Goal: Task Accomplishment & Management: Manage account settings

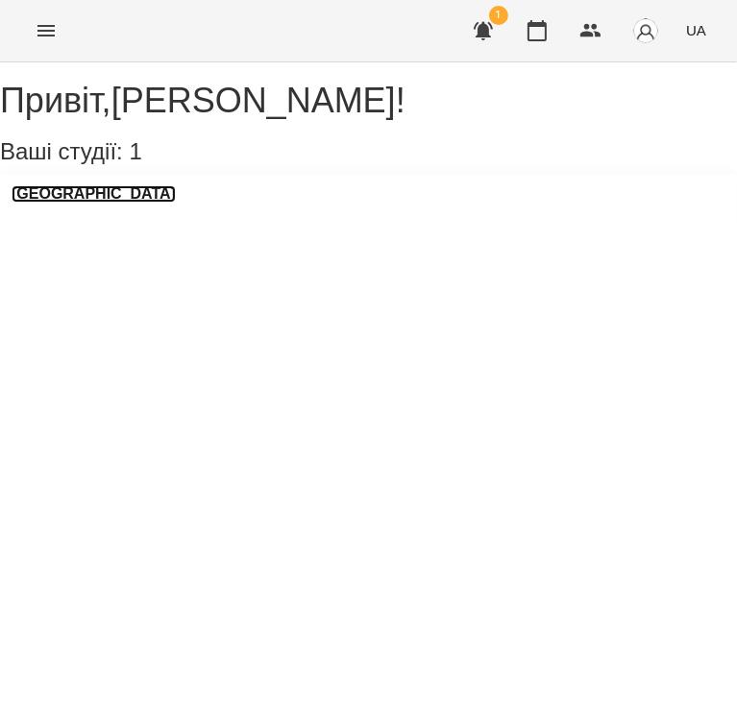
click at [141, 203] on h3 "[GEOGRAPHIC_DATA]" at bounding box center [94, 193] width 164 height 17
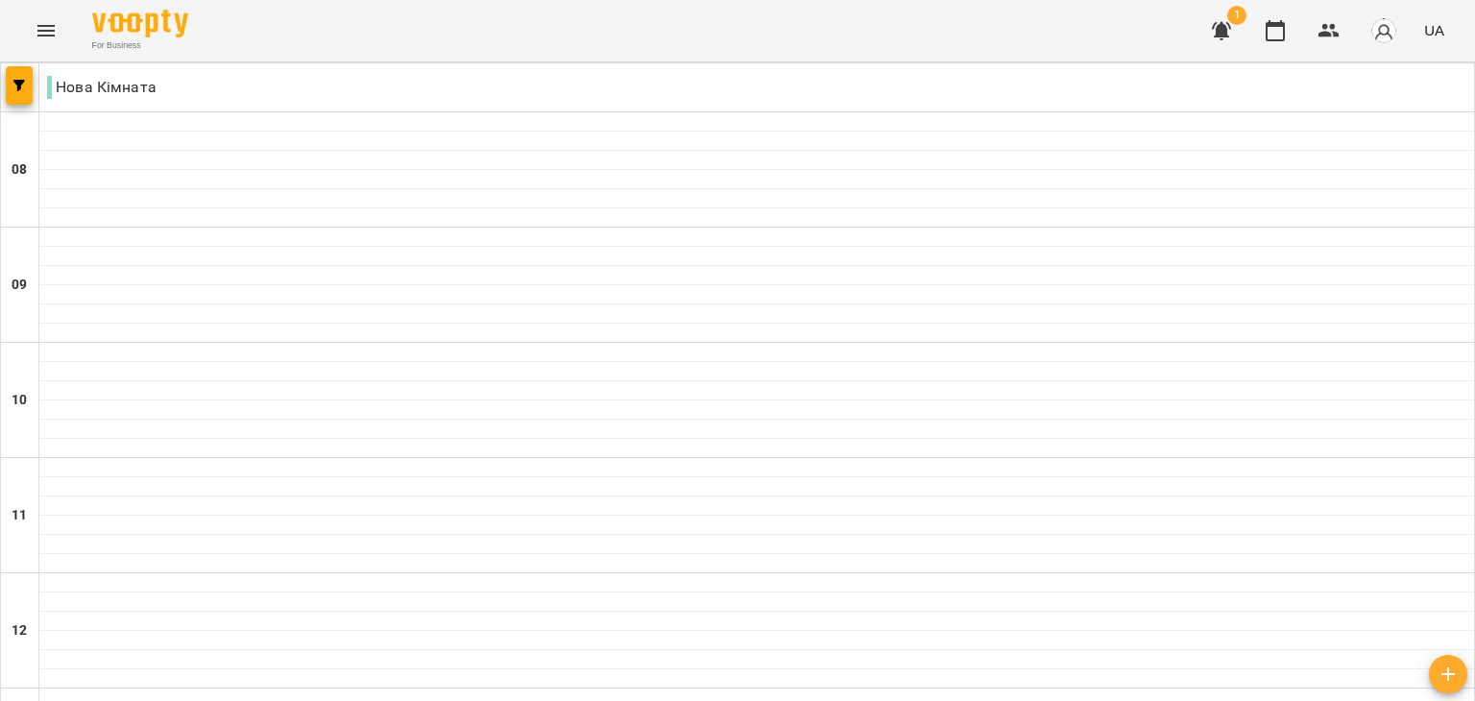
scroll to position [1029, 0]
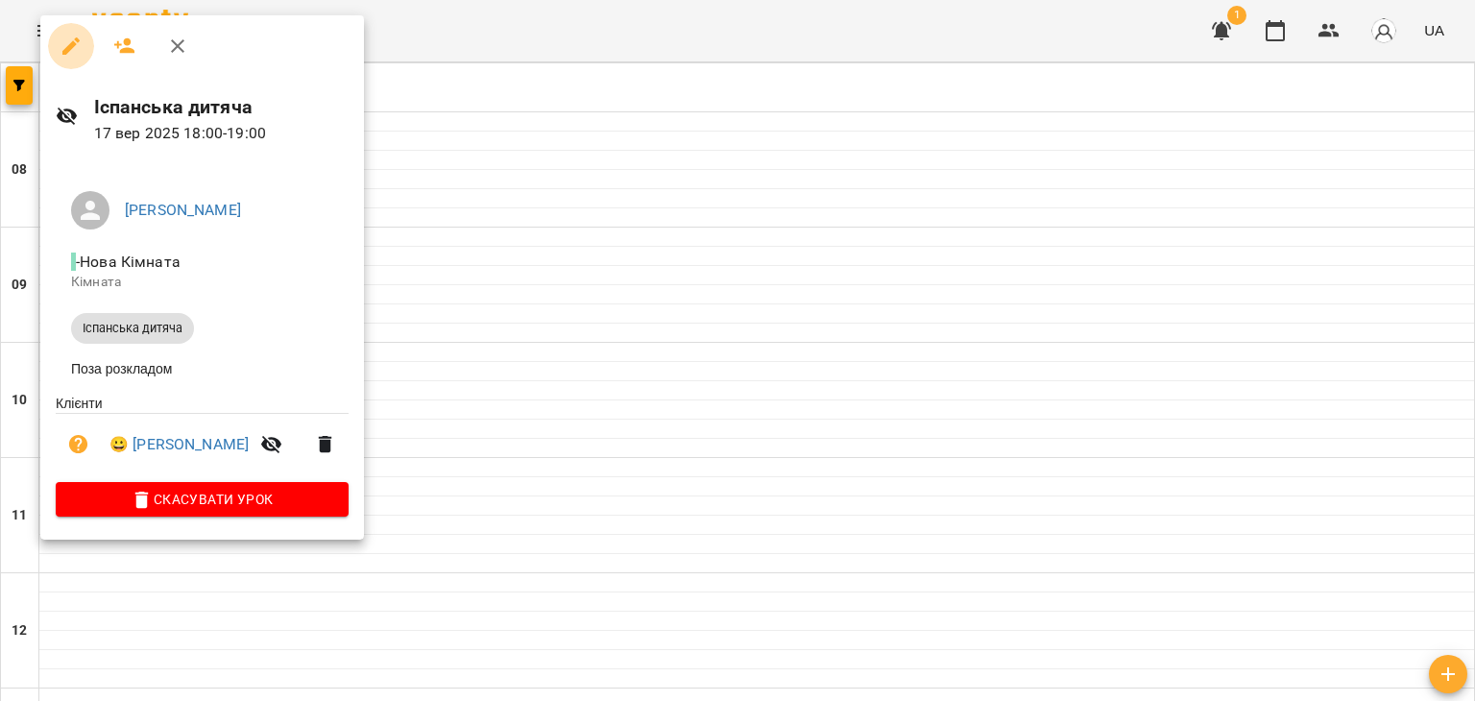
click at [72, 35] on icon "button" at bounding box center [71, 46] width 23 height 23
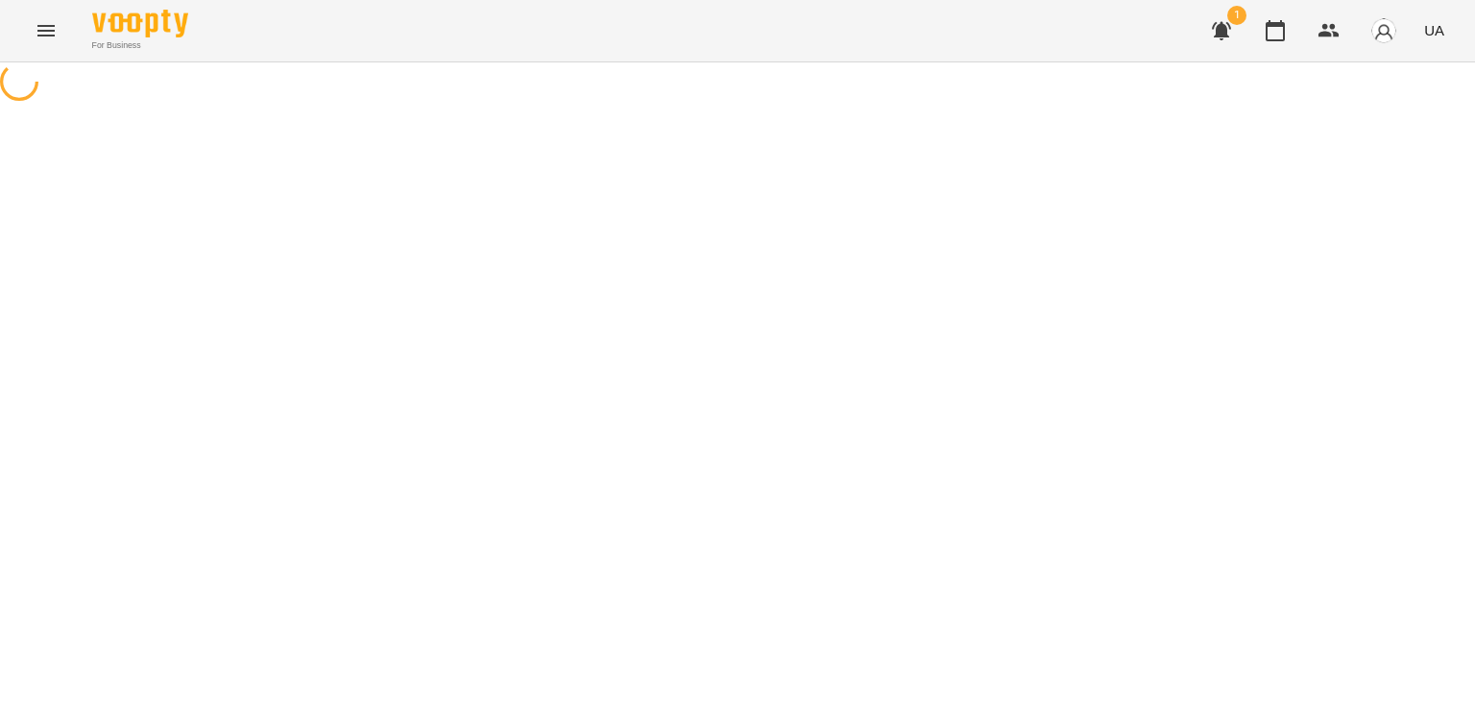
select select "**********"
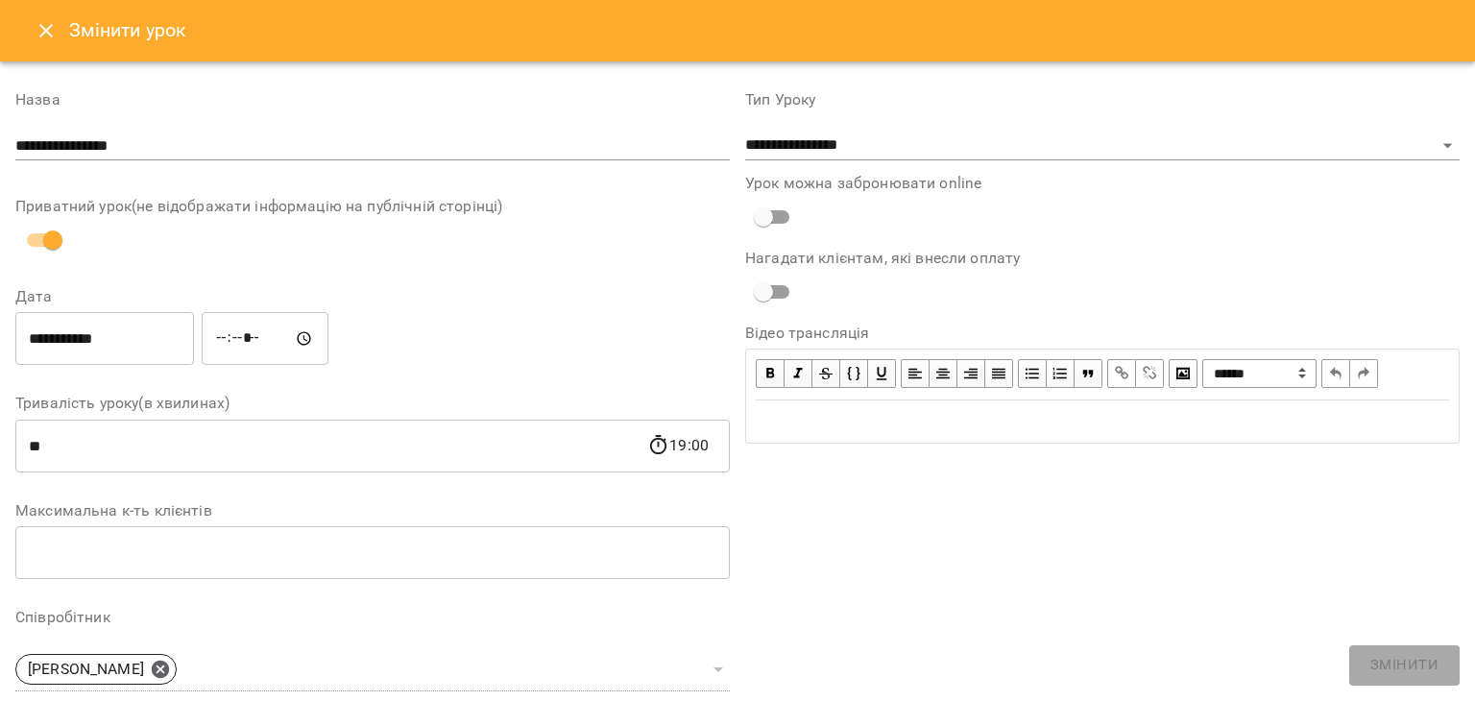
click at [38, 32] on icon "Close" at bounding box center [46, 30] width 23 height 23
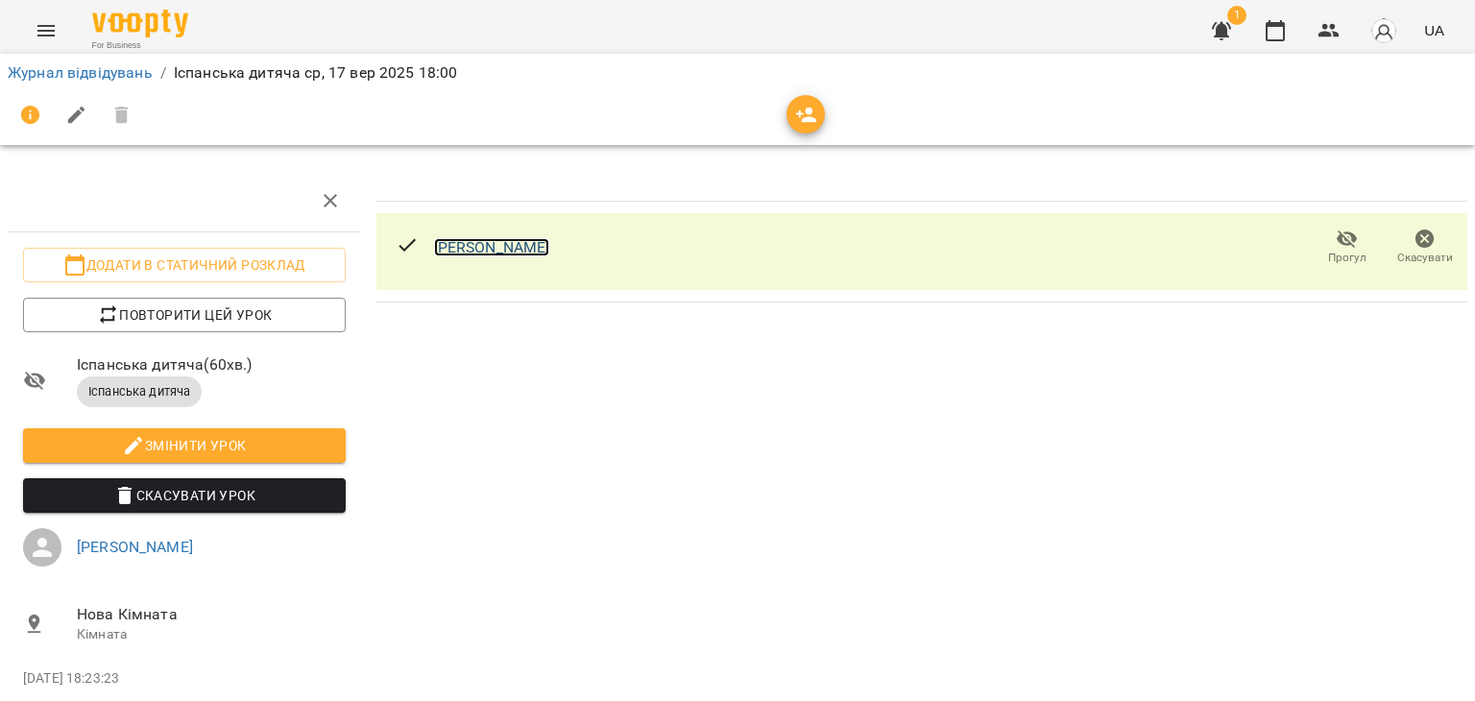
click at [550, 250] on link "Горбаченко Євгенія Валентинівна" at bounding box center [492, 247] width 116 height 18
click at [134, 74] on link "Журнал відвідувань" at bounding box center [80, 72] width 145 height 18
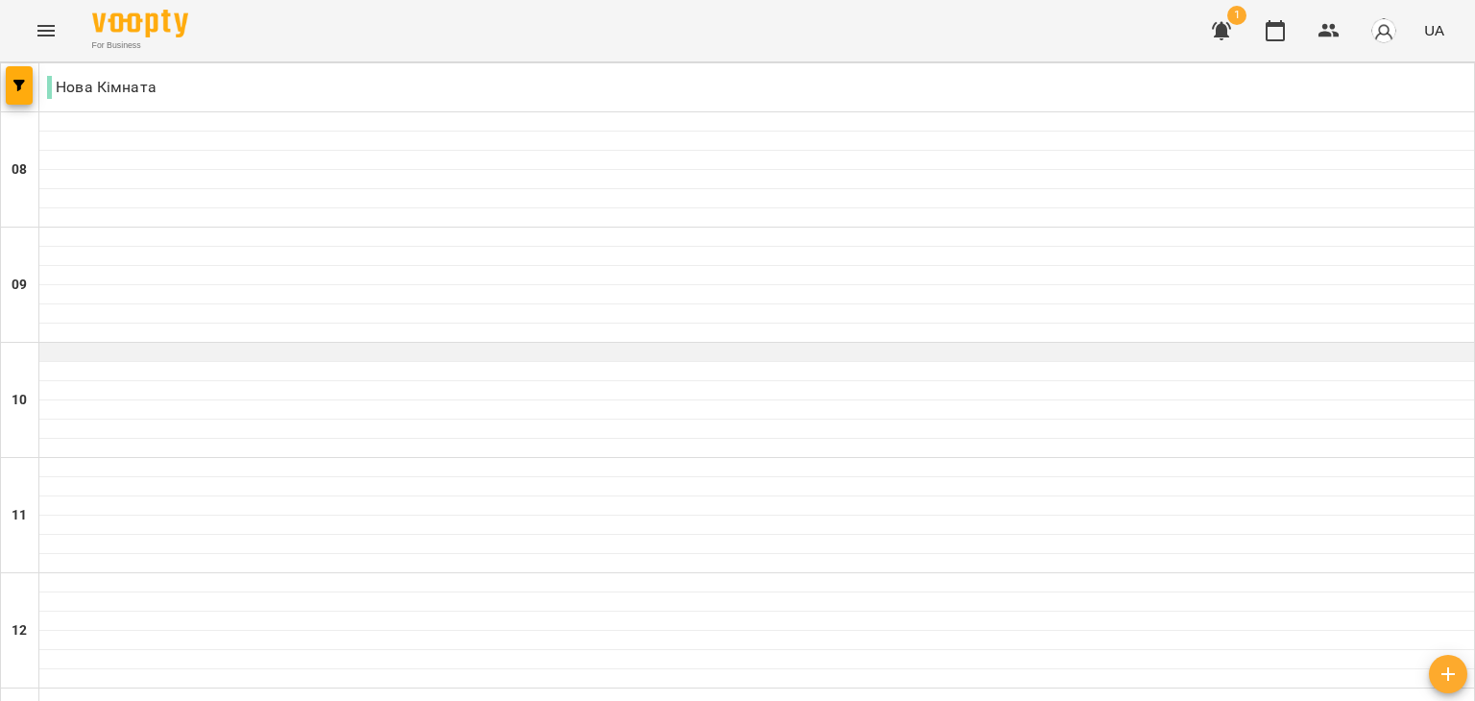
click at [182, 354] on div at bounding box center [756, 352] width 1435 height 19
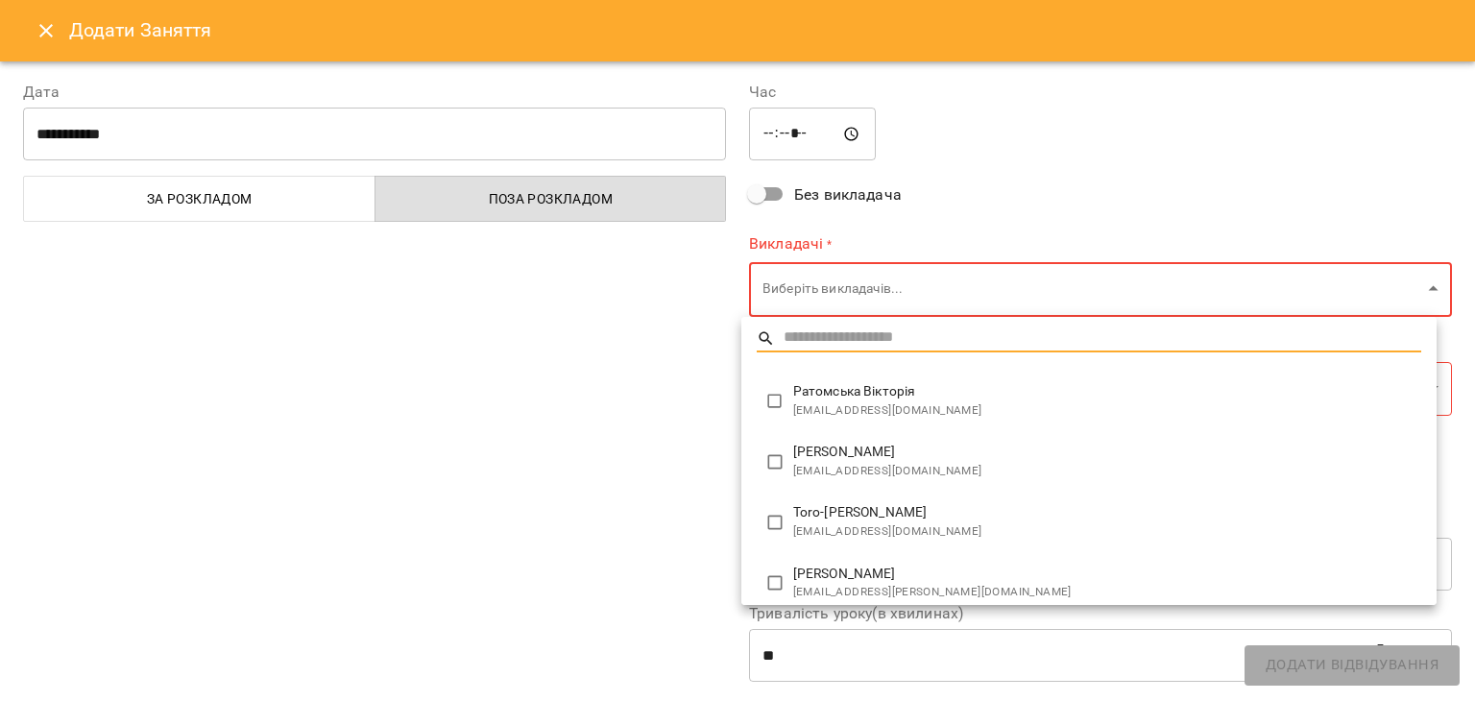
type input "**********"
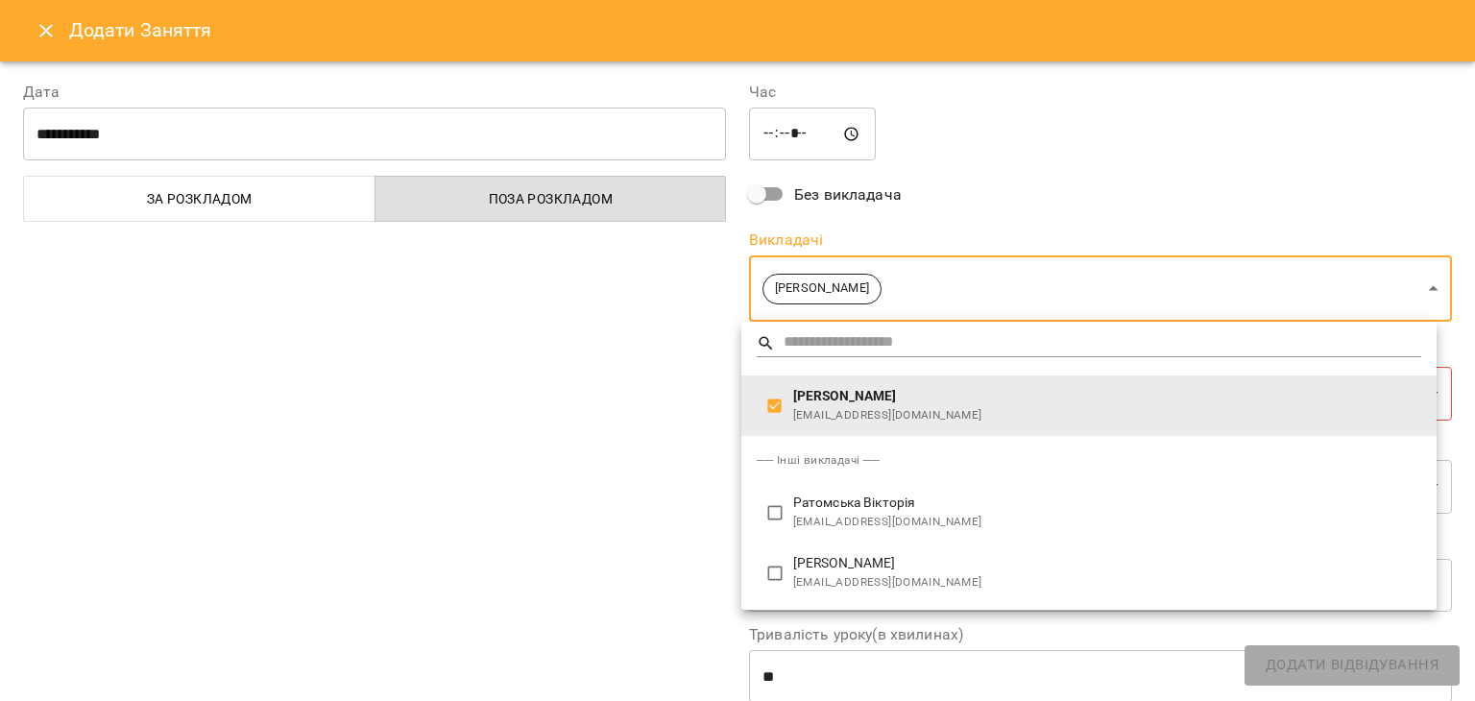
click at [576, 397] on div at bounding box center [737, 350] width 1475 height 701
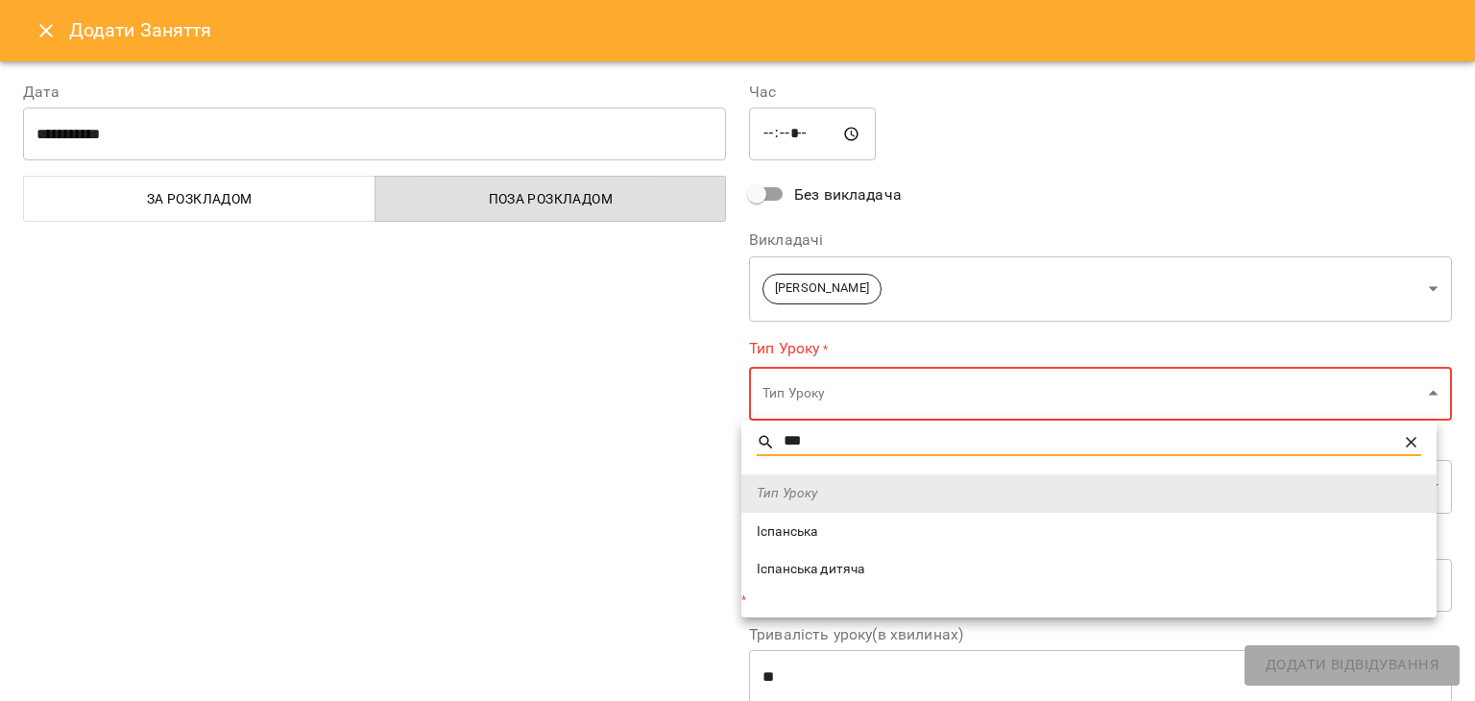
type input "***"
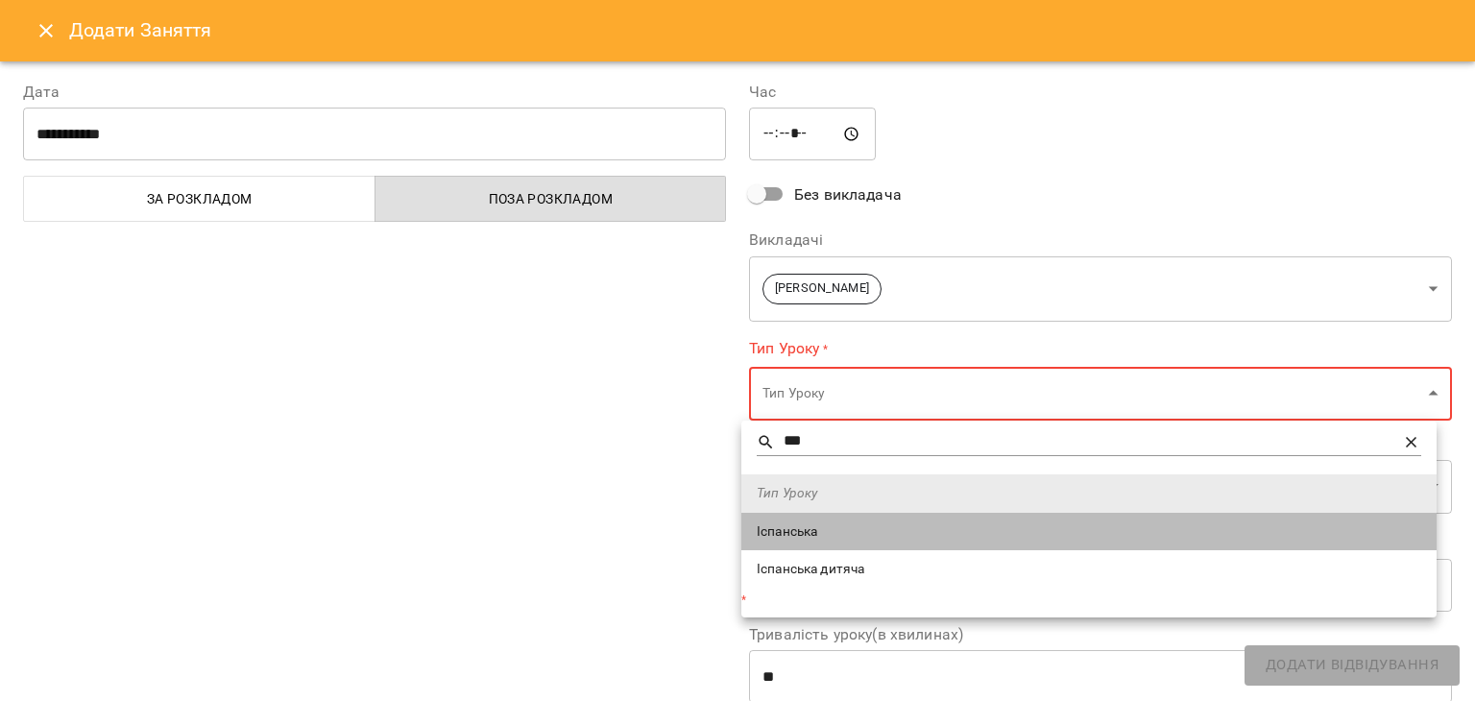
click at [736, 531] on span "Іспанська" at bounding box center [1089, 532] width 665 height 19
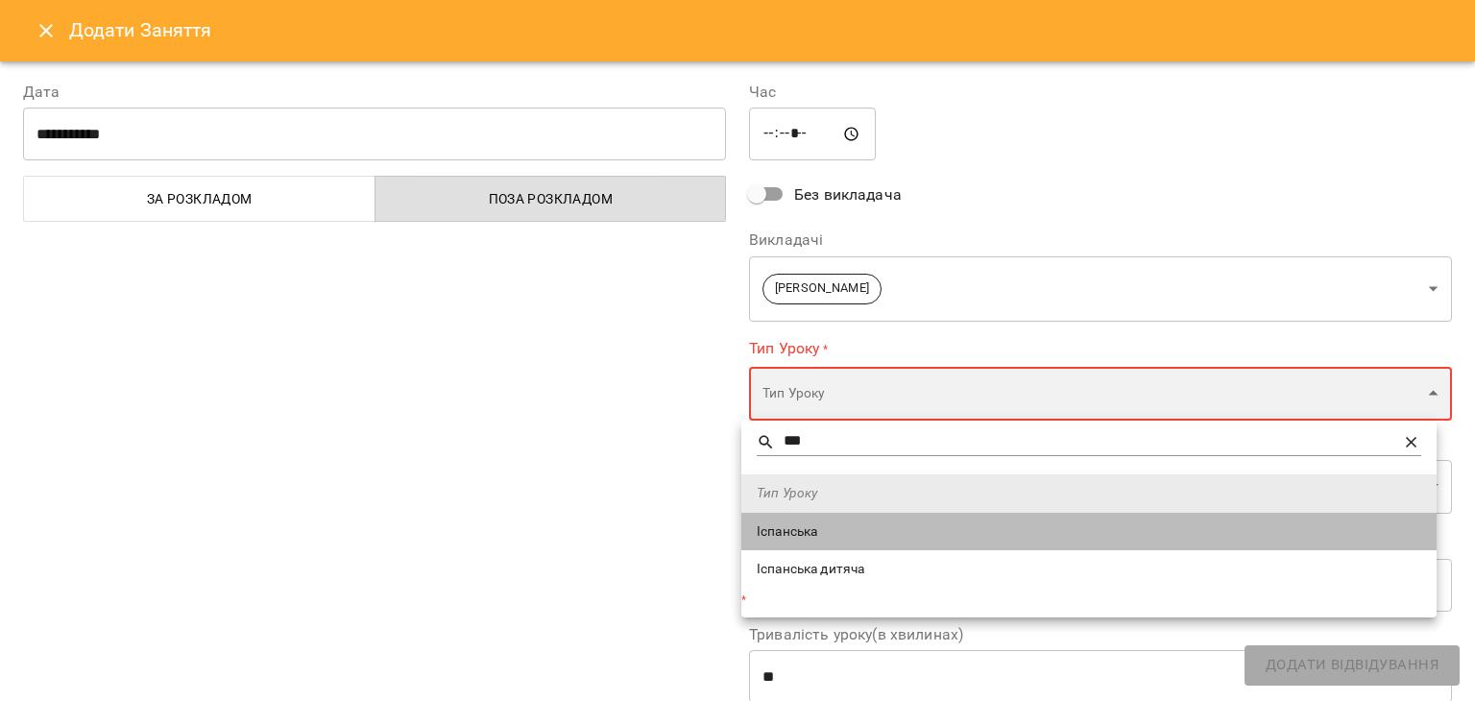
type input "*********"
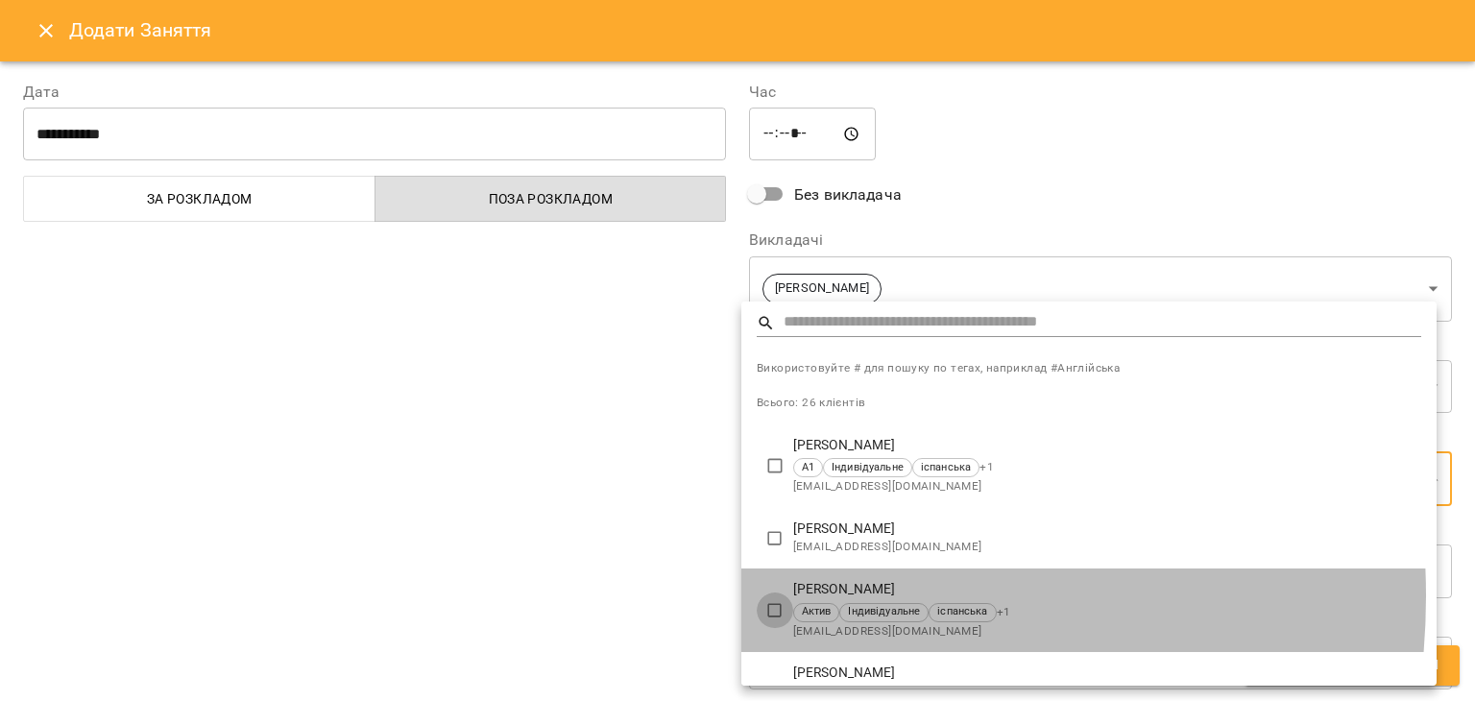
type input "**********"
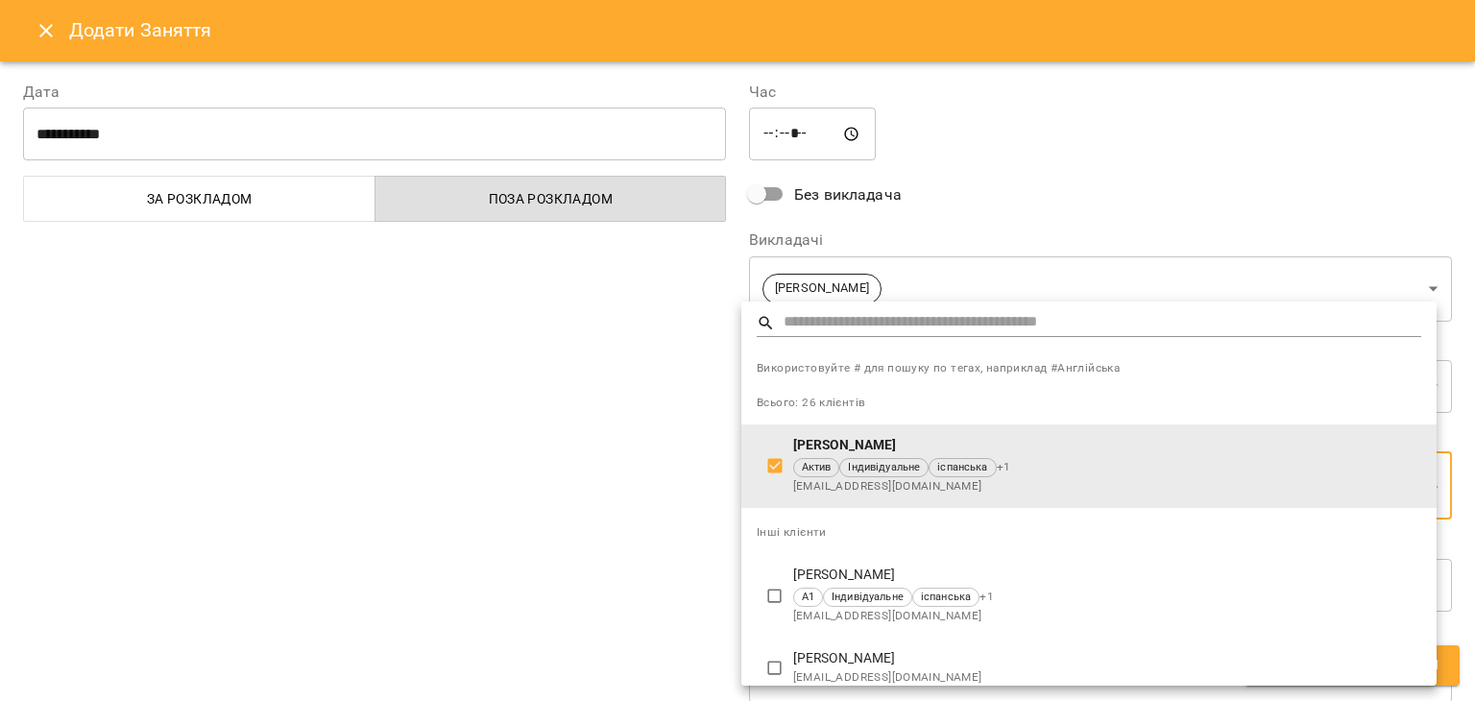
click at [539, 518] on div at bounding box center [737, 350] width 1475 height 701
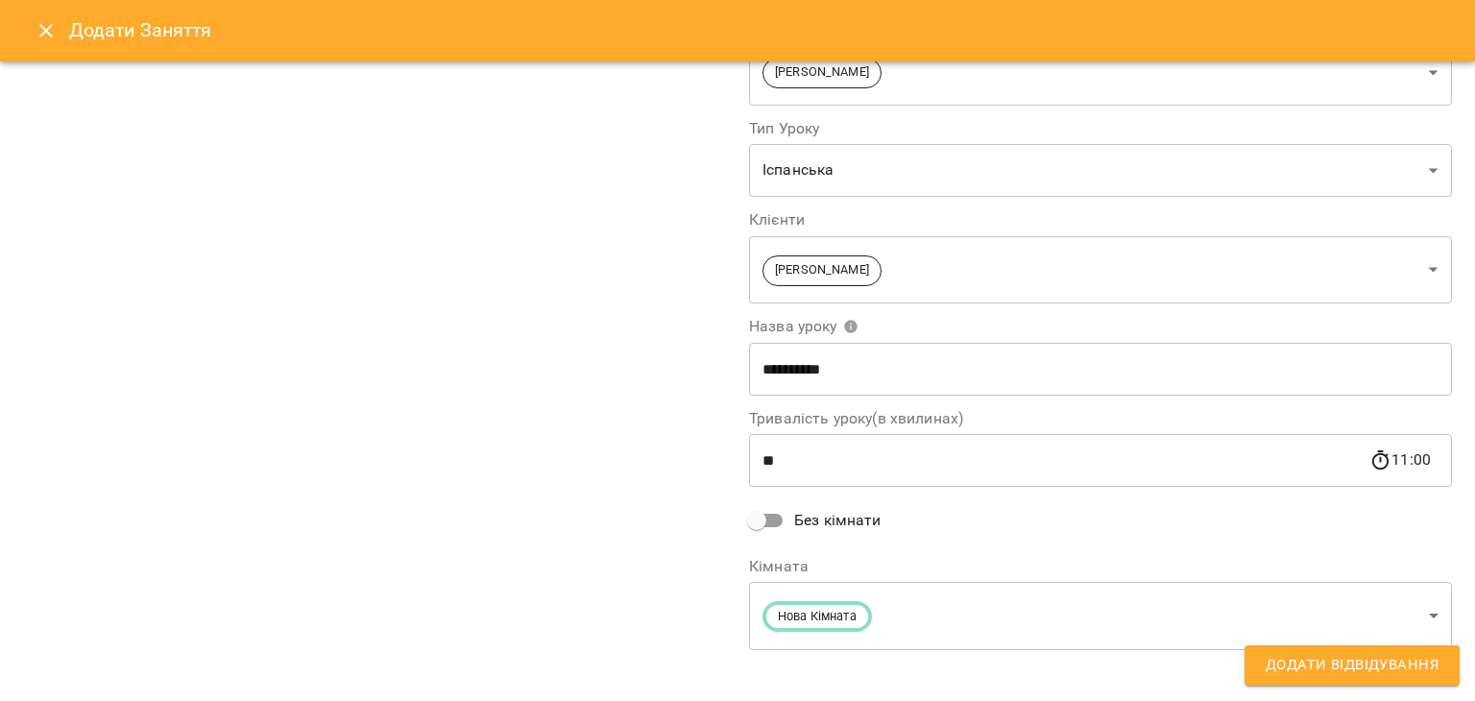
scroll to position [231, 0]
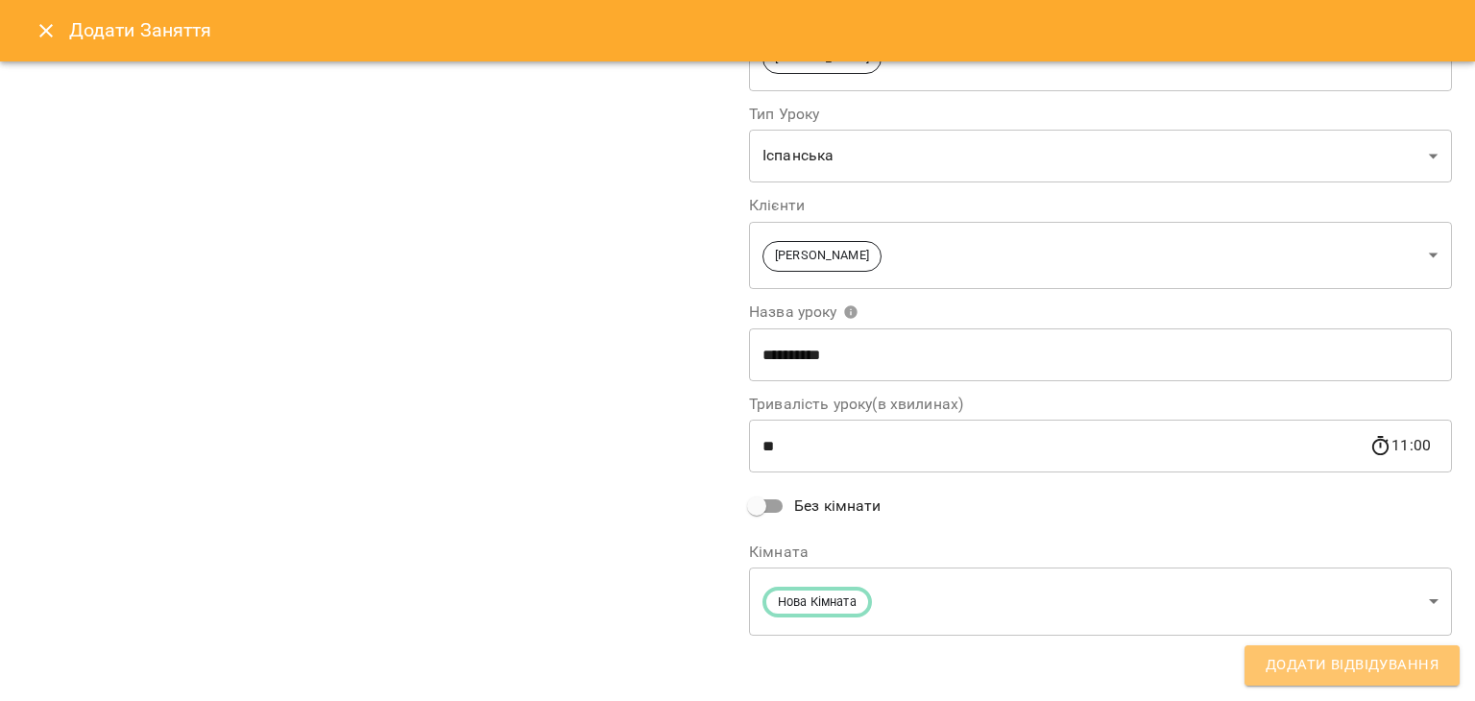
click at [736, 667] on button "Додати Відвідування" at bounding box center [1352, 665] width 215 height 40
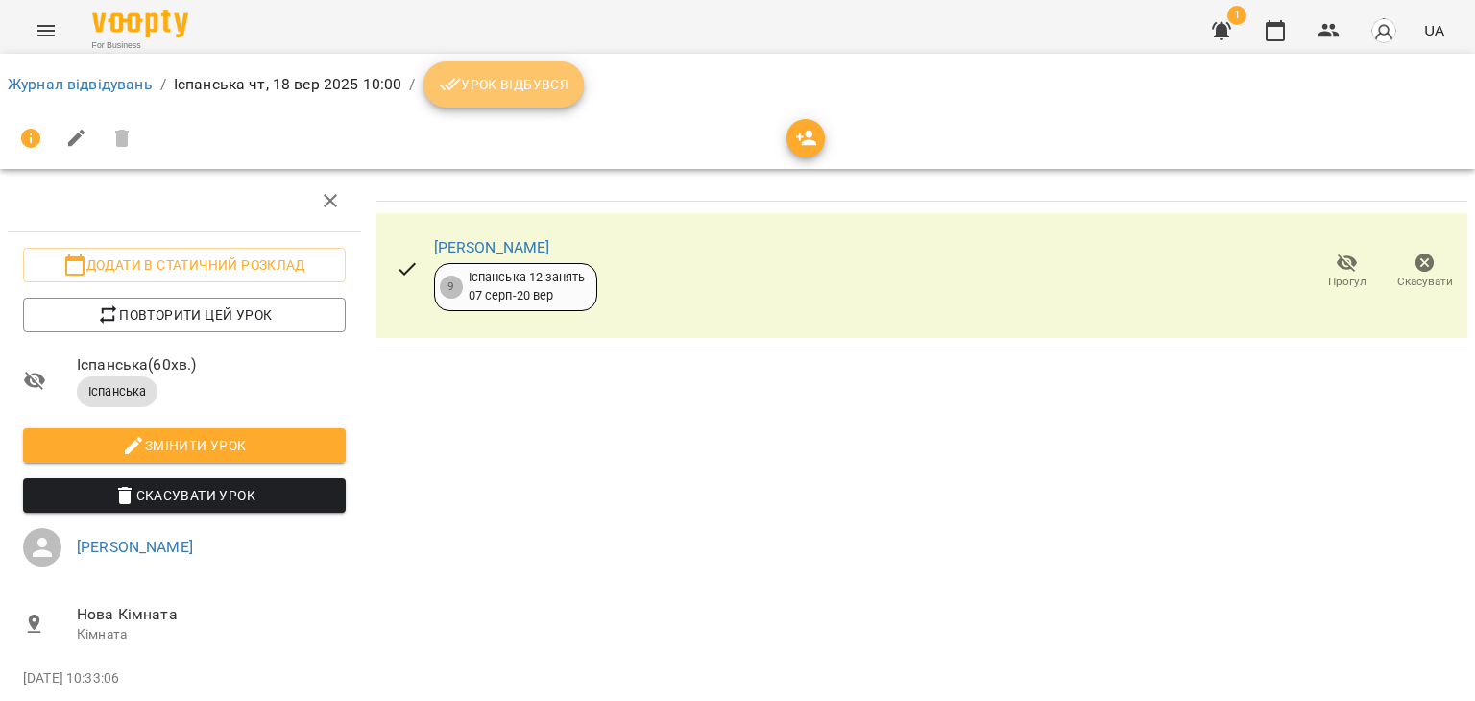
click at [507, 85] on span "Урок відбувся" at bounding box center [504, 84] width 131 height 23
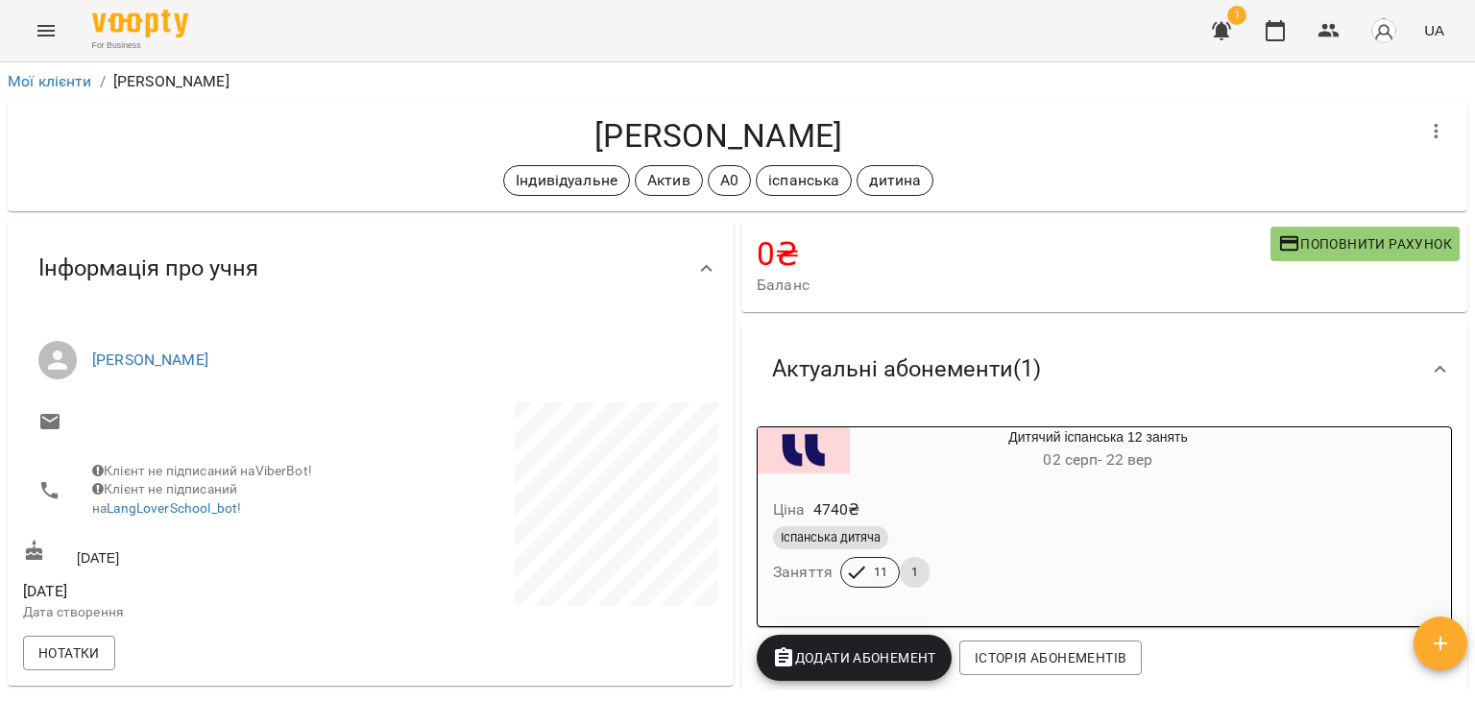
drag, startPoint x: 1474, startPoint y: 168, endPoint x: 1461, endPoint y: 166, distance: 13.6
click at [1461, 166] on div "**********" at bounding box center [737, 412] width 1475 height 701
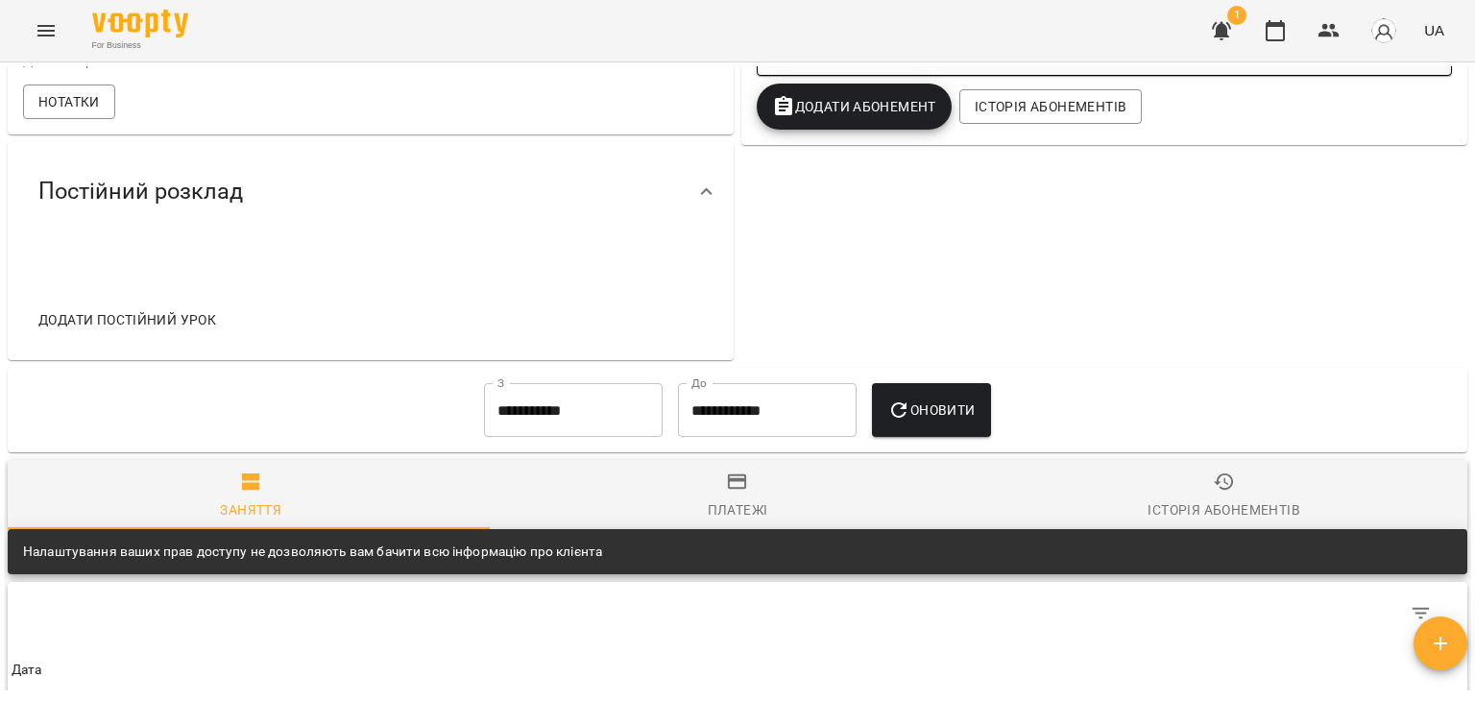
scroll to position [269, 0]
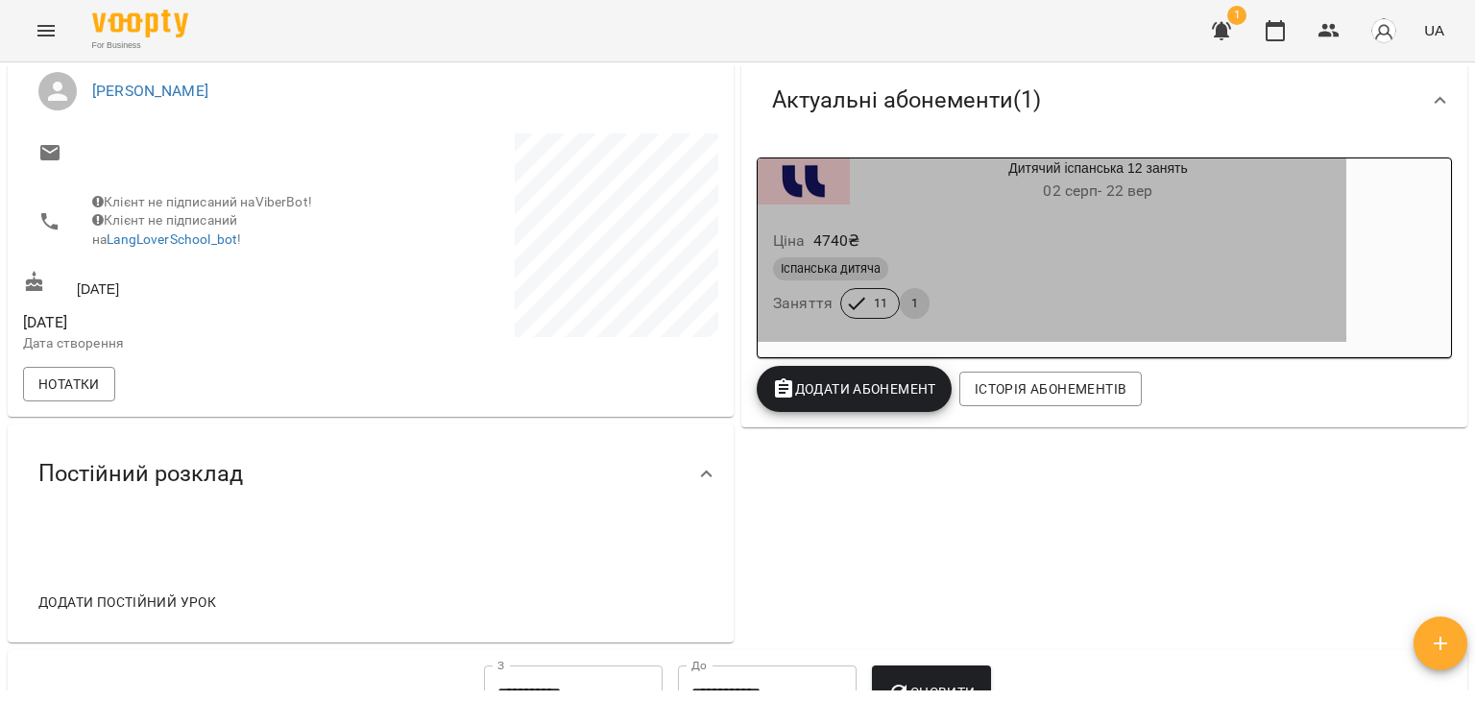
click at [849, 296] on icon "button" at bounding box center [856, 303] width 23 height 23
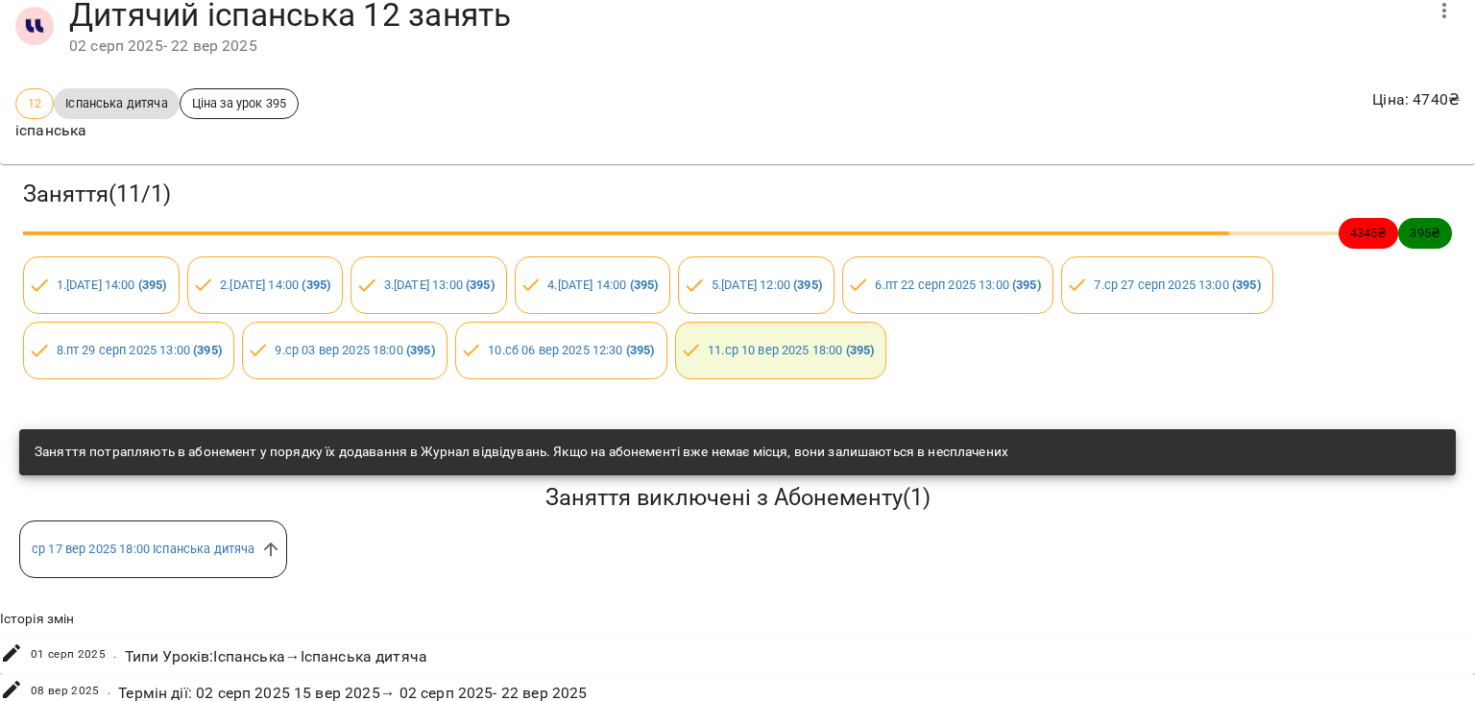
scroll to position [110, 0]
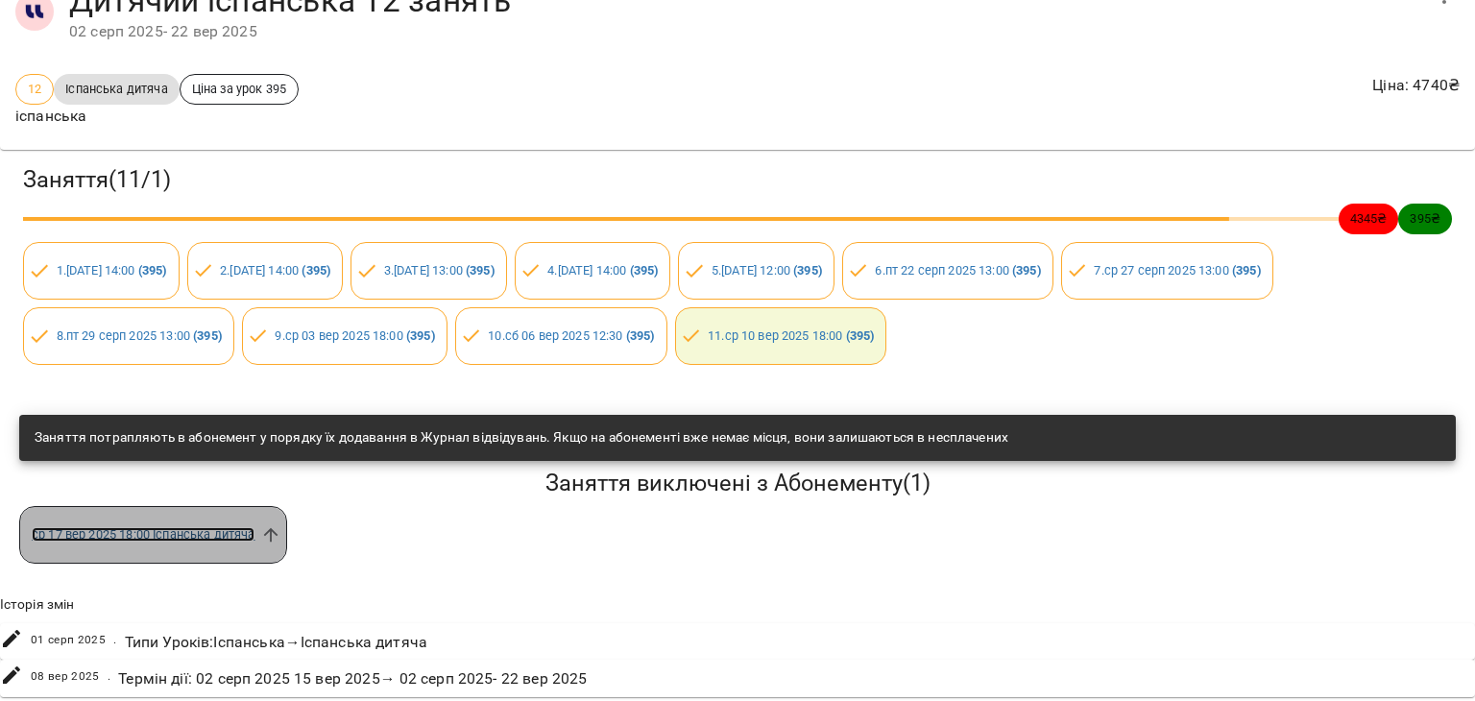
click at [241, 527] on link "ср 17 вер 2025 18:00 Іспанська дитяча" at bounding box center [143, 534] width 223 height 14
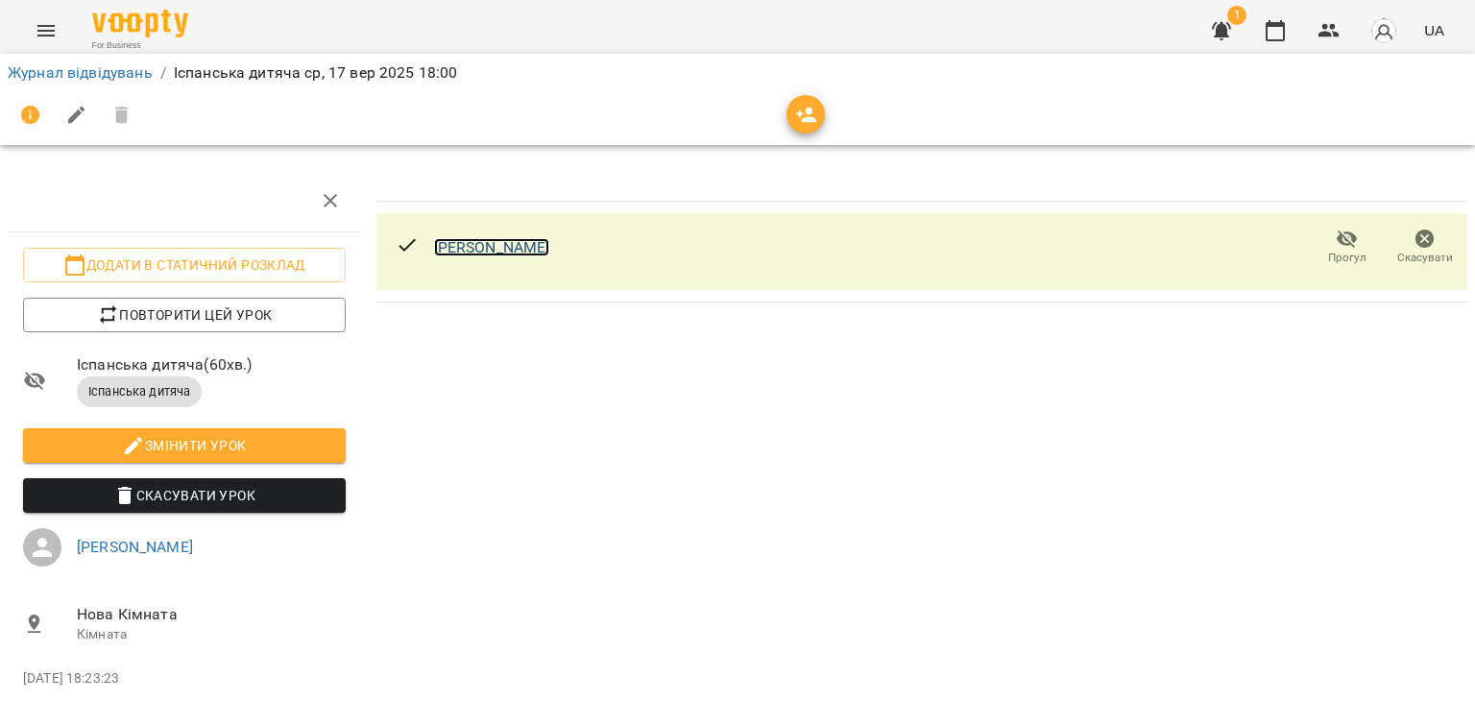
click at [546, 240] on link "[PERSON_NAME]" at bounding box center [492, 247] width 116 height 18
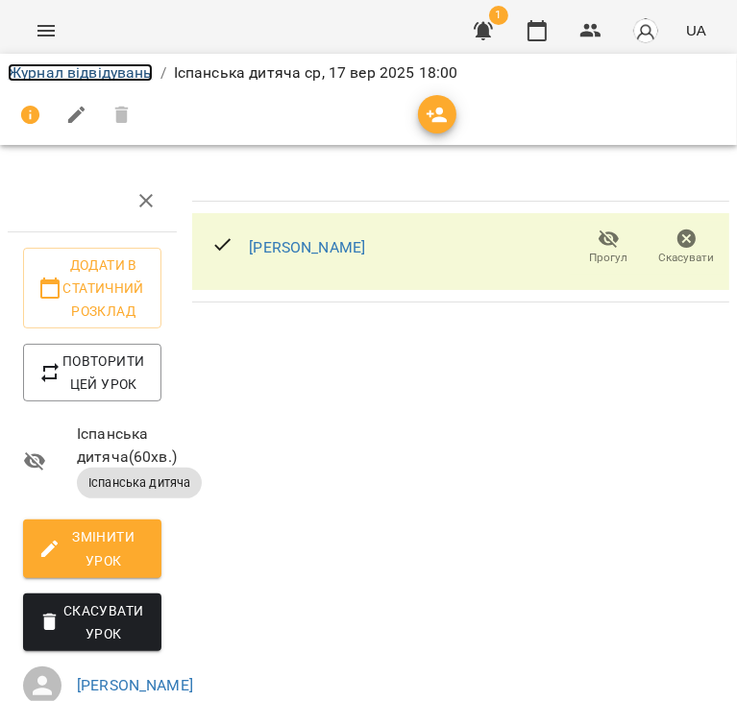
click at [89, 79] on link "Журнал відвідувань" at bounding box center [80, 72] width 145 height 18
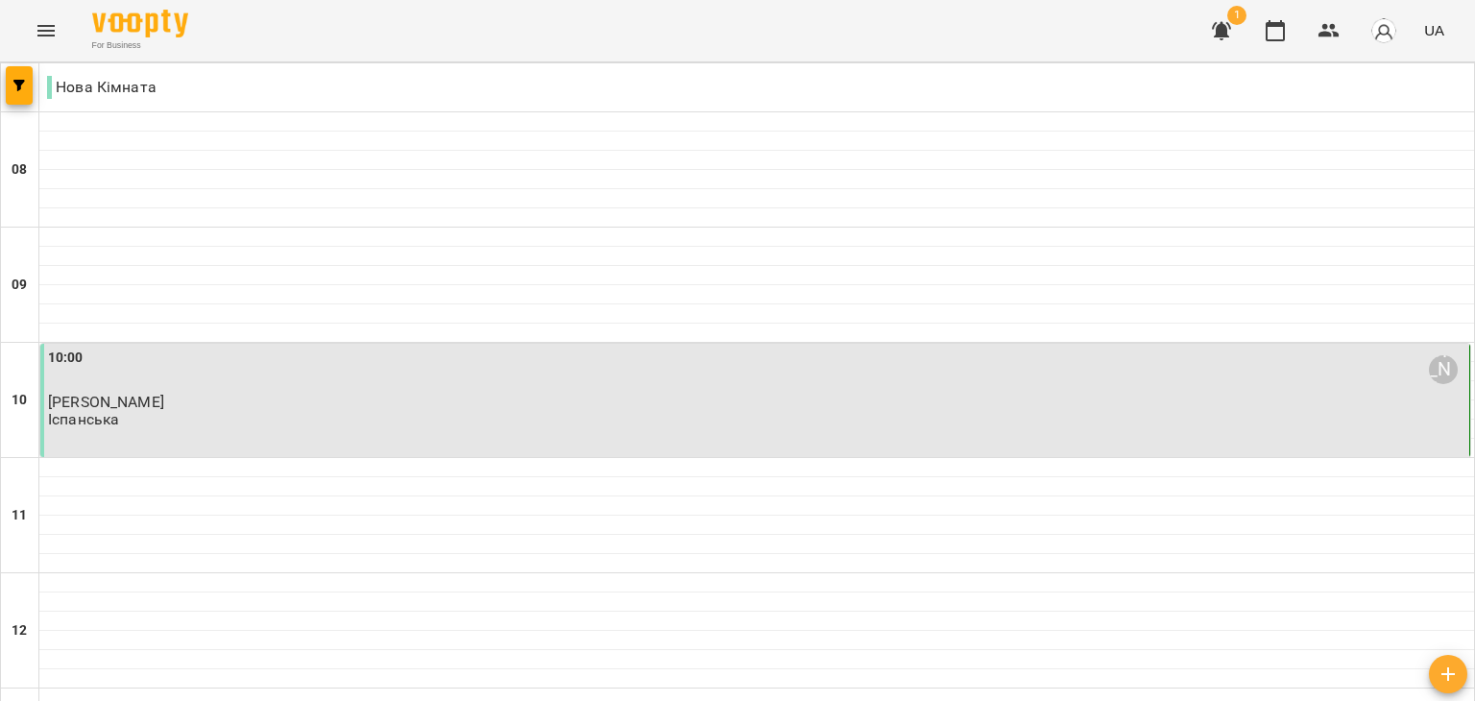
scroll to position [295, 0]
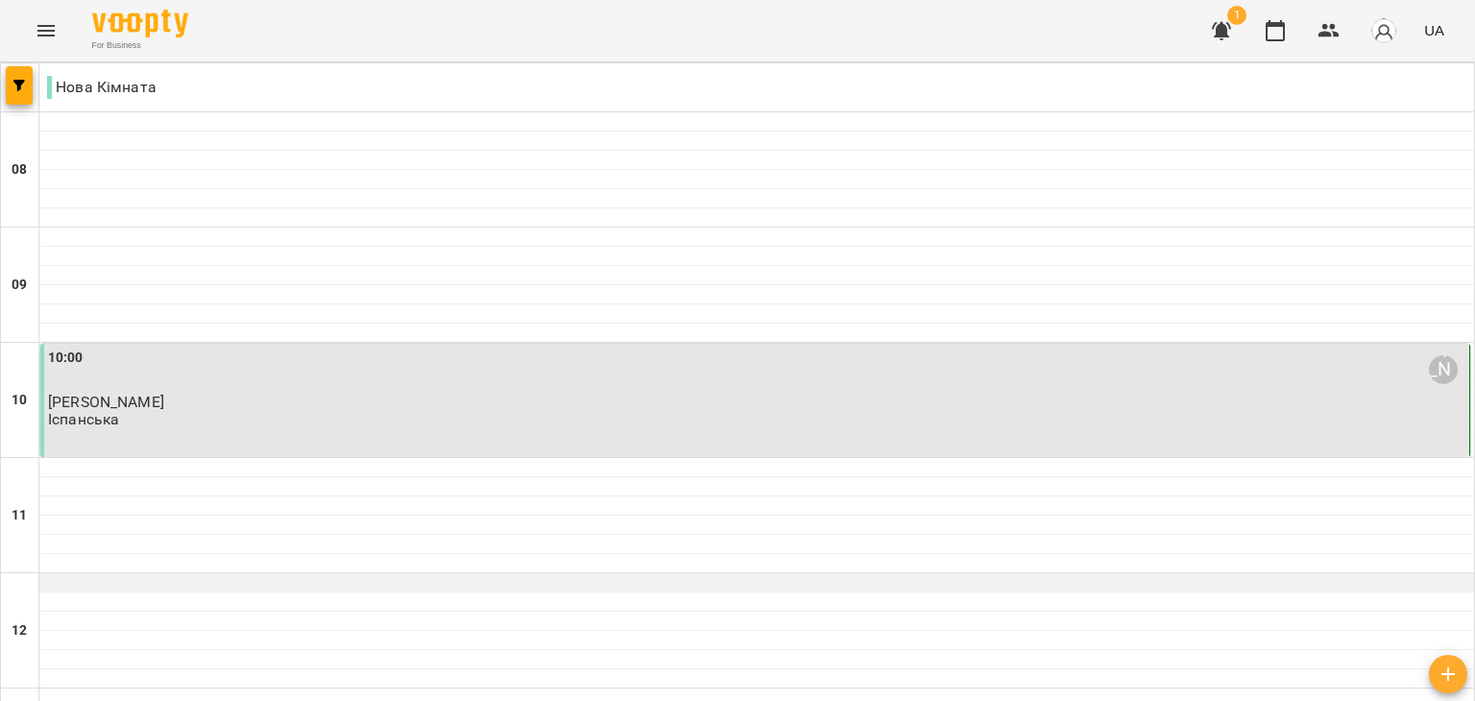
click at [149, 573] on div at bounding box center [756, 582] width 1435 height 19
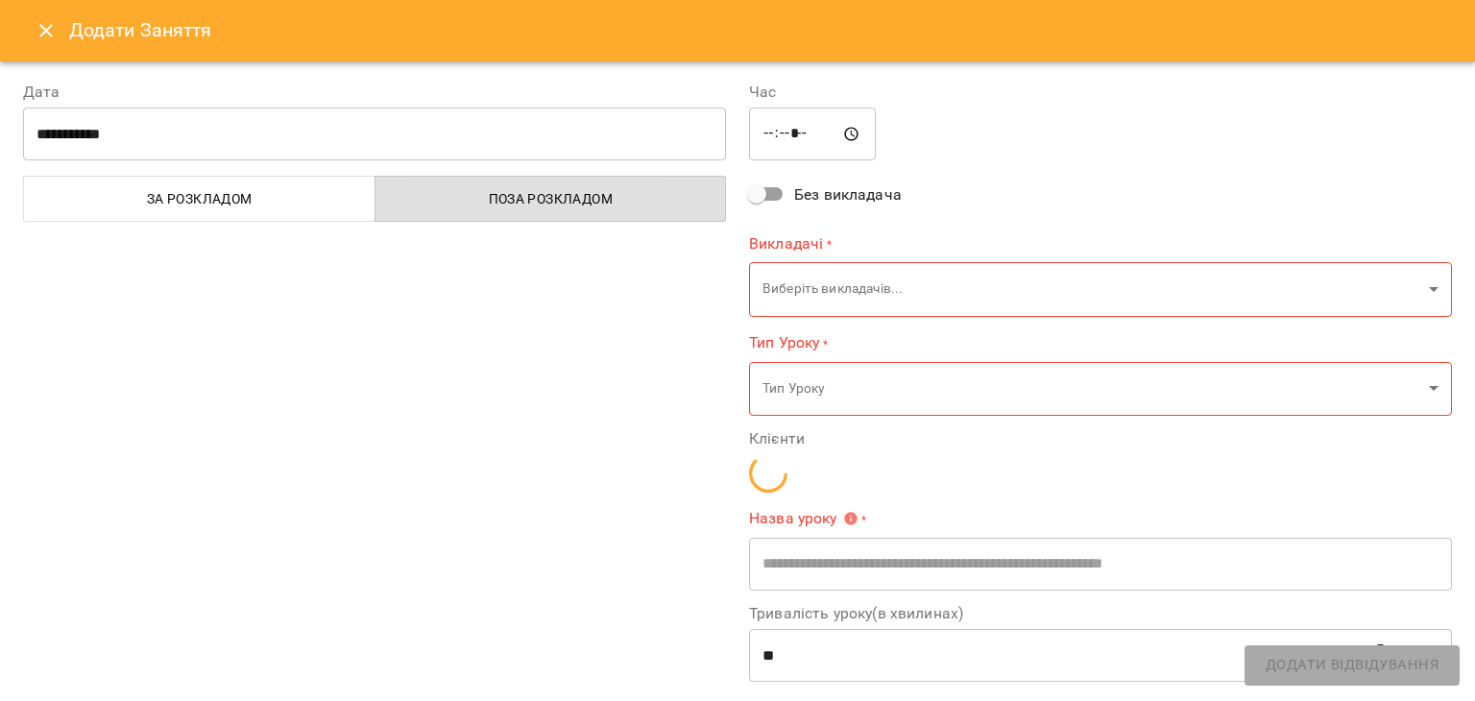
type input "**********"
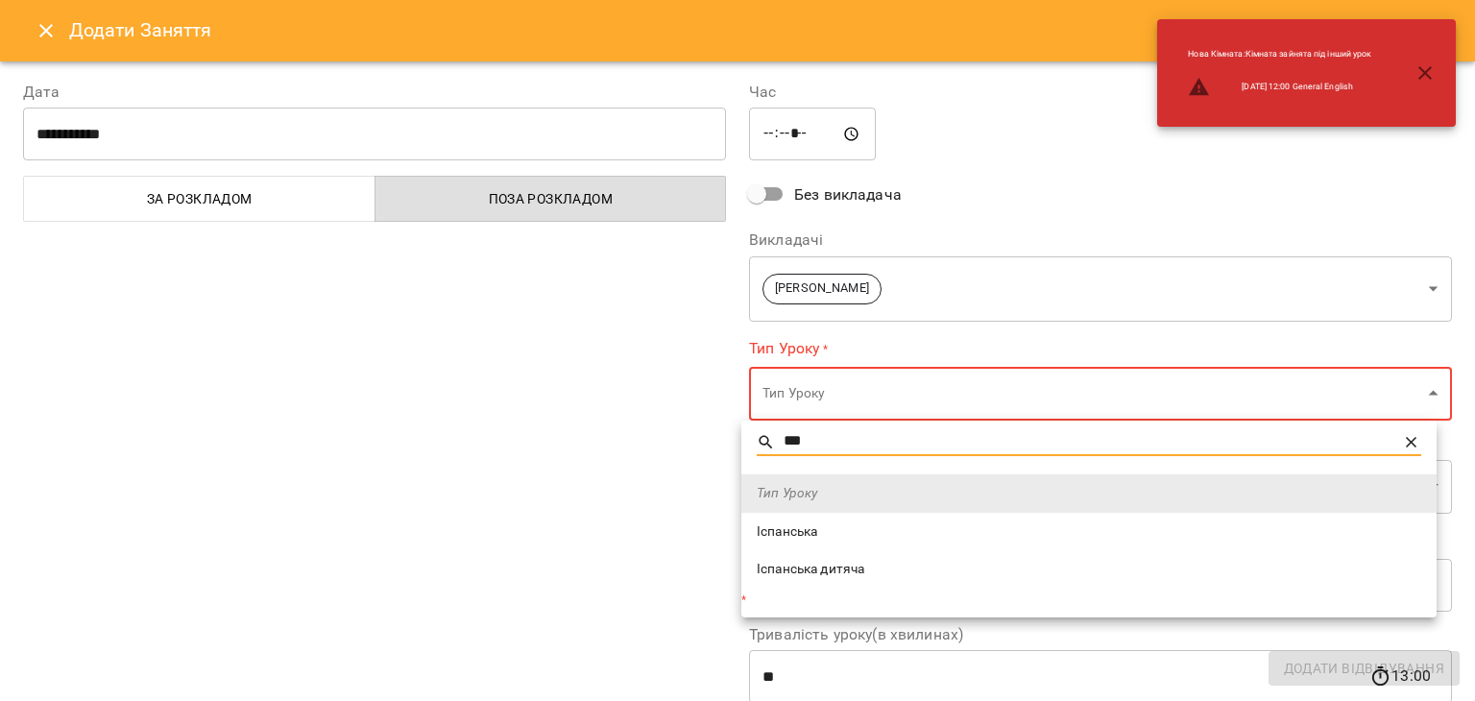
type input "***"
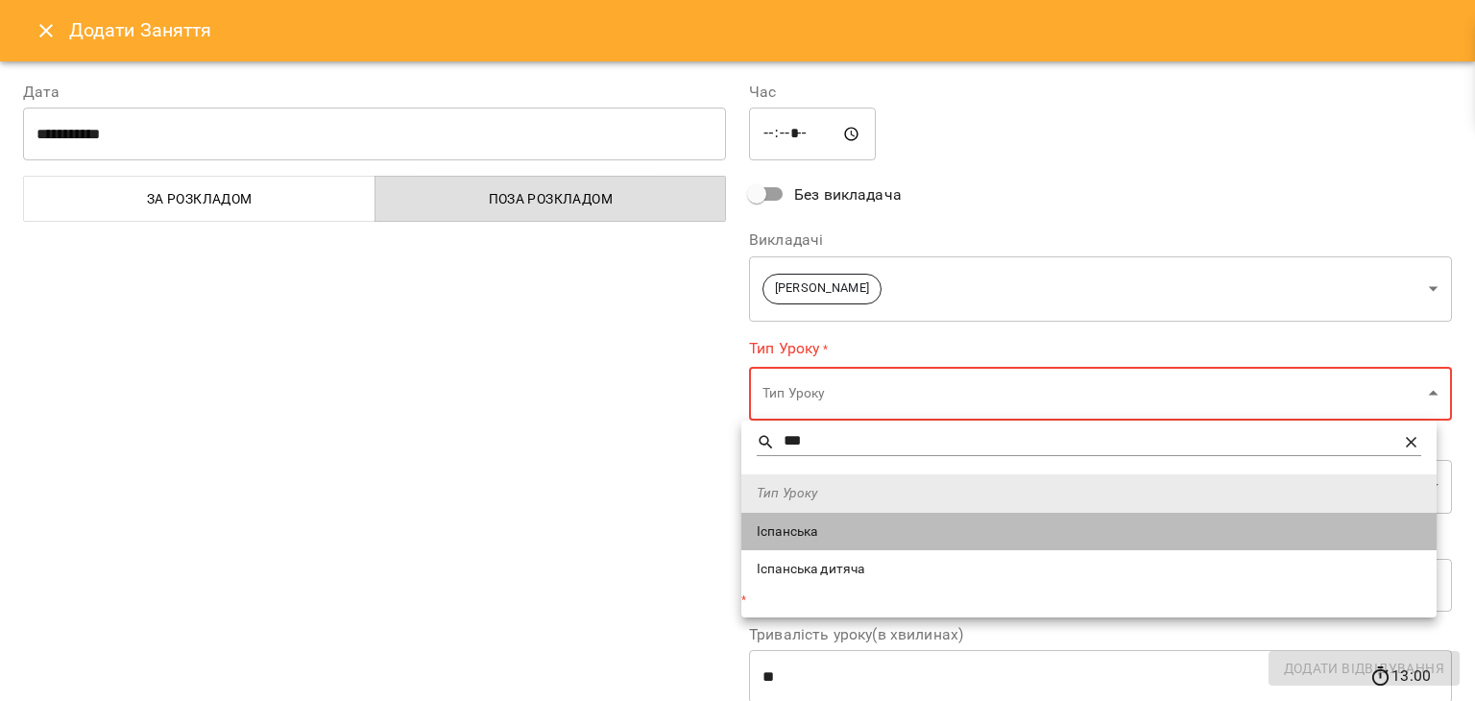
click at [815, 520] on li "Іспанська" at bounding box center [1089, 532] width 695 height 38
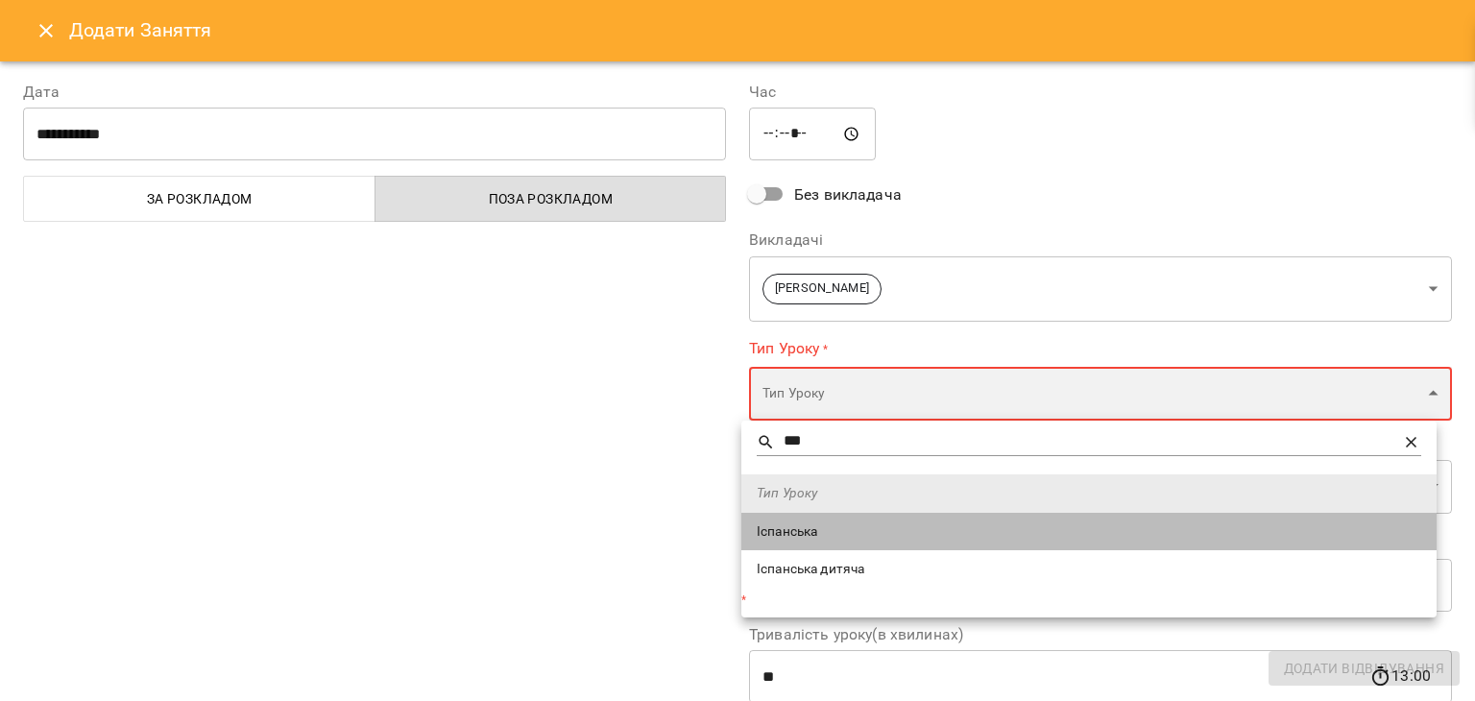
type input "*********"
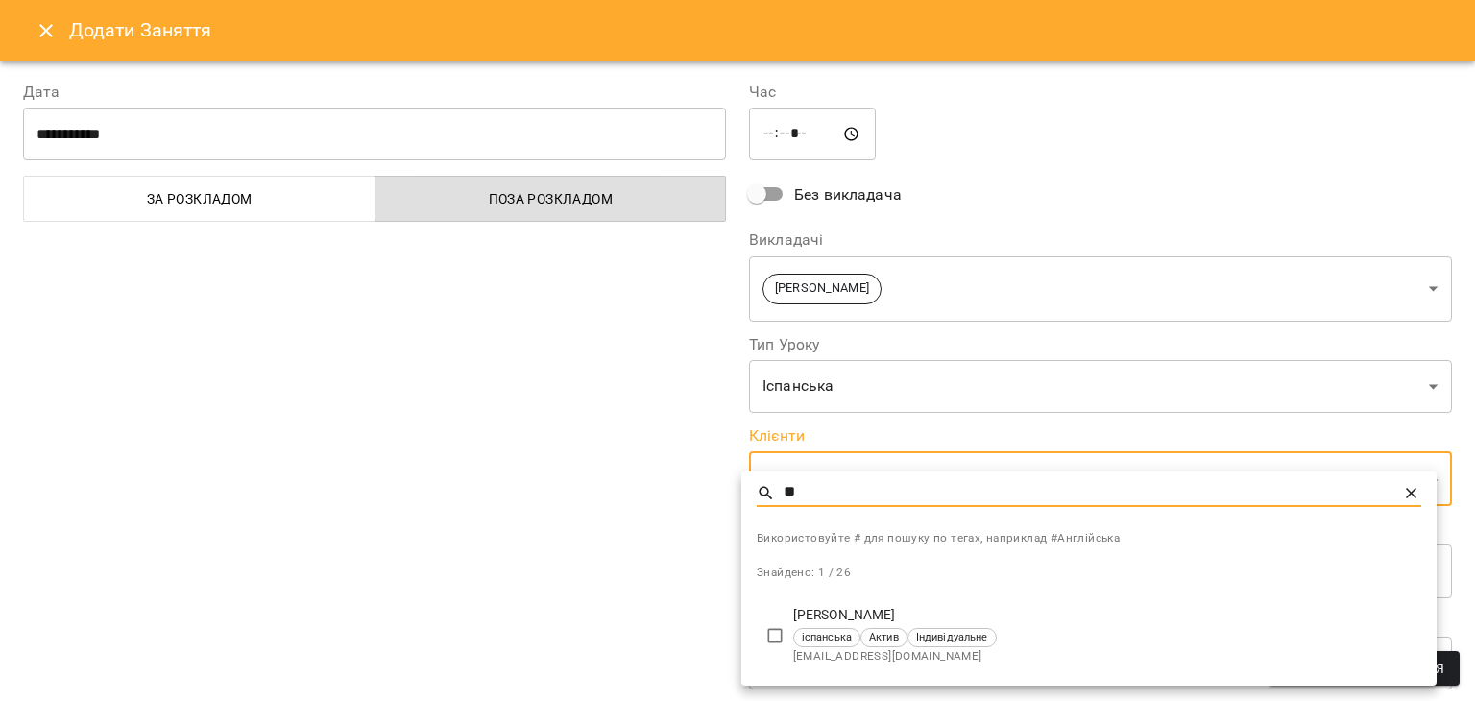
type input "**"
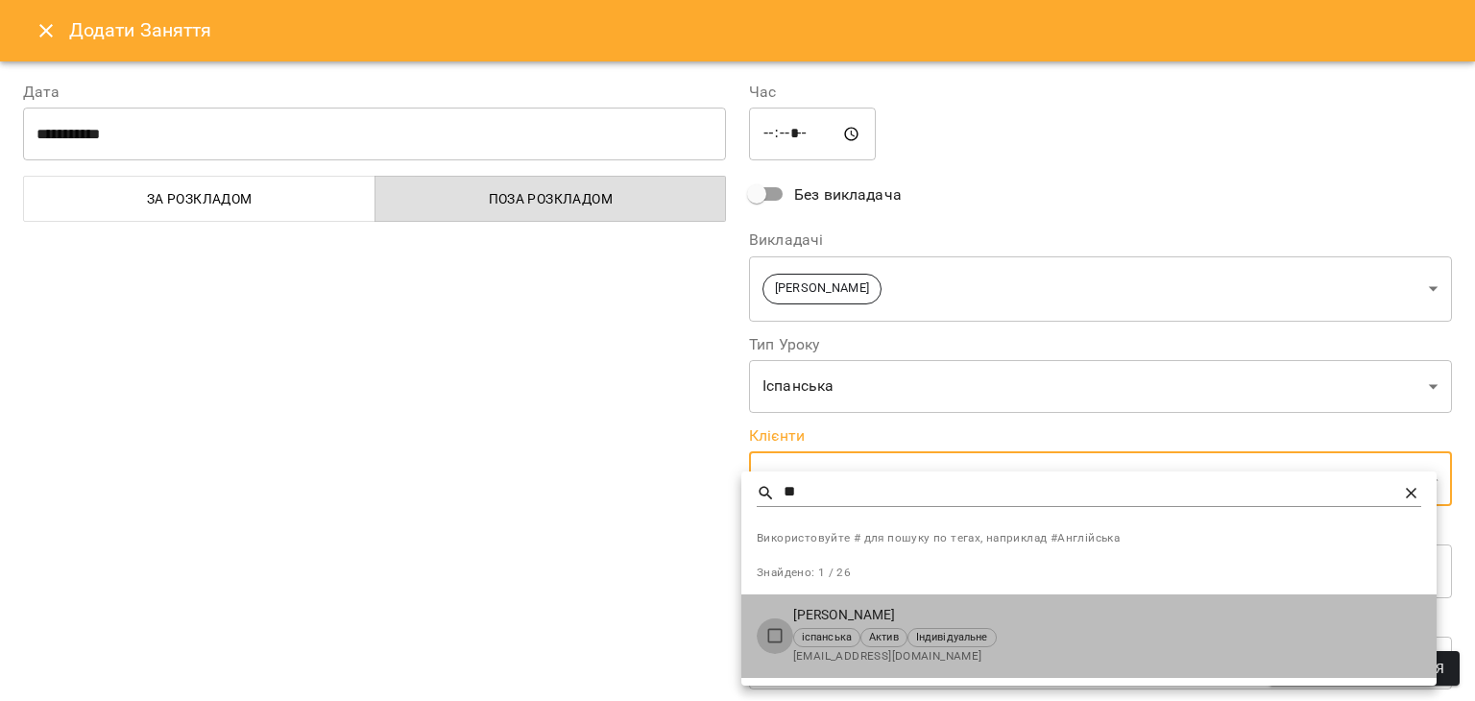
type input "**********"
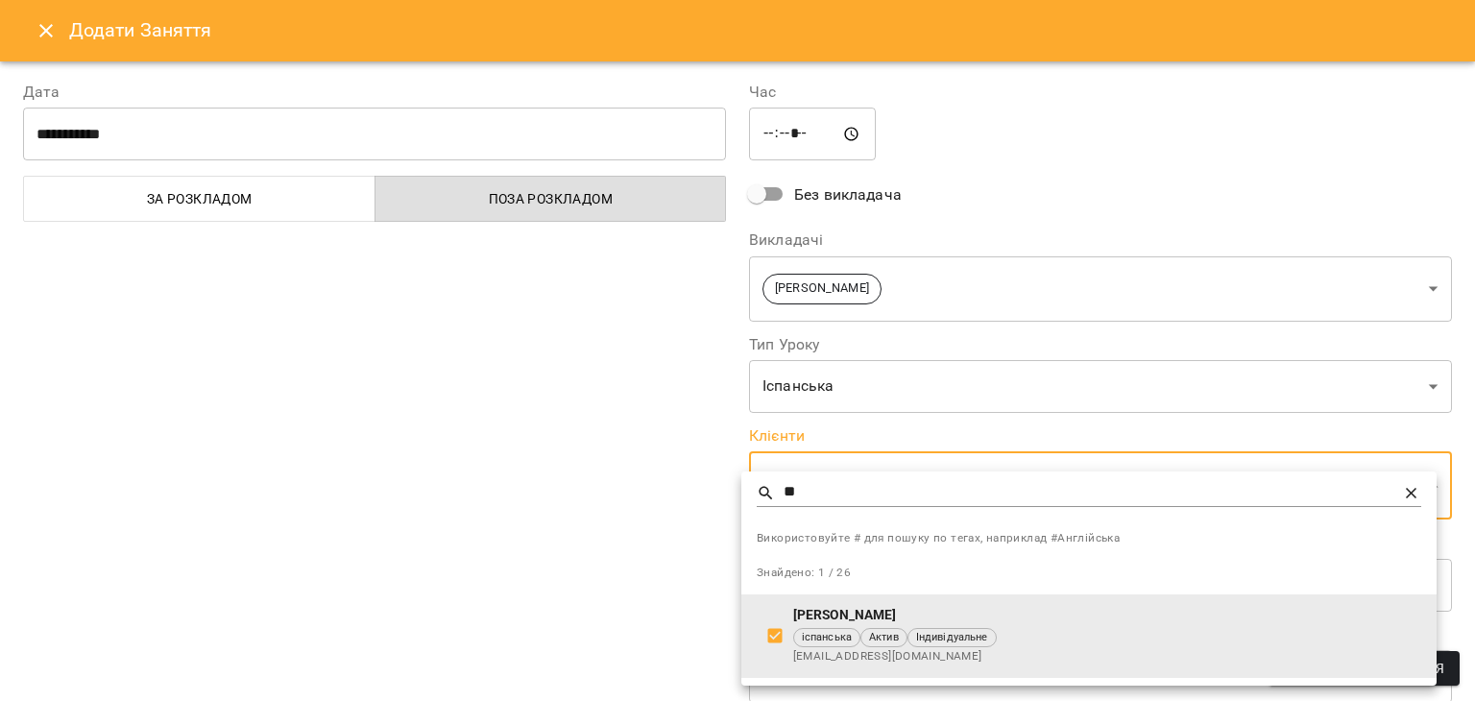
drag, startPoint x: 1474, startPoint y: 252, endPoint x: 1471, endPoint y: 334, distance: 82.7
click at [1471, 334] on div at bounding box center [737, 350] width 1475 height 701
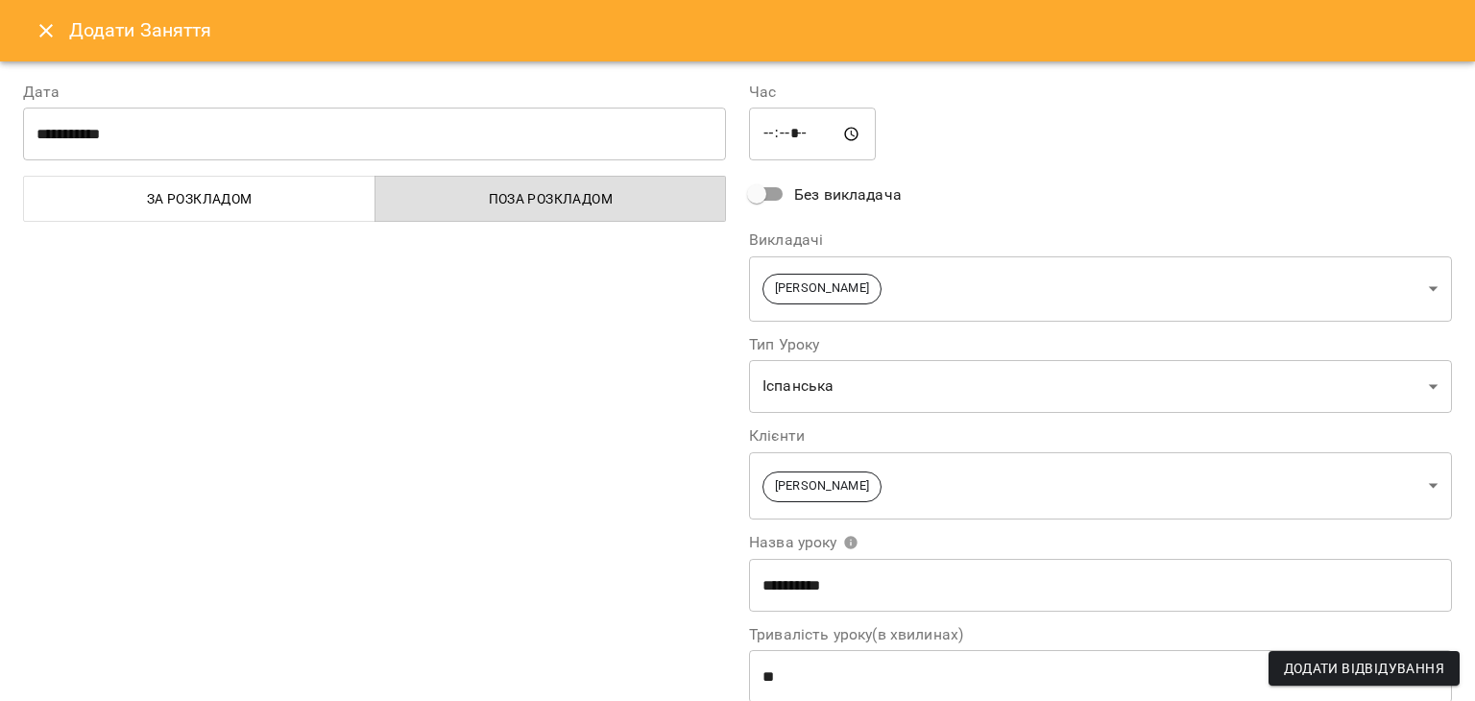
scroll to position [231, 0]
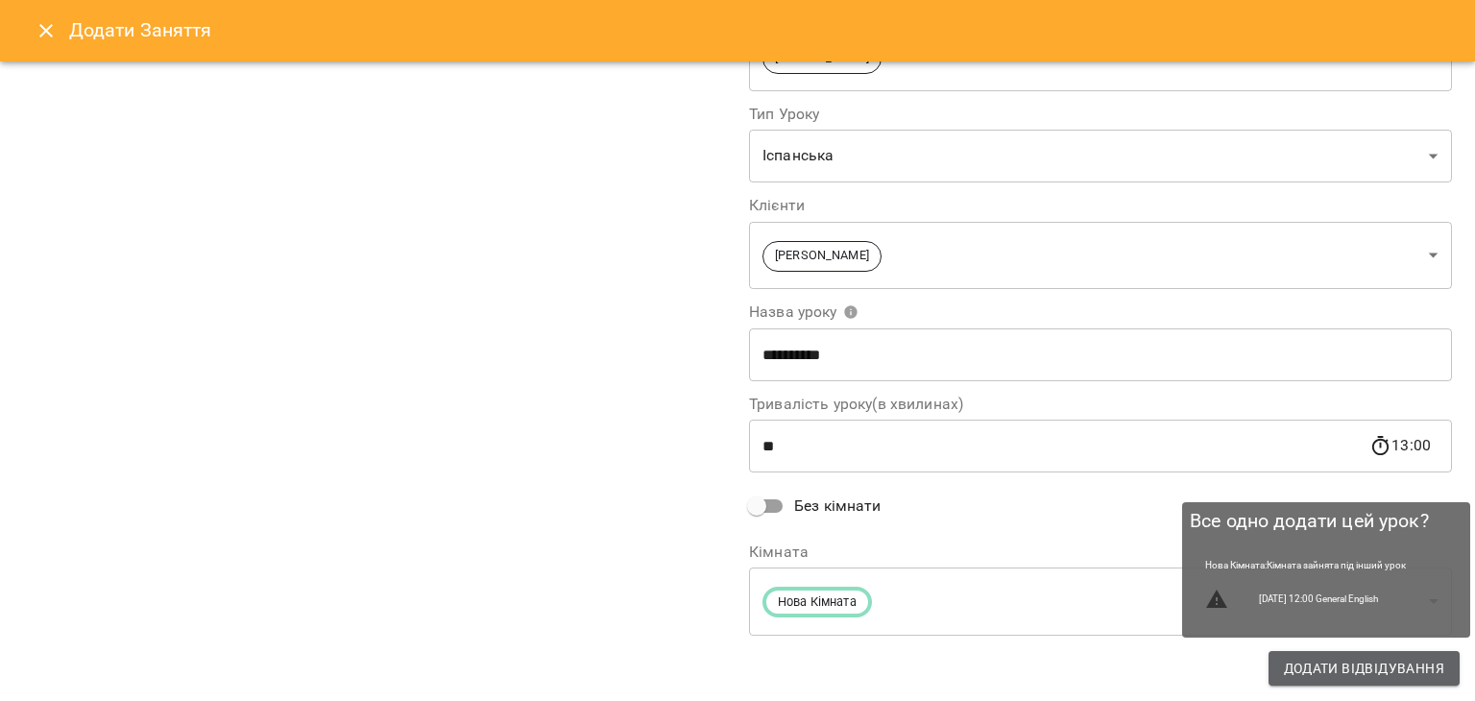
click at [1339, 677] on span "Додати Відвідування" at bounding box center [1364, 668] width 160 height 23
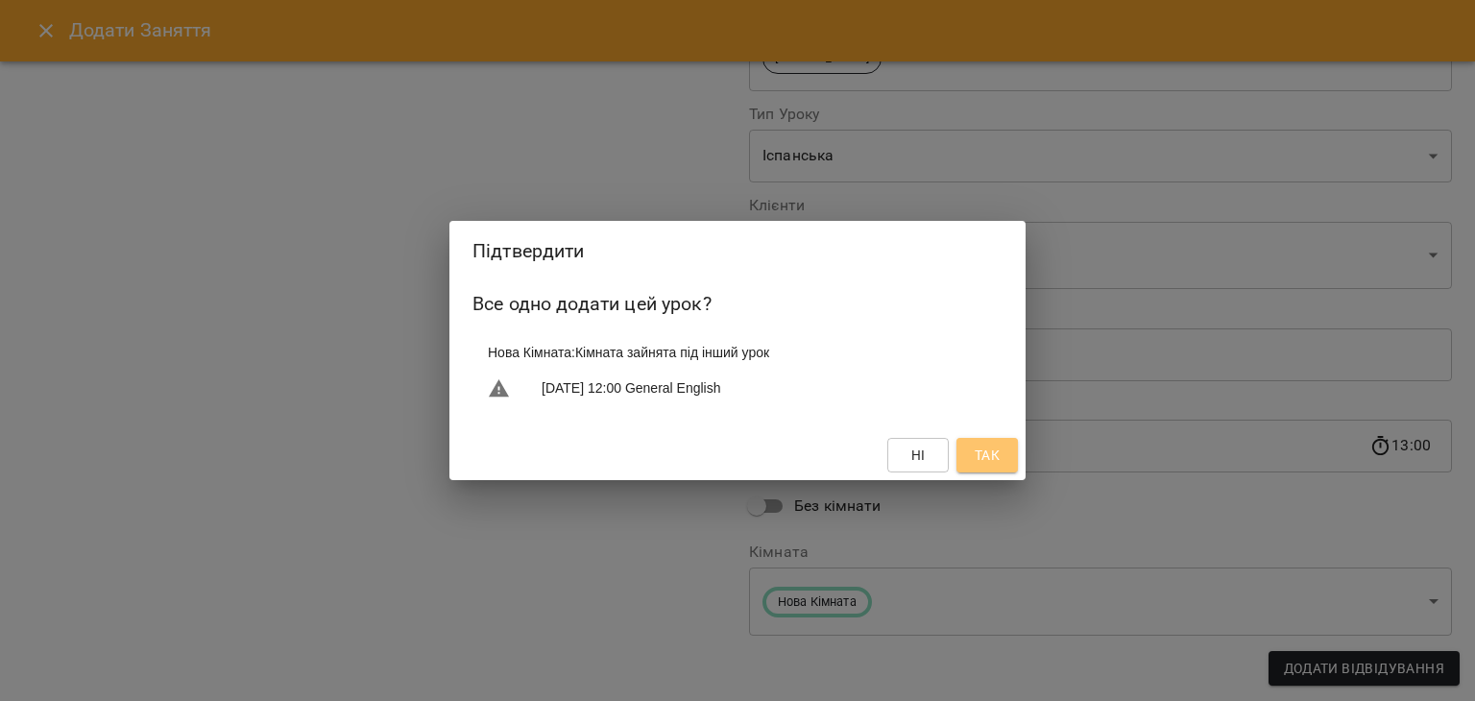
click at [987, 457] on span "Так" at bounding box center [987, 455] width 25 height 23
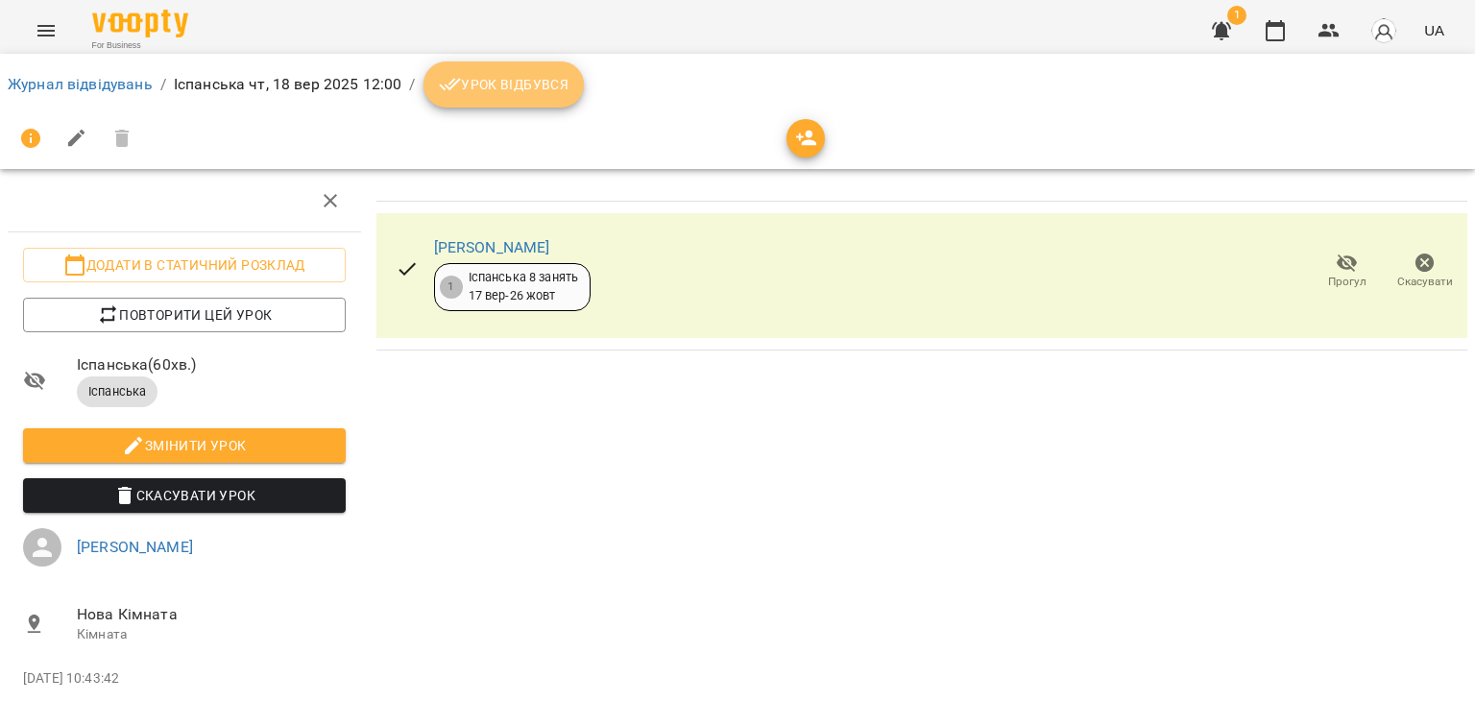
click at [503, 100] on button "Урок відбувся" at bounding box center [504, 84] width 161 height 46
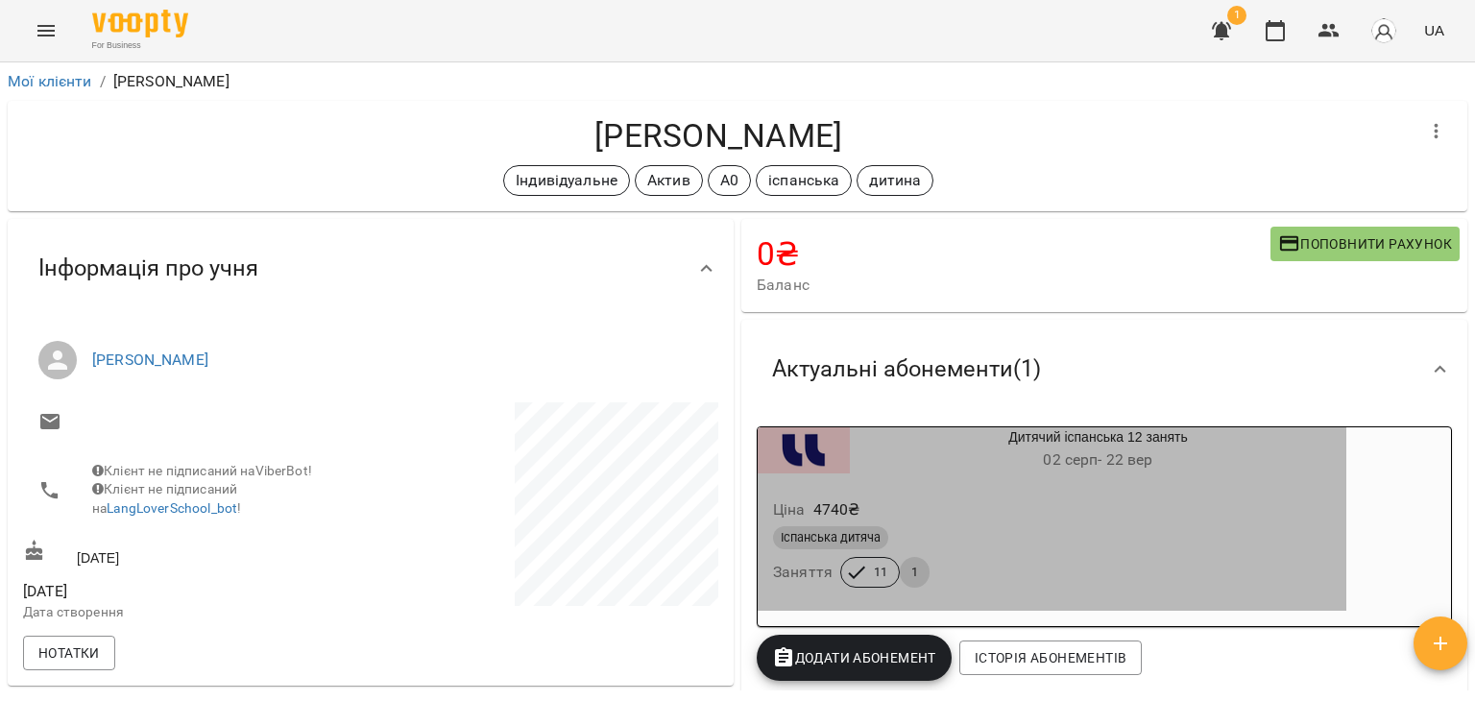
click at [904, 580] on span "1" at bounding box center [915, 572] width 30 height 17
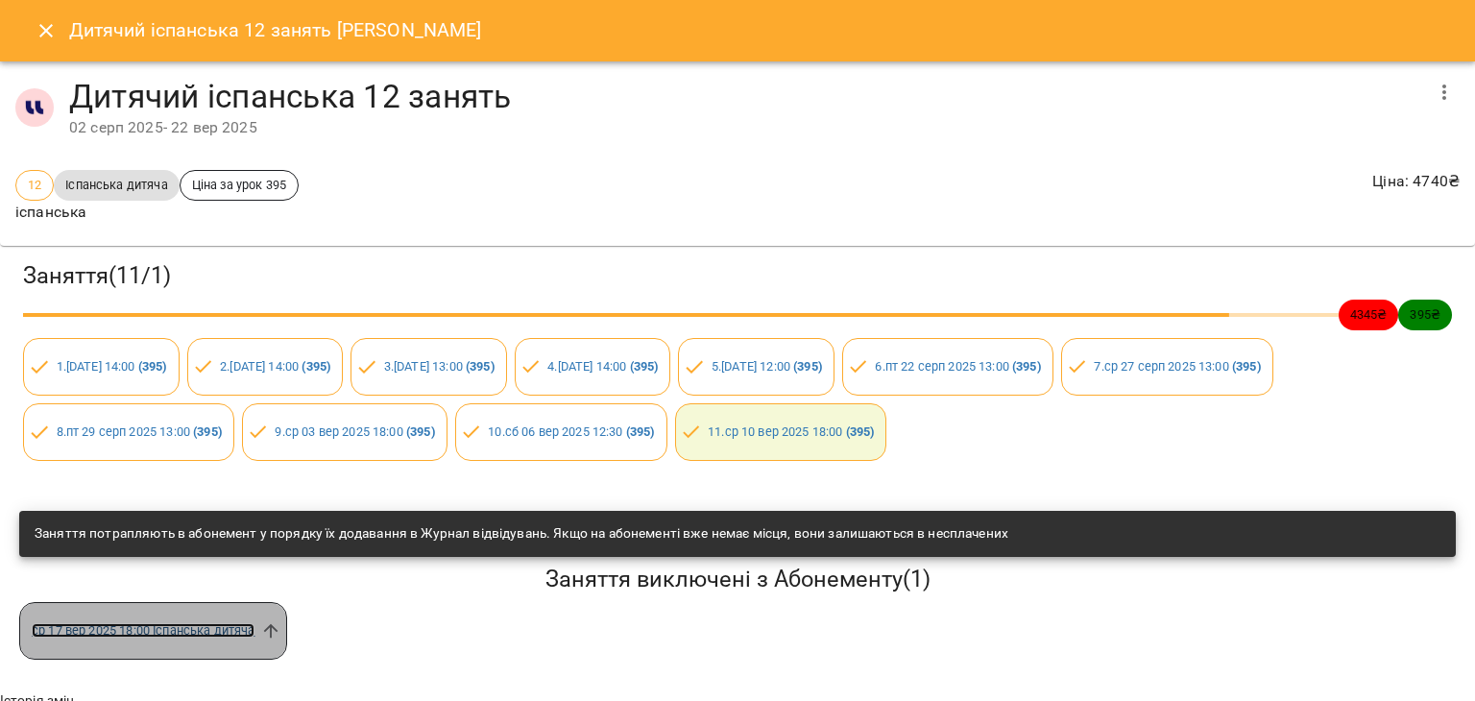
click at [180, 636] on link "ср 17 вер 2025 18:00 Іспанська дитяча" at bounding box center [143, 630] width 223 height 14
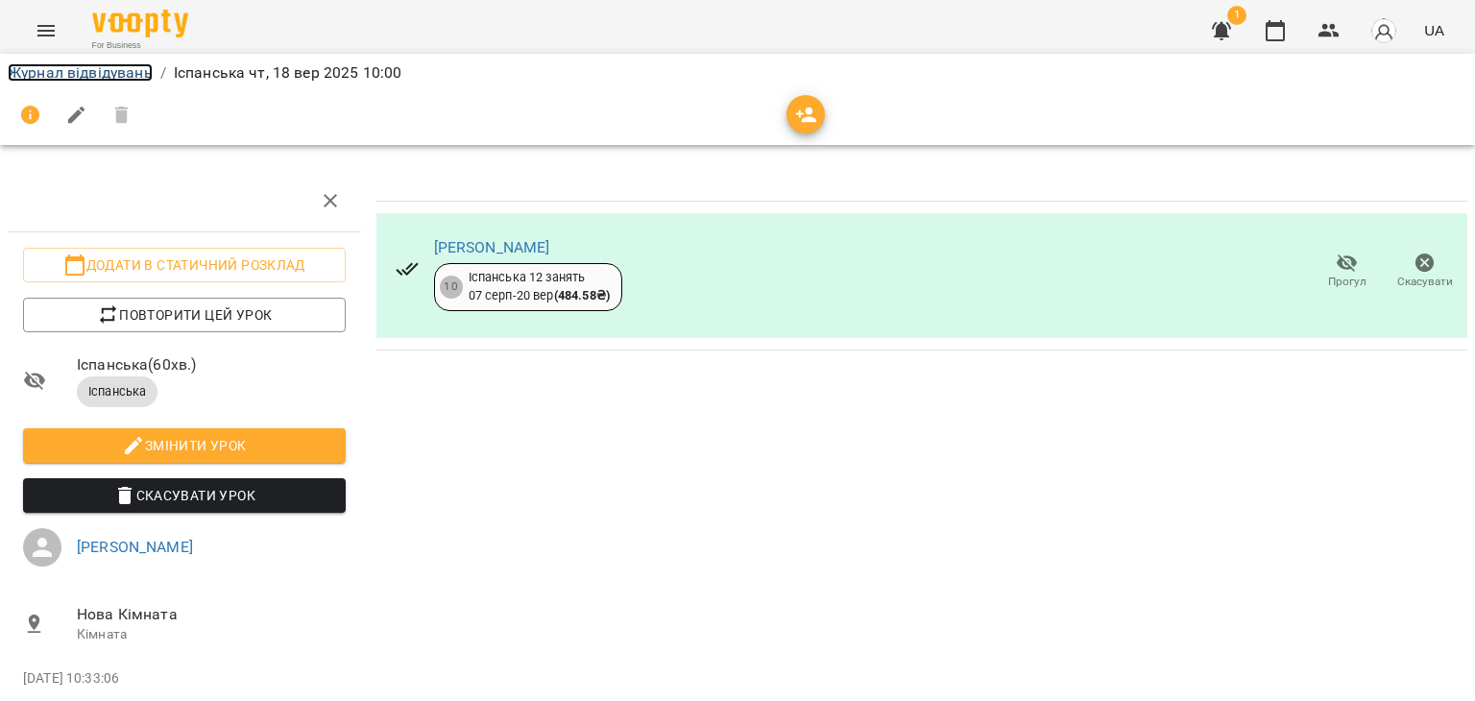
click at [117, 63] on link "Журнал відвідувань" at bounding box center [80, 72] width 145 height 18
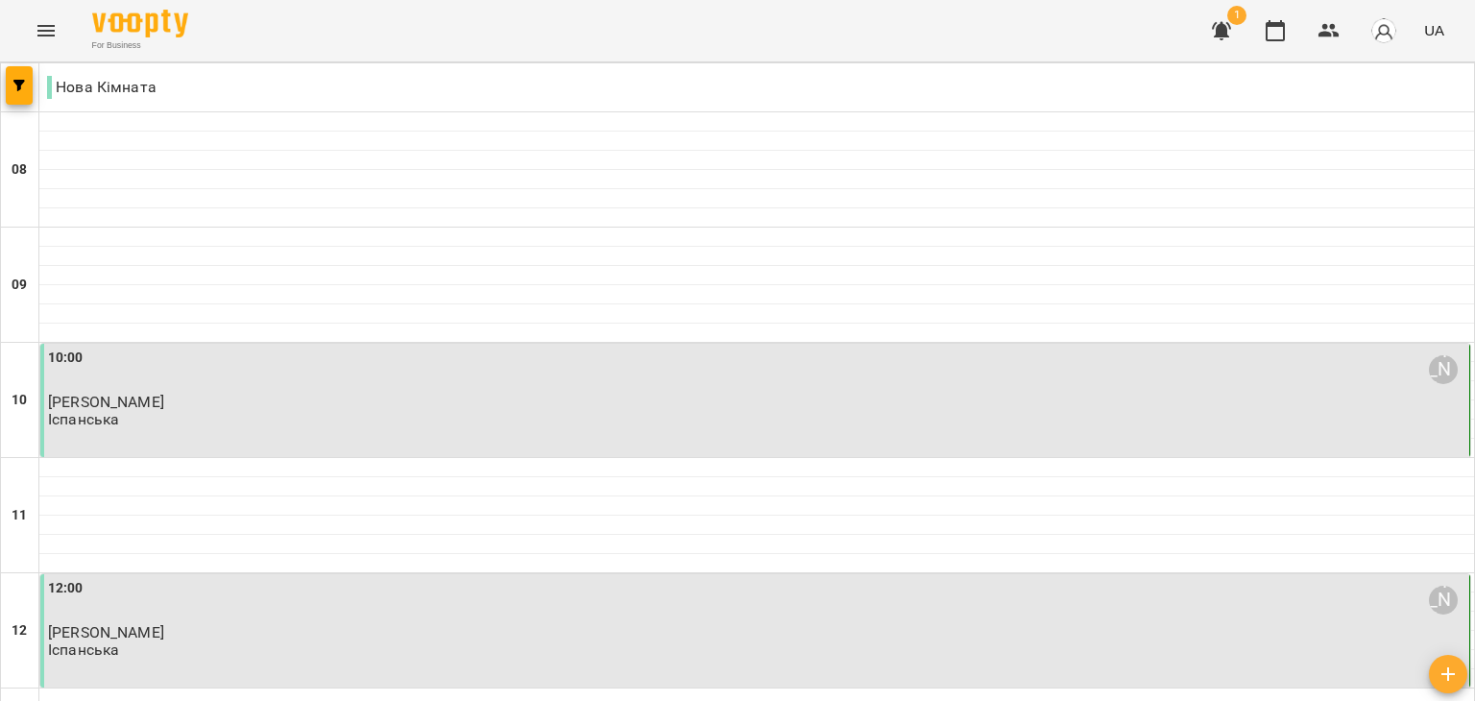
click at [330, 426] on div "10:00 Стукан Сніжана Вантух Оксана Миколаївна Іспанська" at bounding box center [757, 389] width 1418 height 82
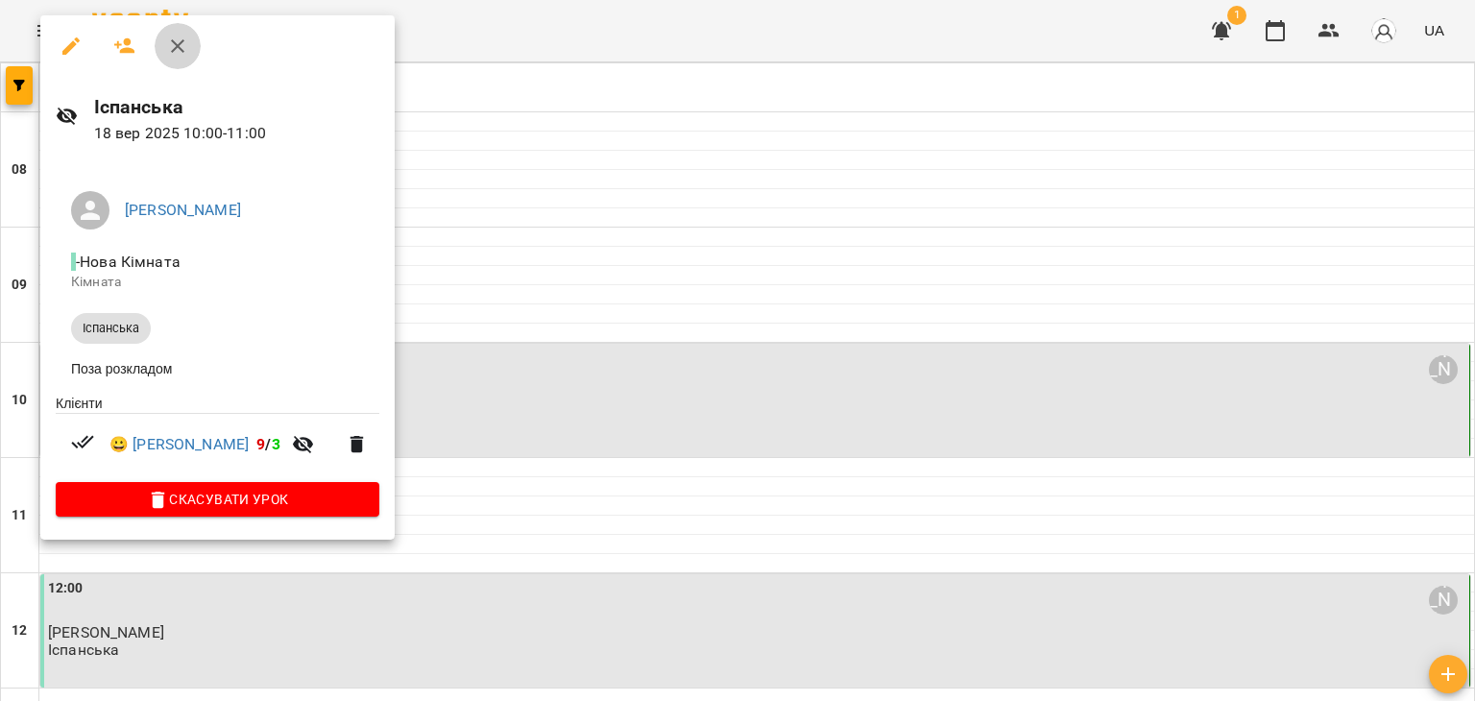
click at [170, 40] on icon "button" at bounding box center [177, 46] width 23 height 23
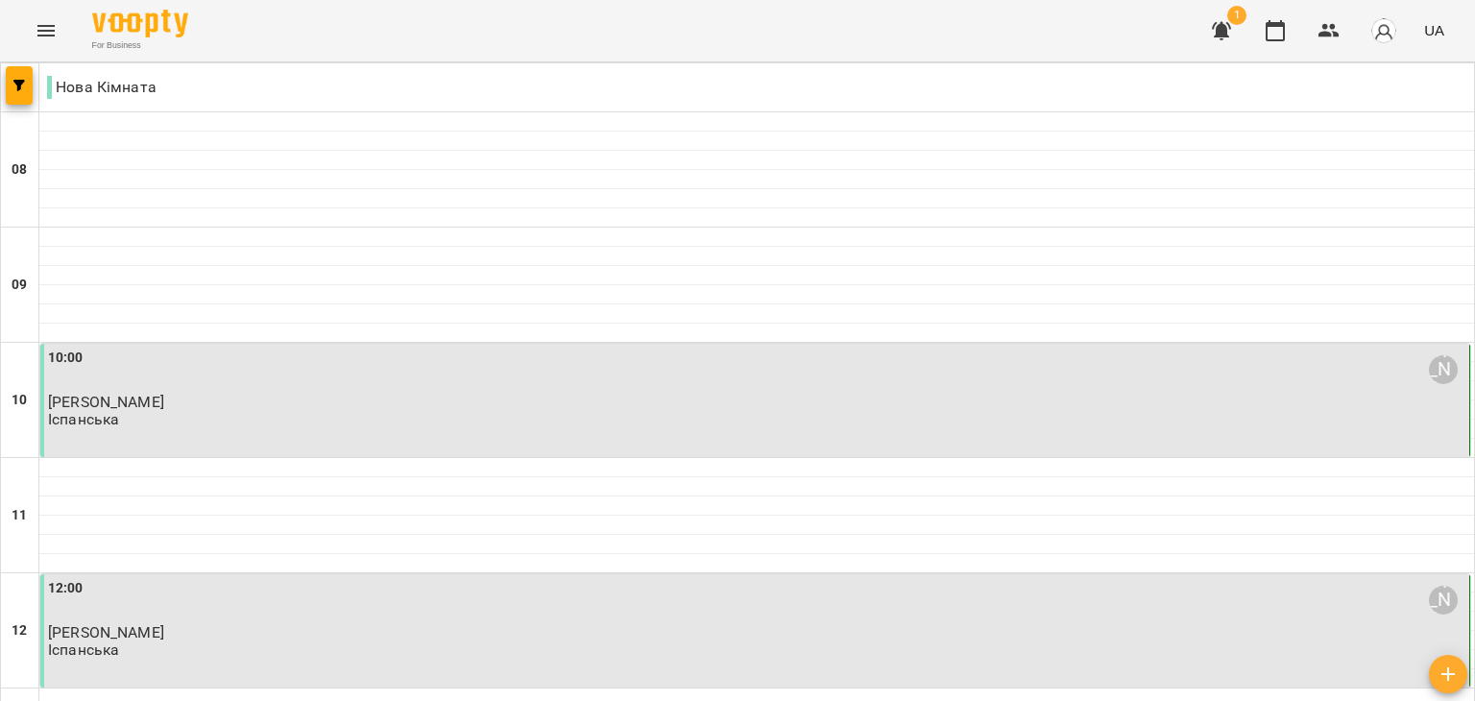
click at [190, 390] on div "10:00 Стукан Сніжана" at bounding box center [757, 370] width 1418 height 44
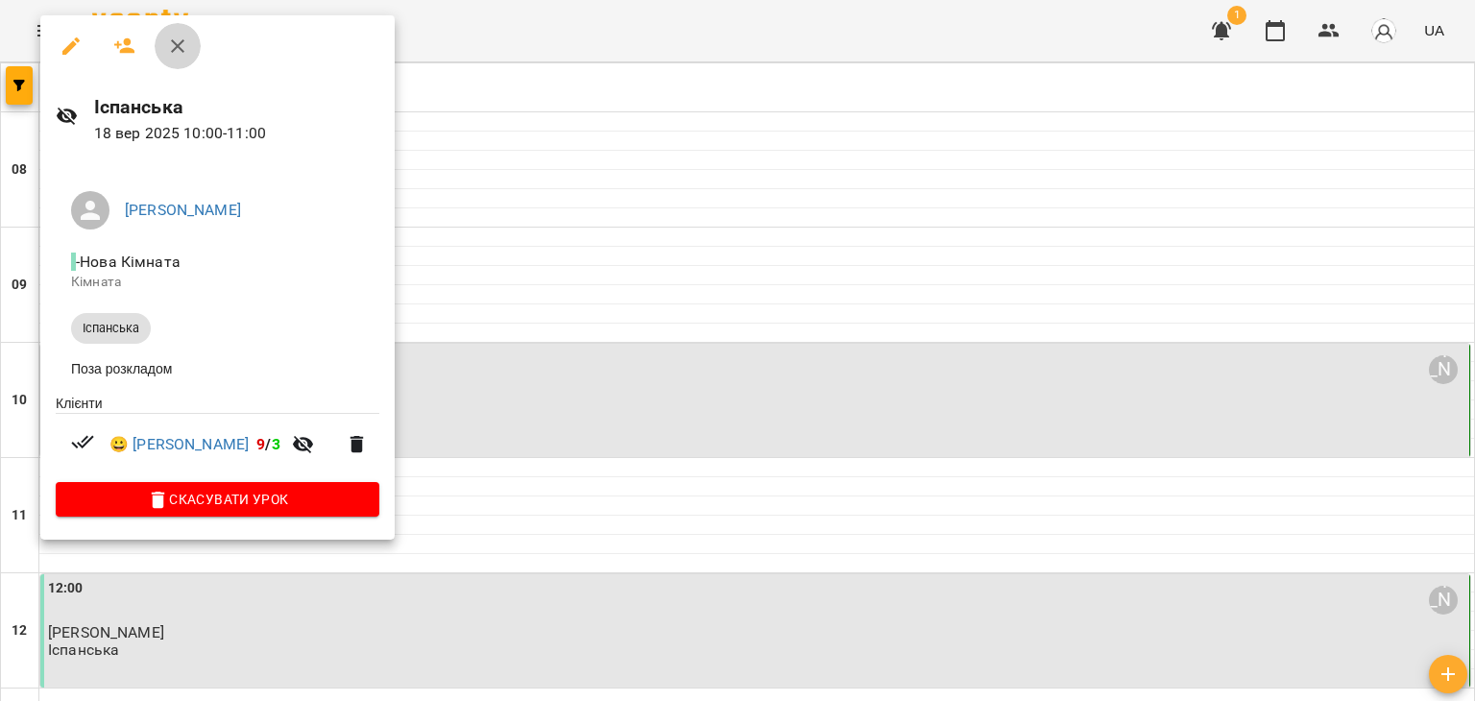
click at [176, 47] on icon "button" at bounding box center [177, 45] width 13 height 13
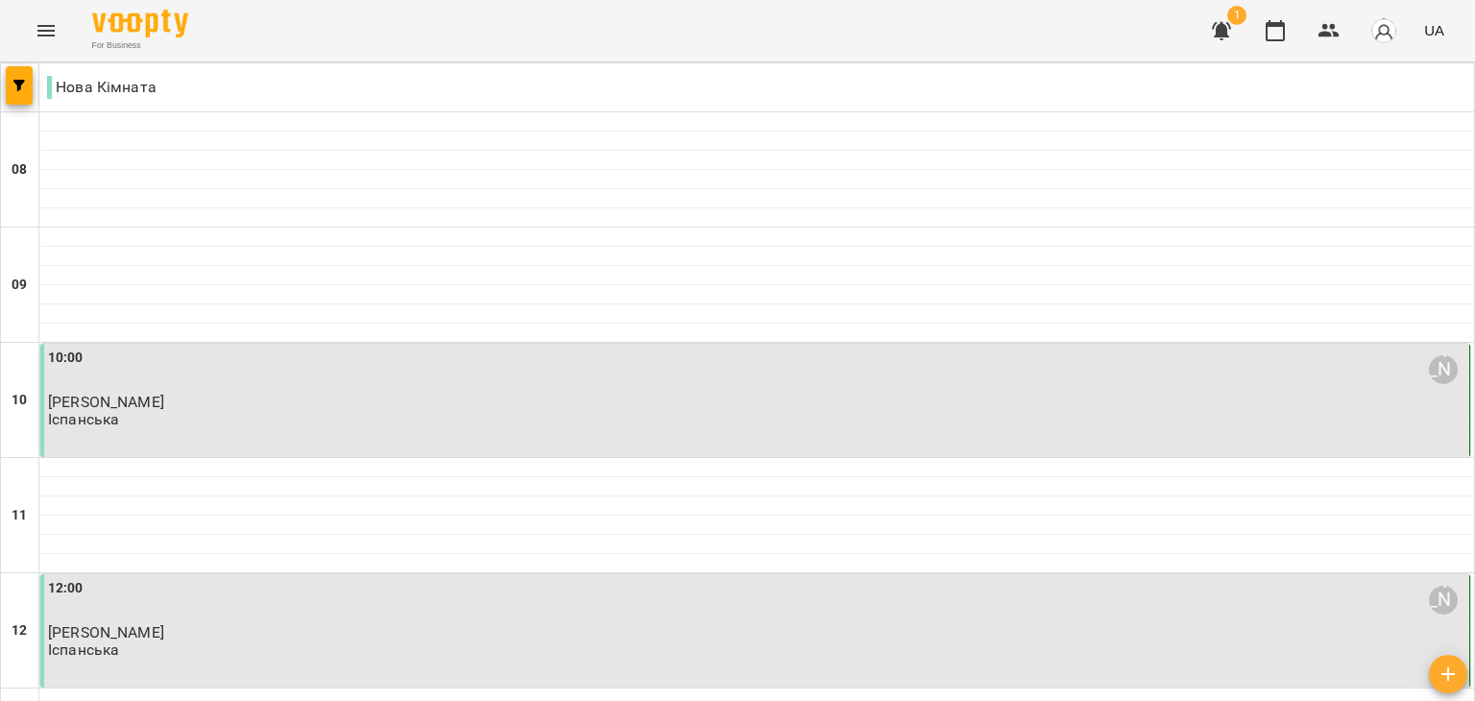
click at [304, 397] on p "[PERSON_NAME]" at bounding box center [757, 402] width 1418 height 16
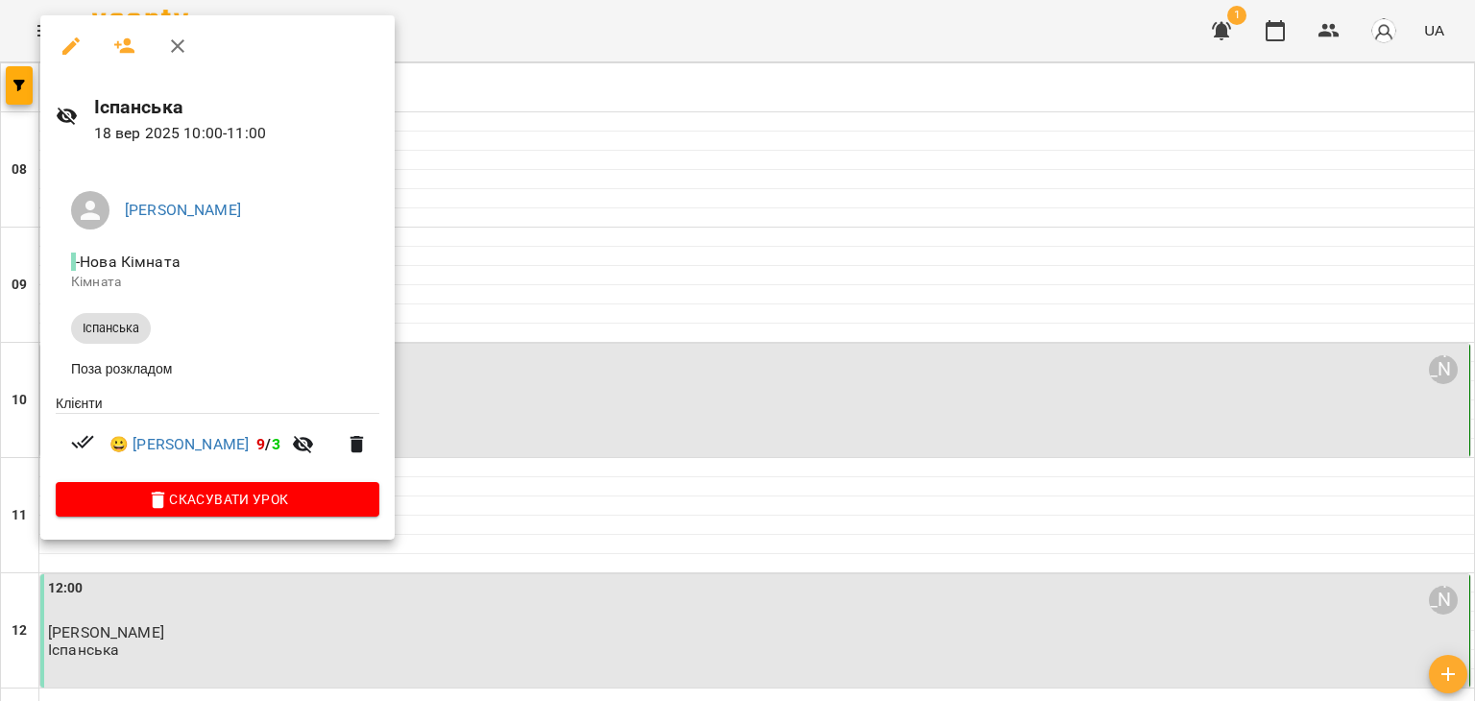
click at [231, 462] on li "😀 Вантух Оксана Миколаївна 9 / 3" at bounding box center [218, 444] width 324 height 61
click at [220, 451] on link "😀 Вантух Оксана Миколаївна" at bounding box center [179, 444] width 139 height 23
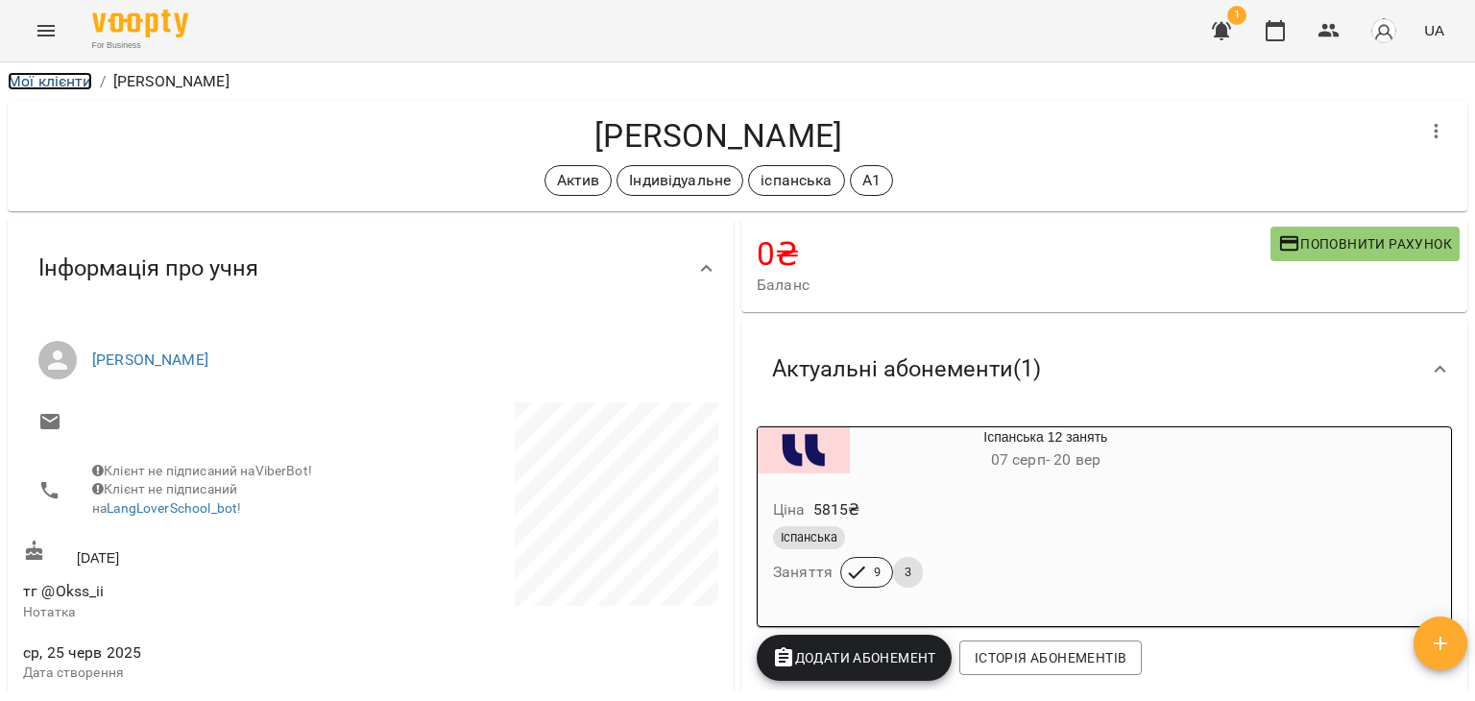
click at [46, 80] on link "Мої клієнти" at bounding box center [50, 81] width 85 height 18
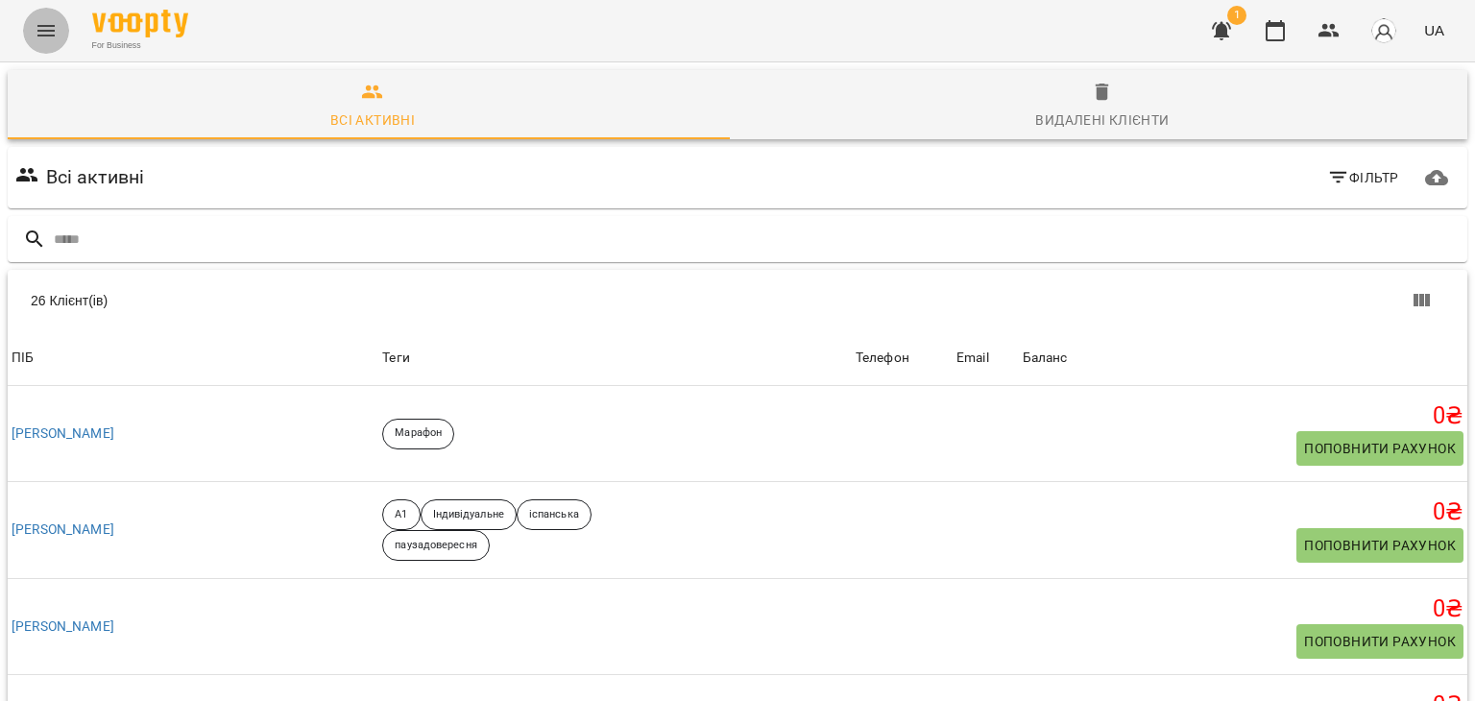
click at [45, 32] on icon "Menu" at bounding box center [46, 30] width 23 height 23
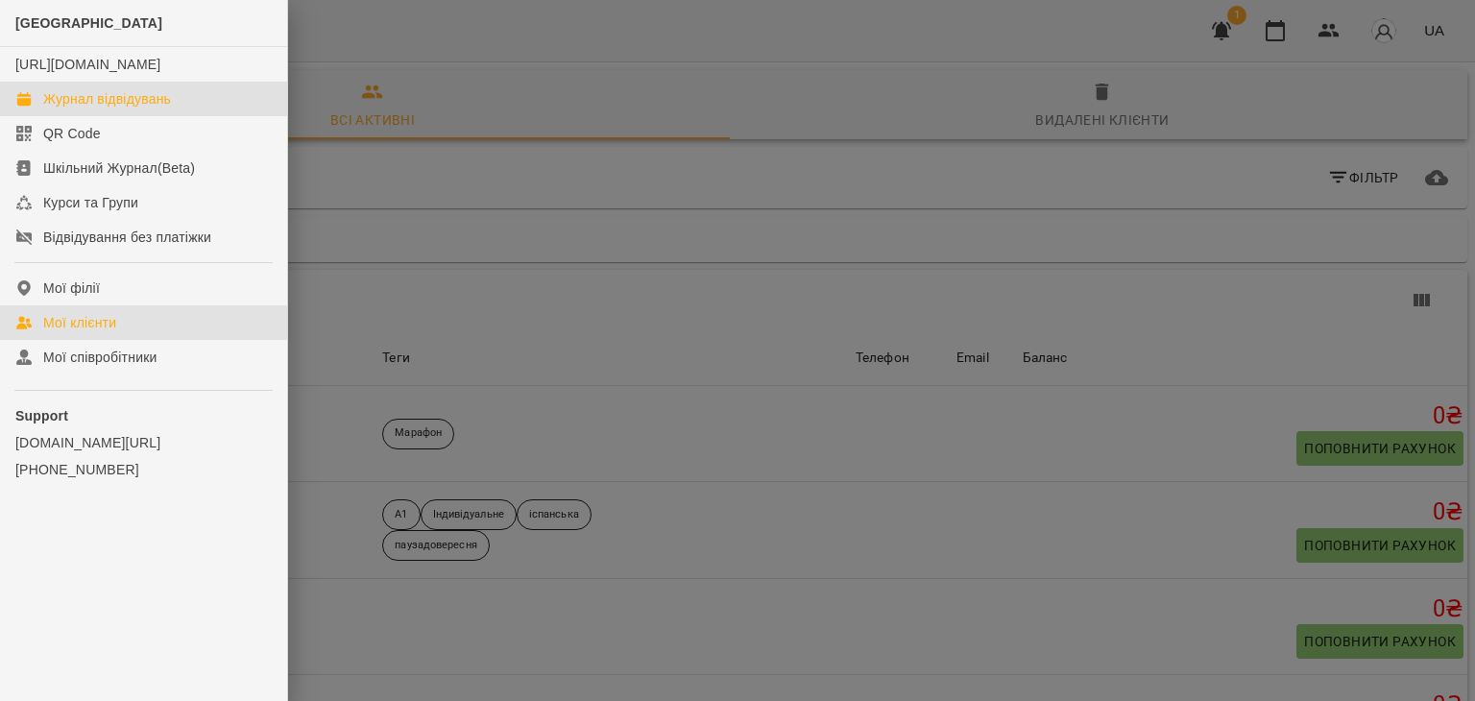
click at [123, 109] on div "Журнал відвідувань" at bounding box center [107, 98] width 128 height 19
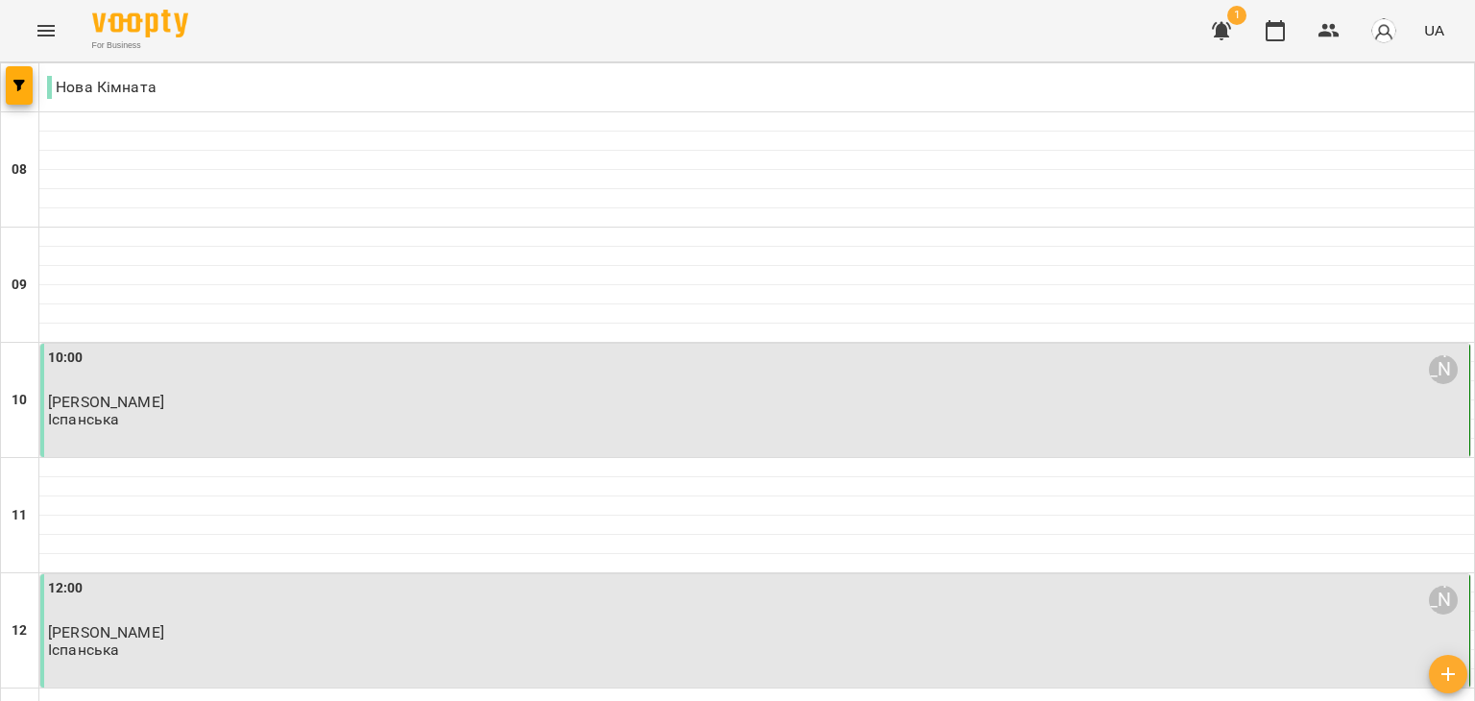
click at [440, 395] on p "[PERSON_NAME]" at bounding box center [757, 402] width 1418 height 16
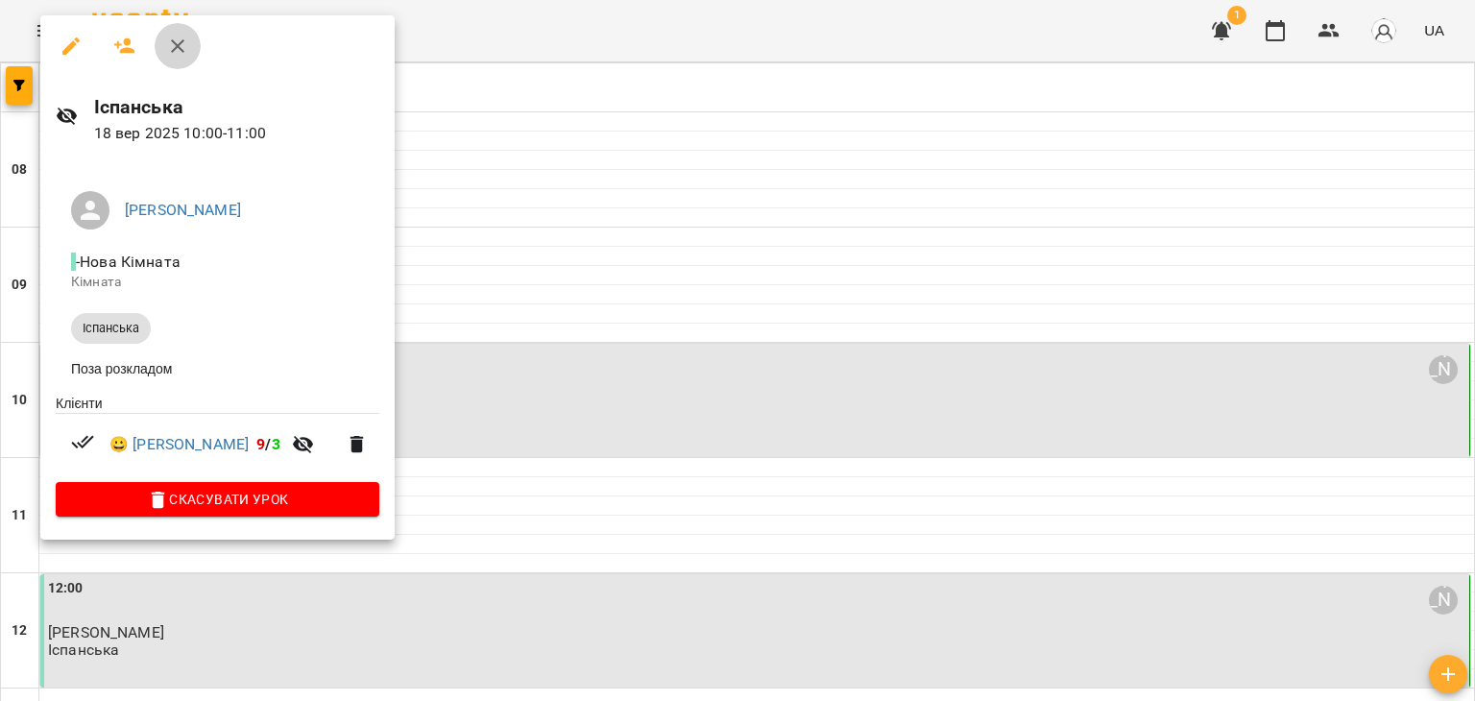
click at [172, 47] on icon "button" at bounding box center [177, 46] width 23 height 23
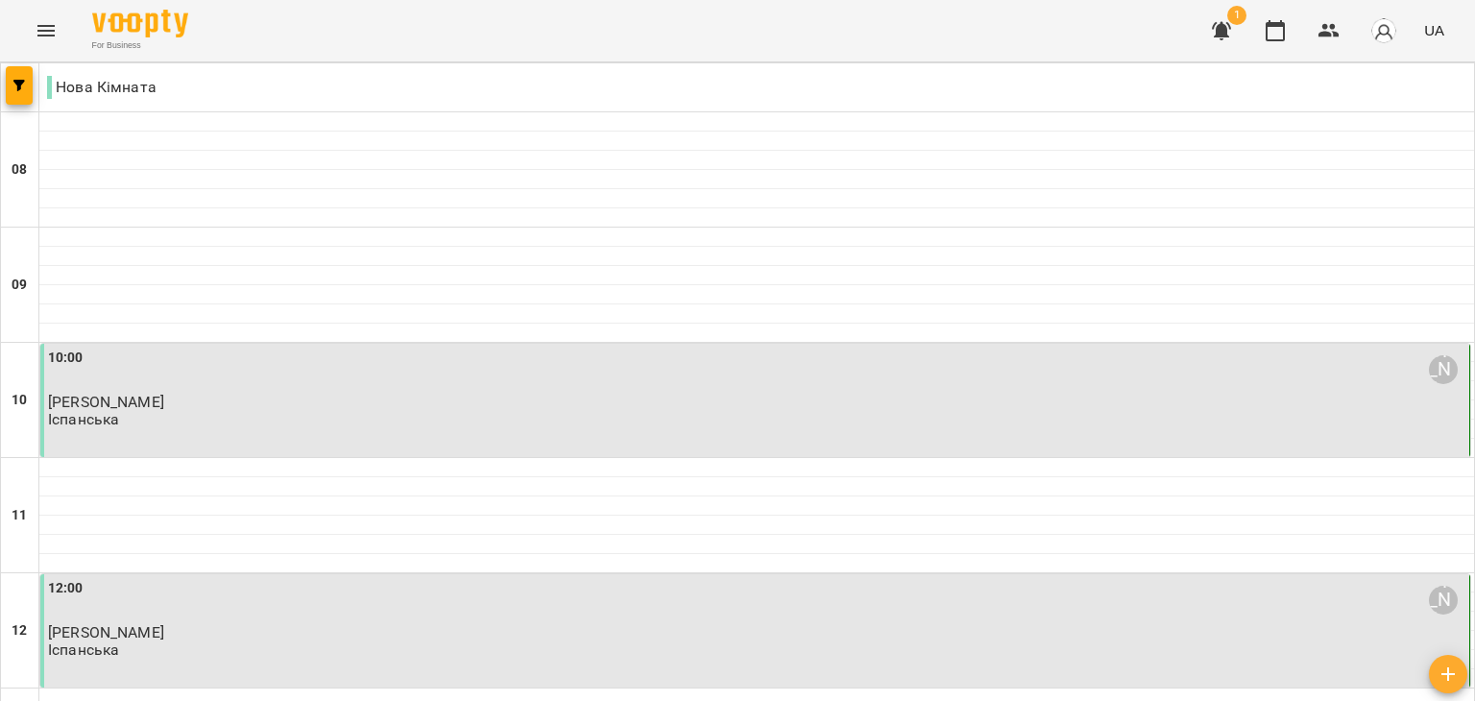
scroll to position [433, 0]
click at [607, 578] on div "12:00 Стукан Сніжана Мельник Дарина Ярославіна Іспанська" at bounding box center [757, 619] width 1418 height 82
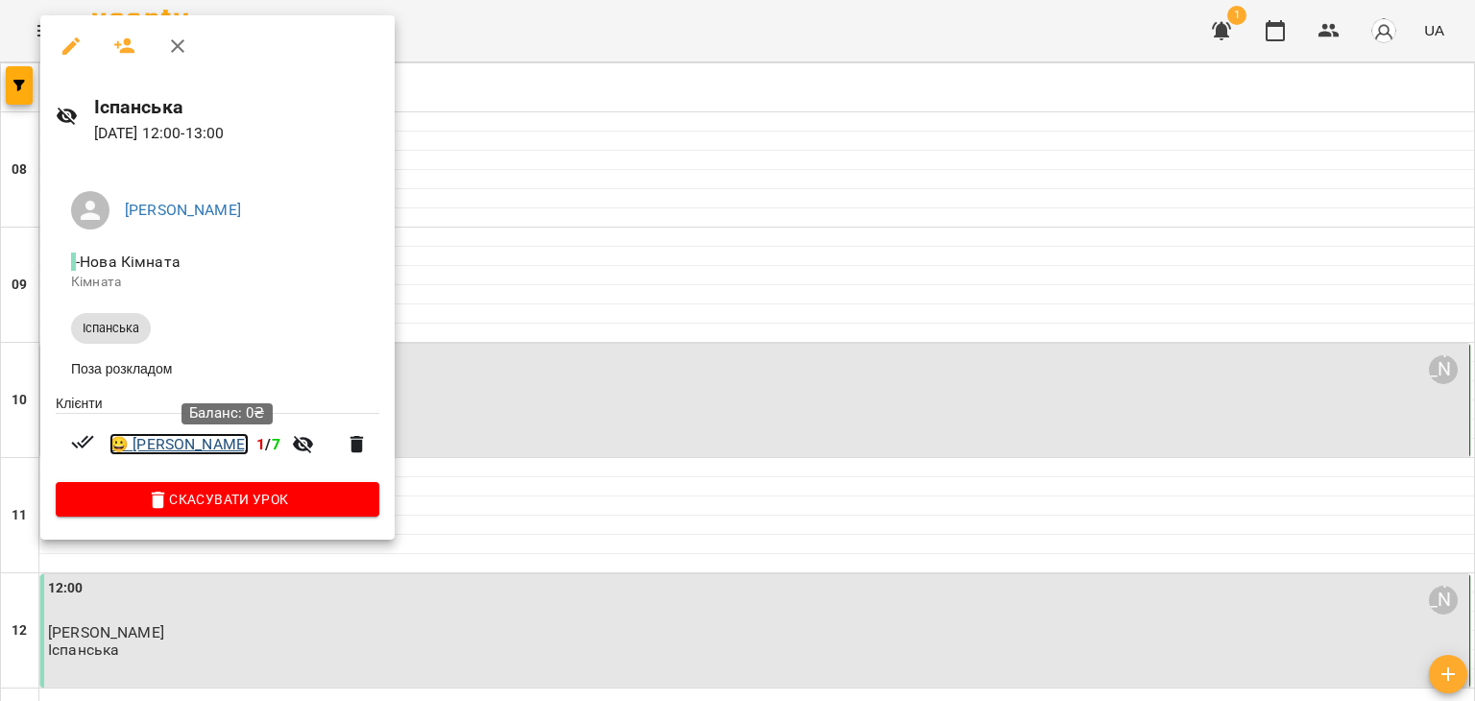
click at [207, 447] on link "😀 Мельник Дарина Ярославіна" at bounding box center [179, 444] width 139 height 23
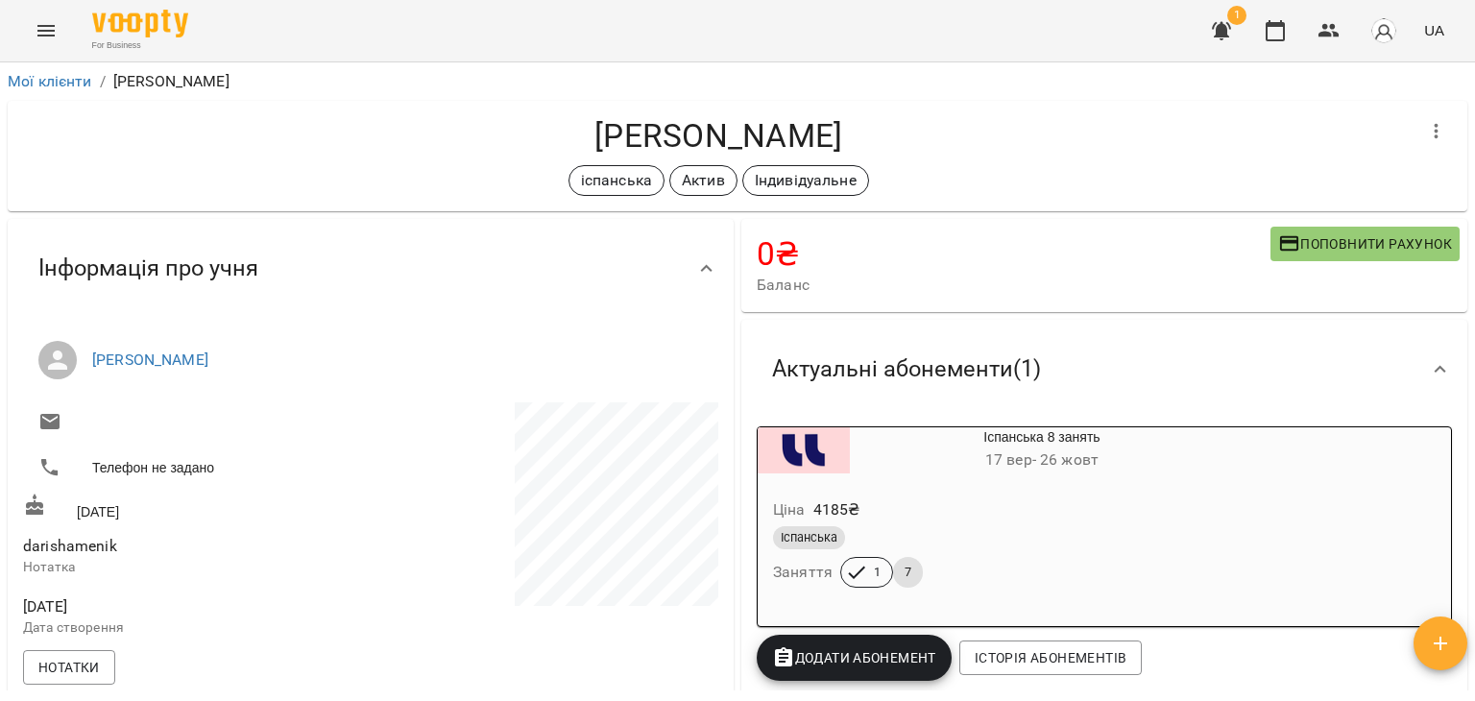
drag, startPoint x: 1474, startPoint y: 136, endPoint x: 1454, endPoint y: 133, distance: 20.5
click at [1454, 133] on div "**********" at bounding box center [737, 412] width 1475 height 701
click at [1459, 139] on div "**********" at bounding box center [738, 378] width 1468 height 624
click at [1037, 672] on button "Історія абонементів" at bounding box center [1051, 658] width 183 height 35
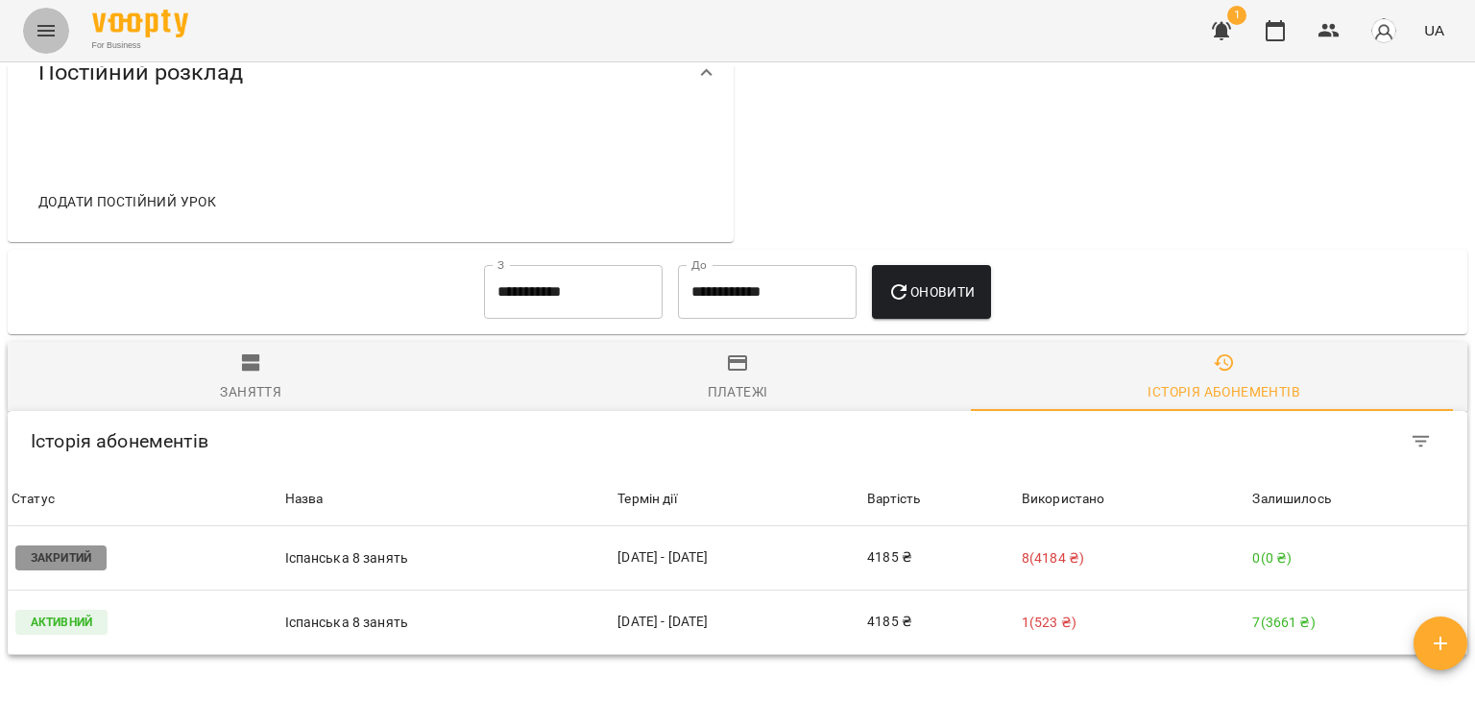
click at [55, 24] on icon "Menu" at bounding box center [46, 30] width 23 height 23
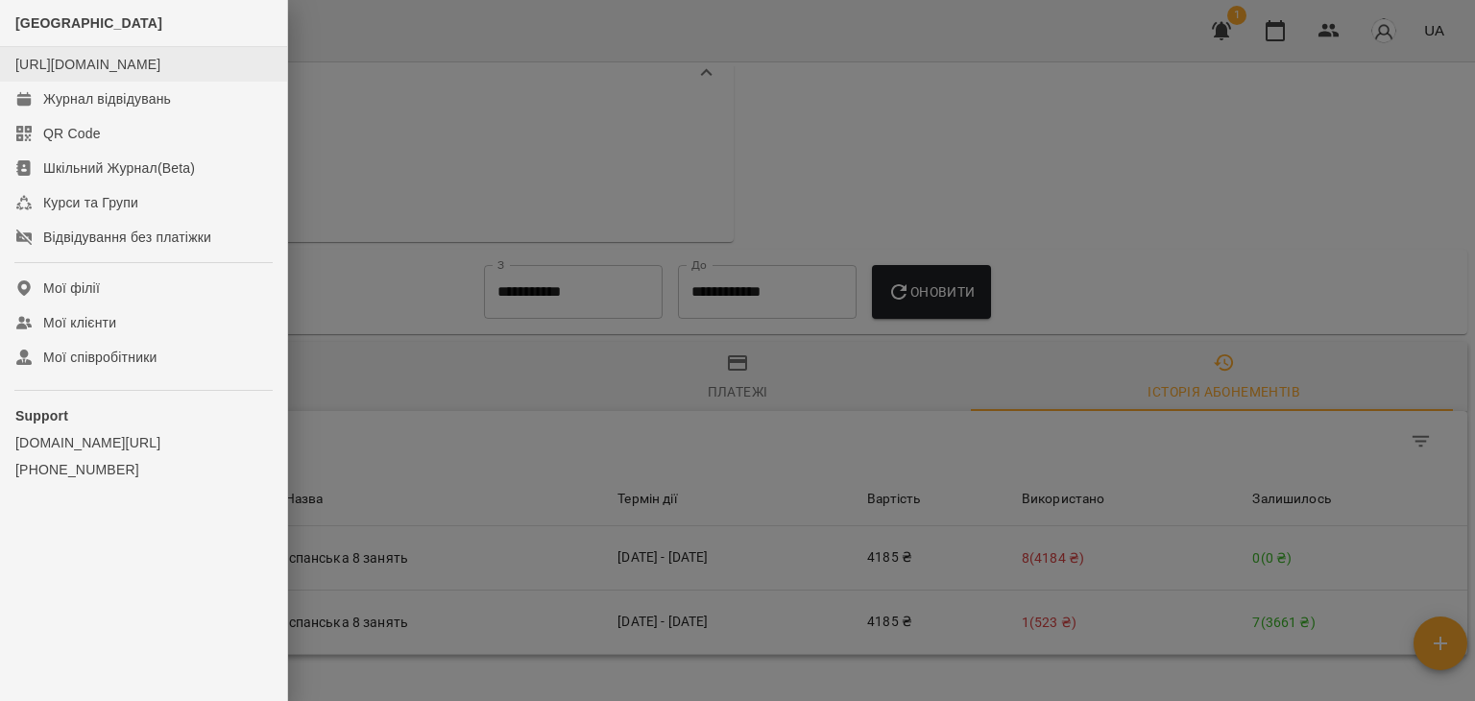
click at [81, 82] on li "https://www.voopty.com.ua/studio/langlover" at bounding box center [143, 64] width 287 height 35
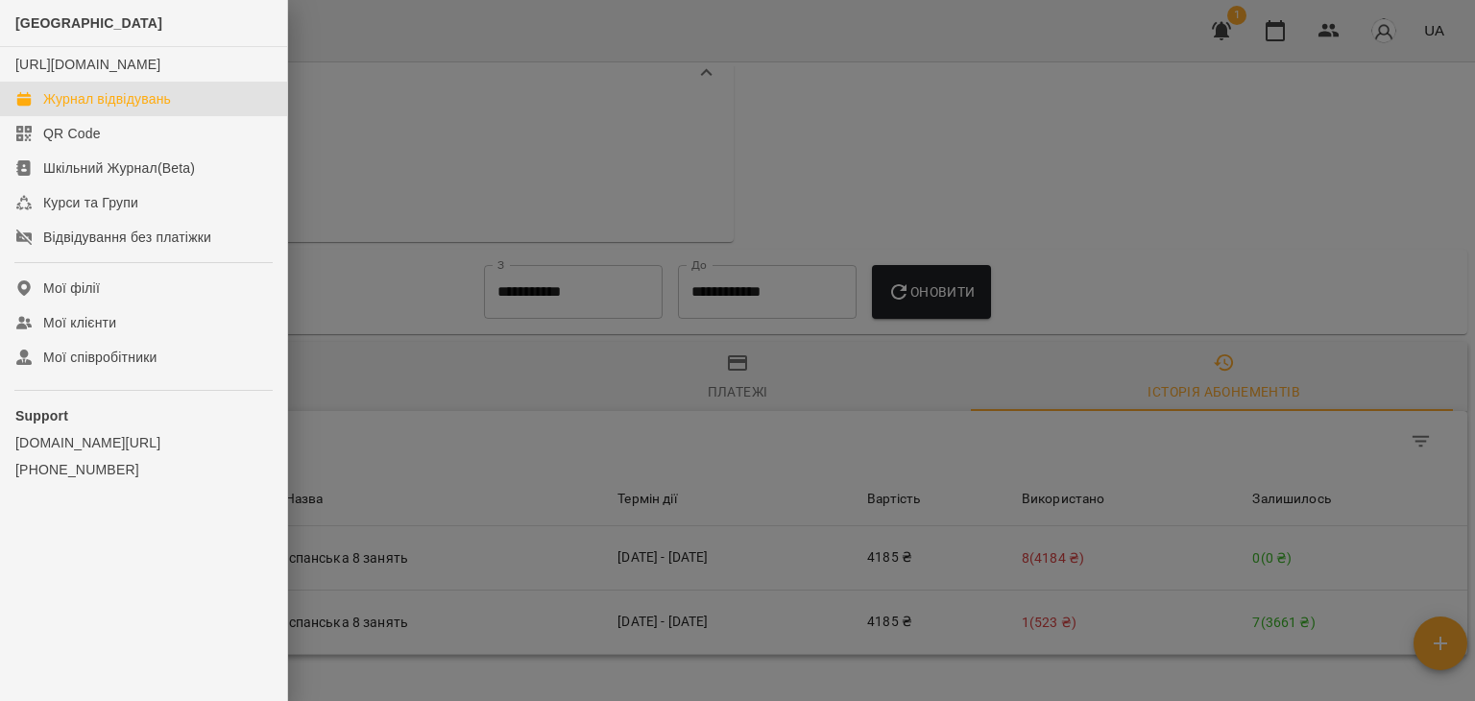
click at [84, 109] on div "Журнал відвідувань" at bounding box center [107, 98] width 128 height 19
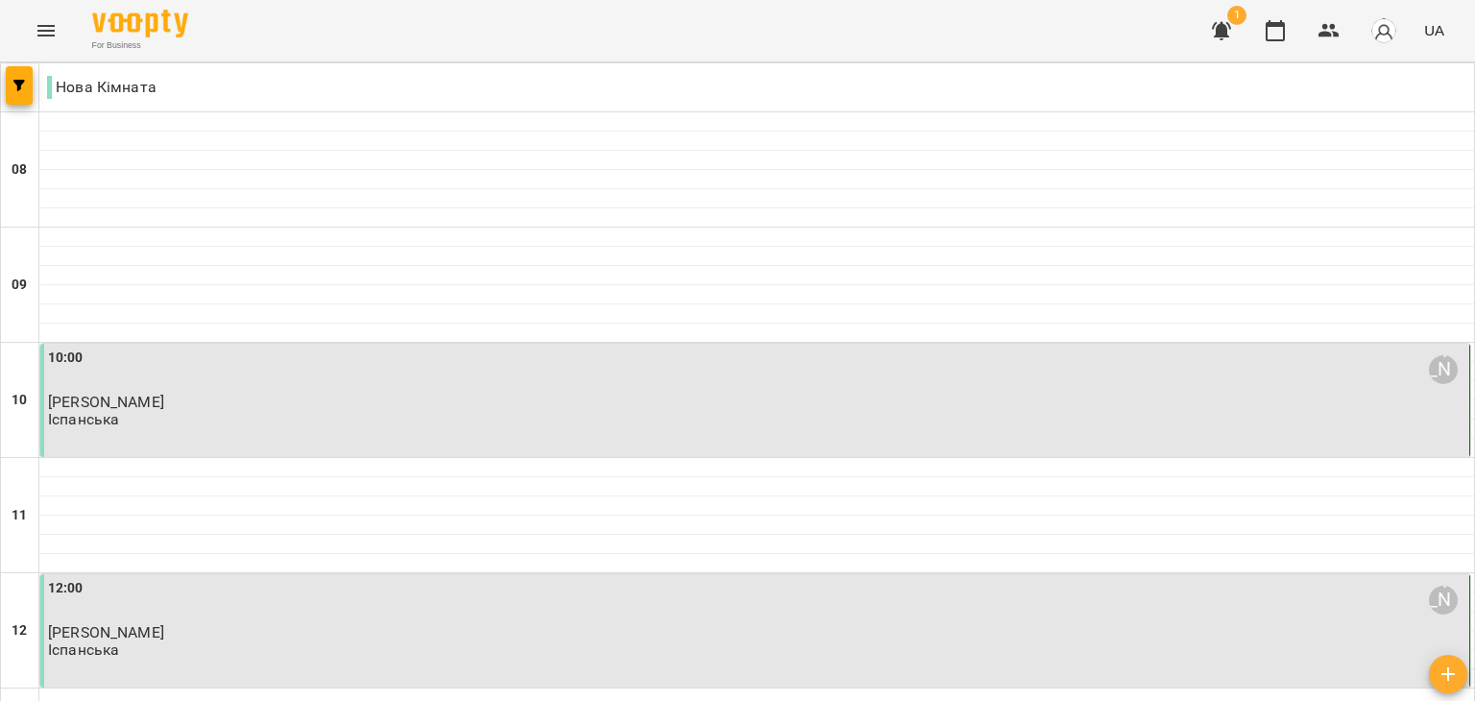
click at [304, 410] on div "[PERSON_NAME]" at bounding box center [757, 402] width 1418 height 17
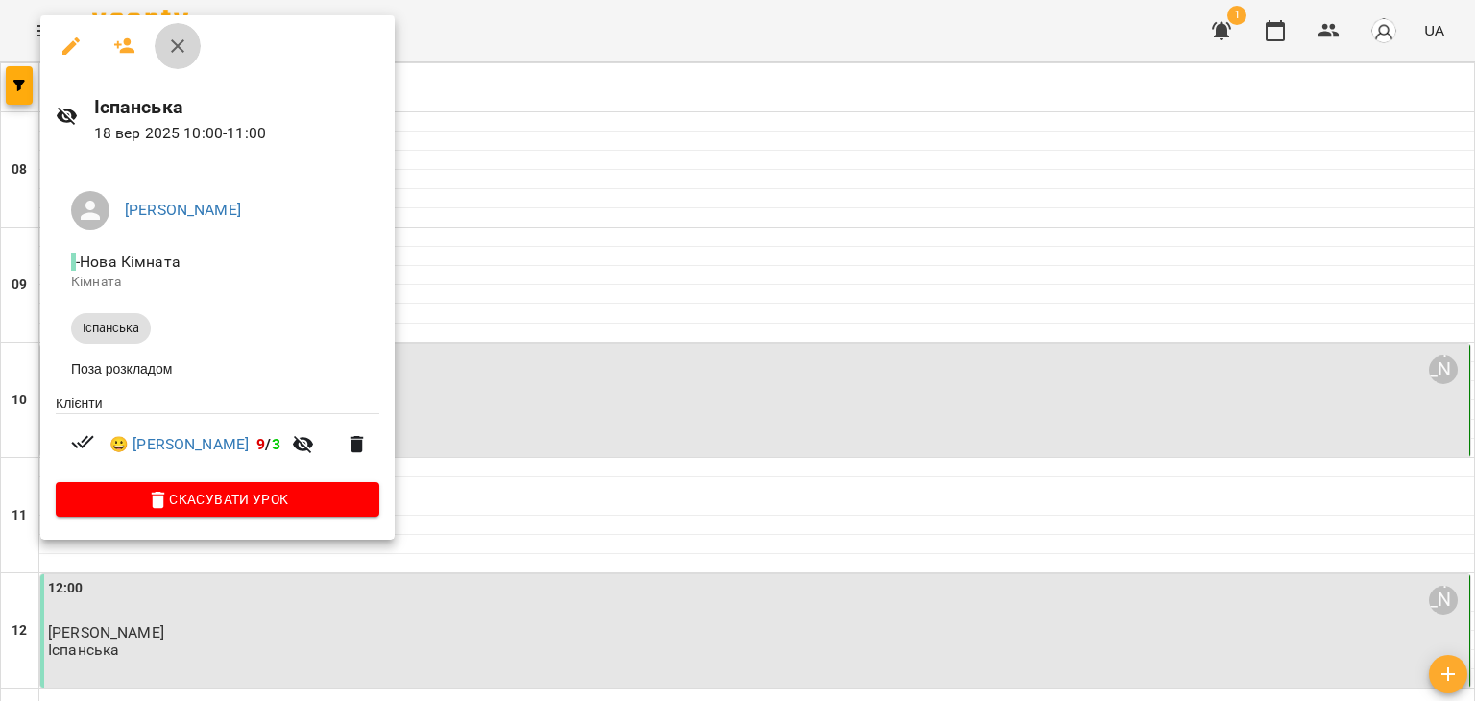
click at [174, 60] on button "button" at bounding box center [178, 46] width 46 height 46
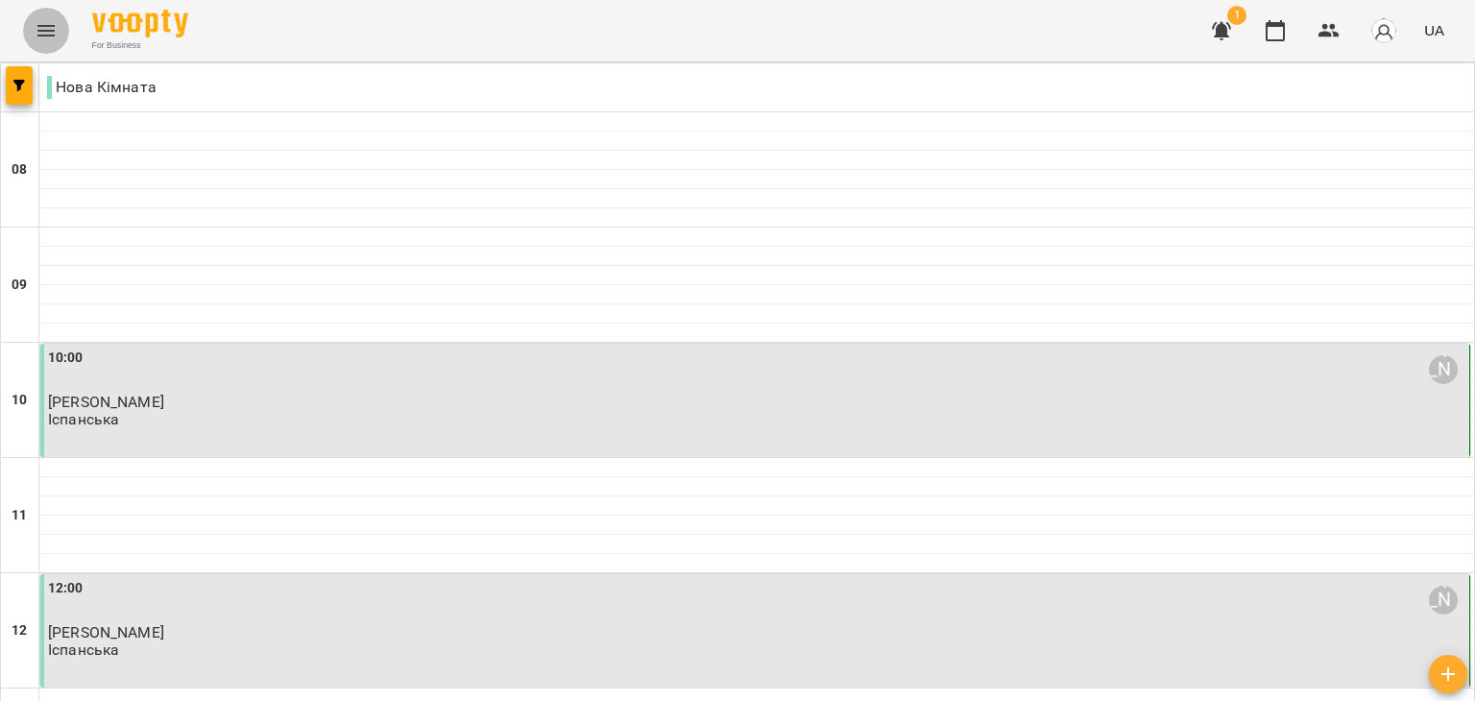
click at [53, 51] on button "Menu" at bounding box center [46, 31] width 46 height 46
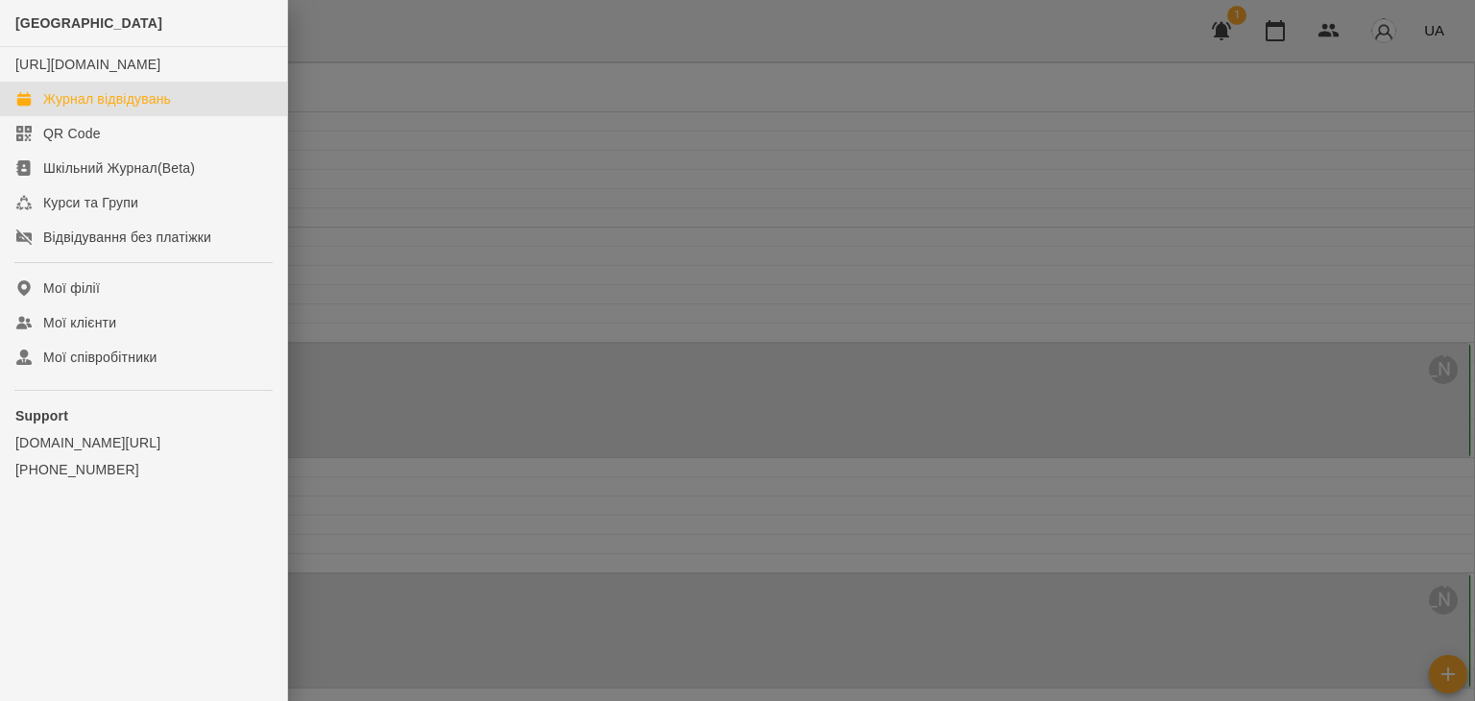
click at [85, 109] on div "Журнал відвідувань" at bounding box center [107, 98] width 128 height 19
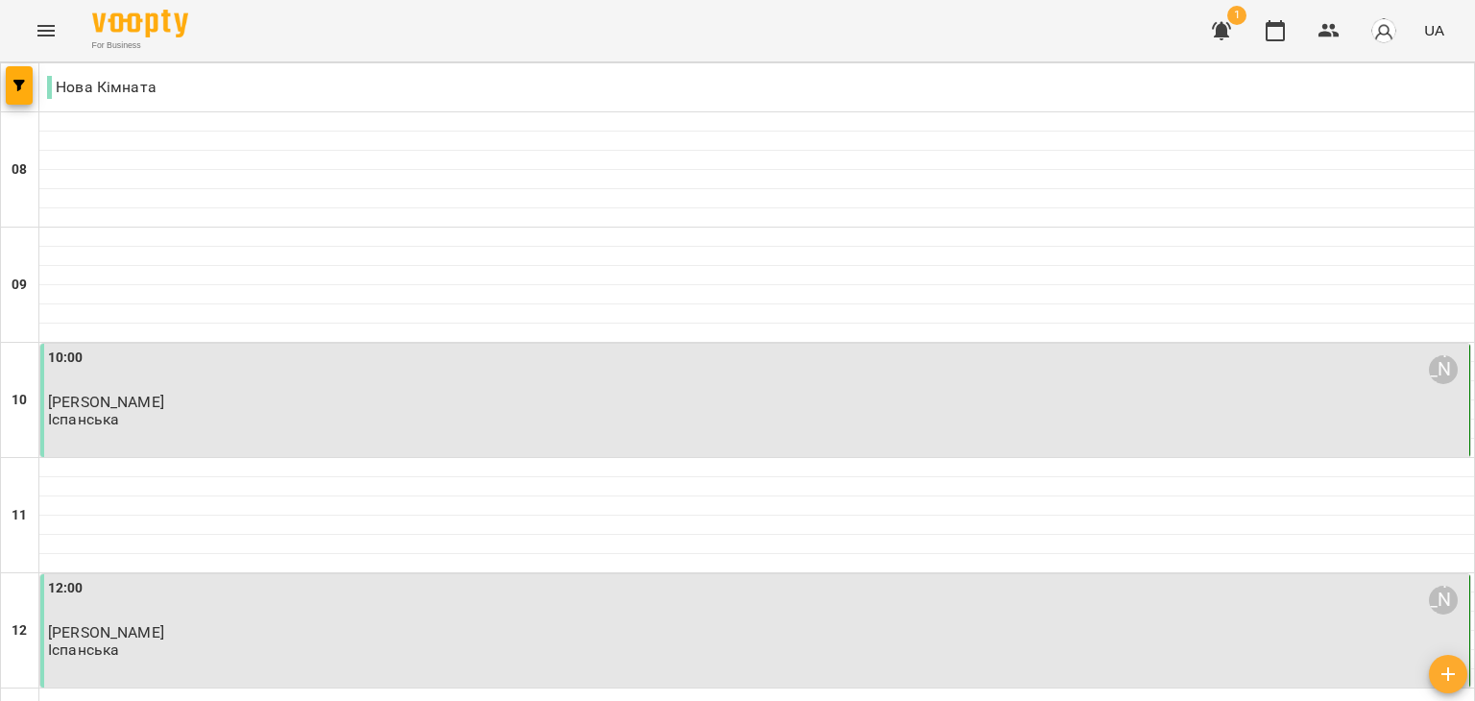
scroll to position [301, 0]
click at [238, 574] on div "12:00 Стукан Сніжана Мельник Дарина Ярославіна Іспанська" at bounding box center [755, 630] width 1430 height 113
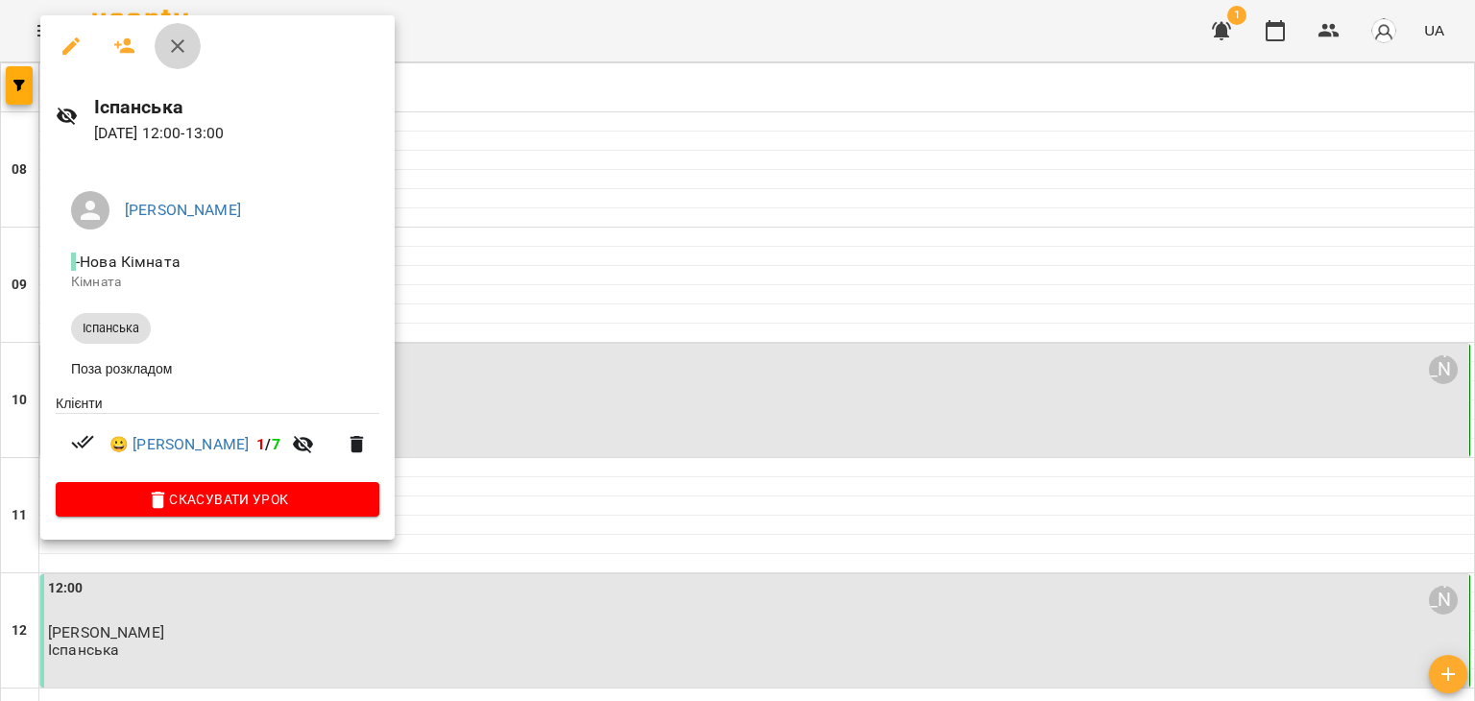
click at [186, 57] on icon "button" at bounding box center [177, 46] width 23 height 23
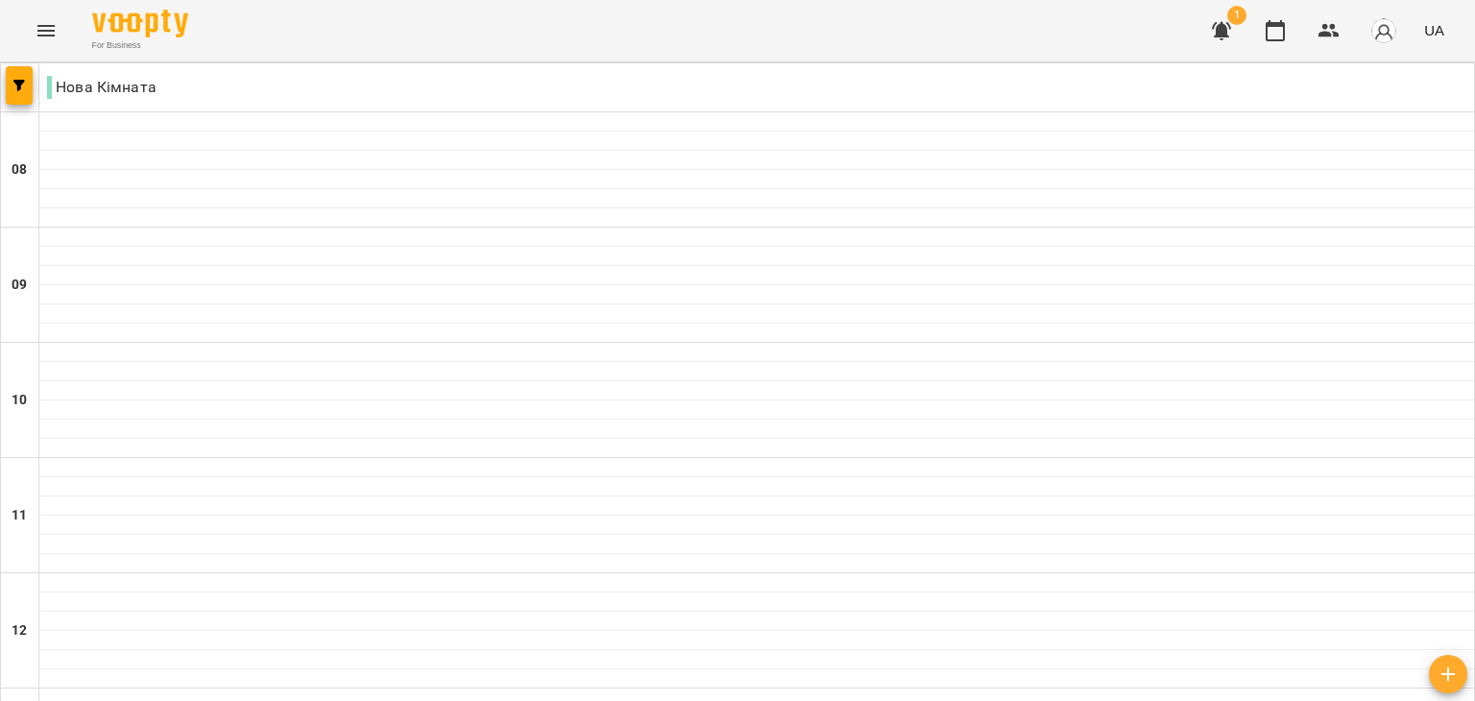
scroll to position [1026, 0]
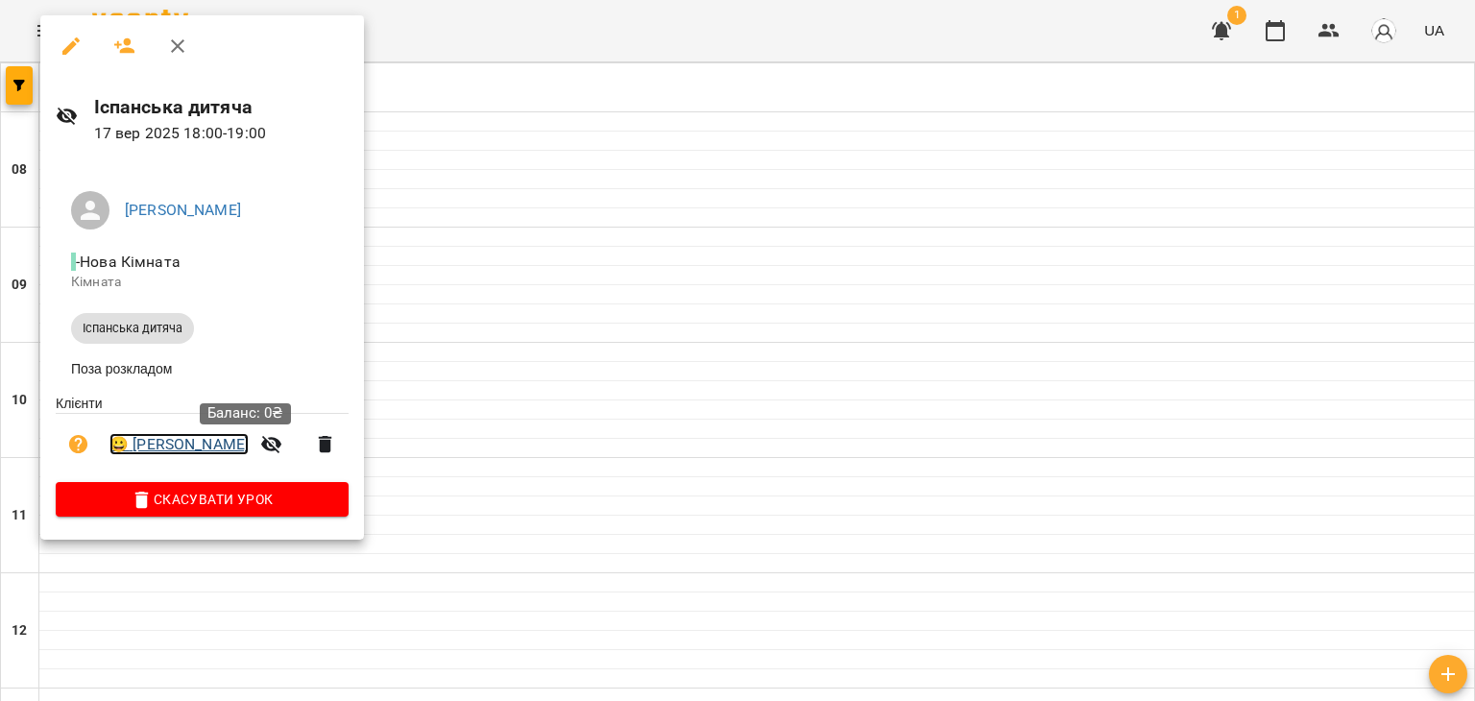
click at [249, 448] on link "😀 Горбаченко Євгенія Валентинівна" at bounding box center [179, 444] width 139 height 23
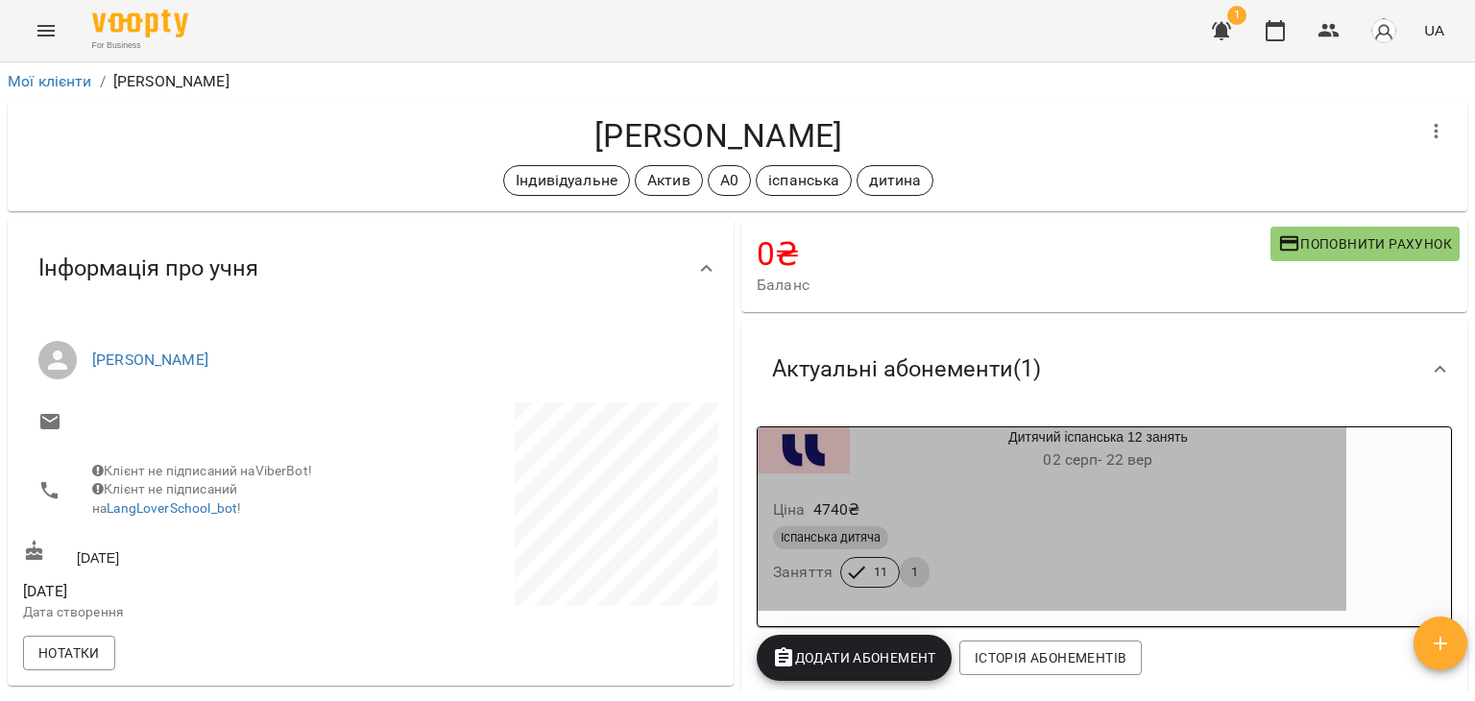
click at [912, 569] on span "1" at bounding box center [915, 572] width 30 height 17
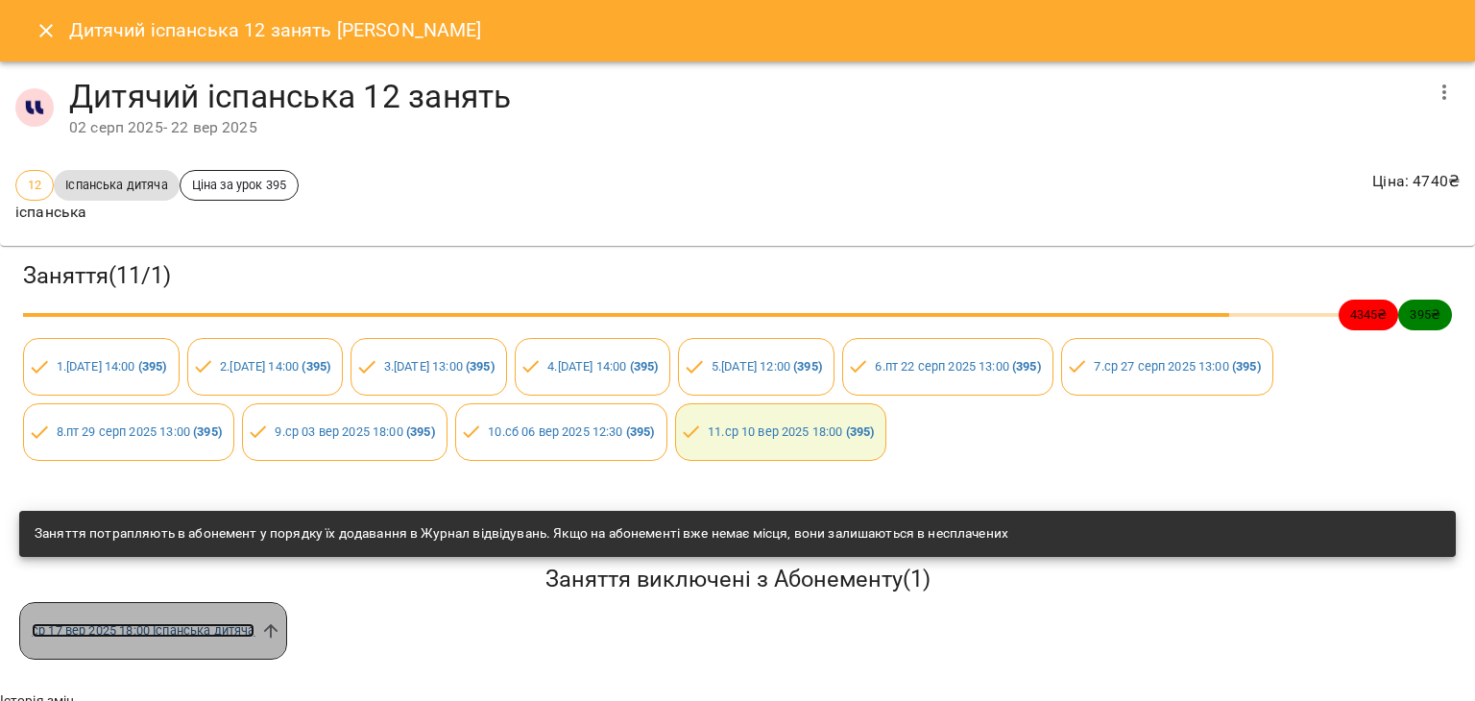
click at [170, 635] on link "ср 17 вер 2025 18:00 Іспанська дитяча" at bounding box center [143, 630] width 223 height 14
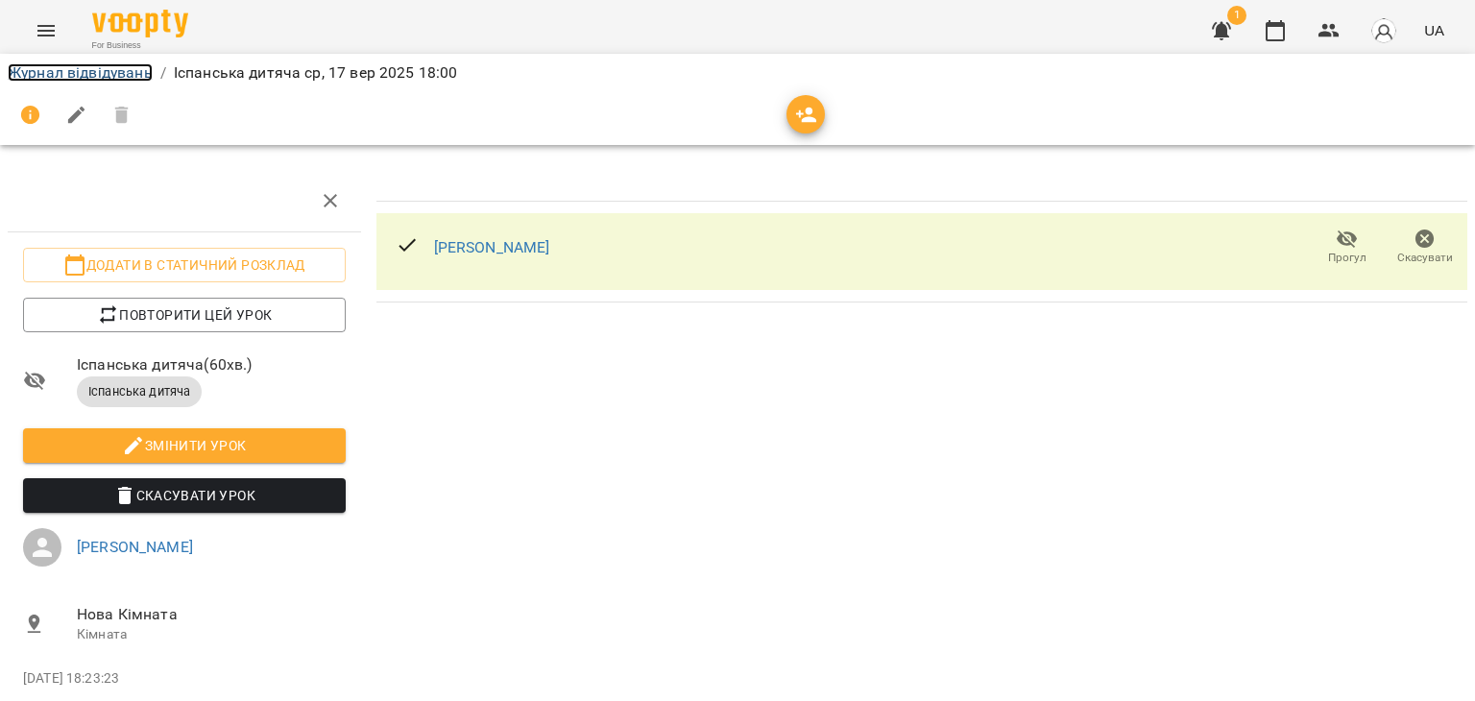
click at [120, 77] on link "Журнал відвідувань" at bounding box center [80, 72] width 145 height 18
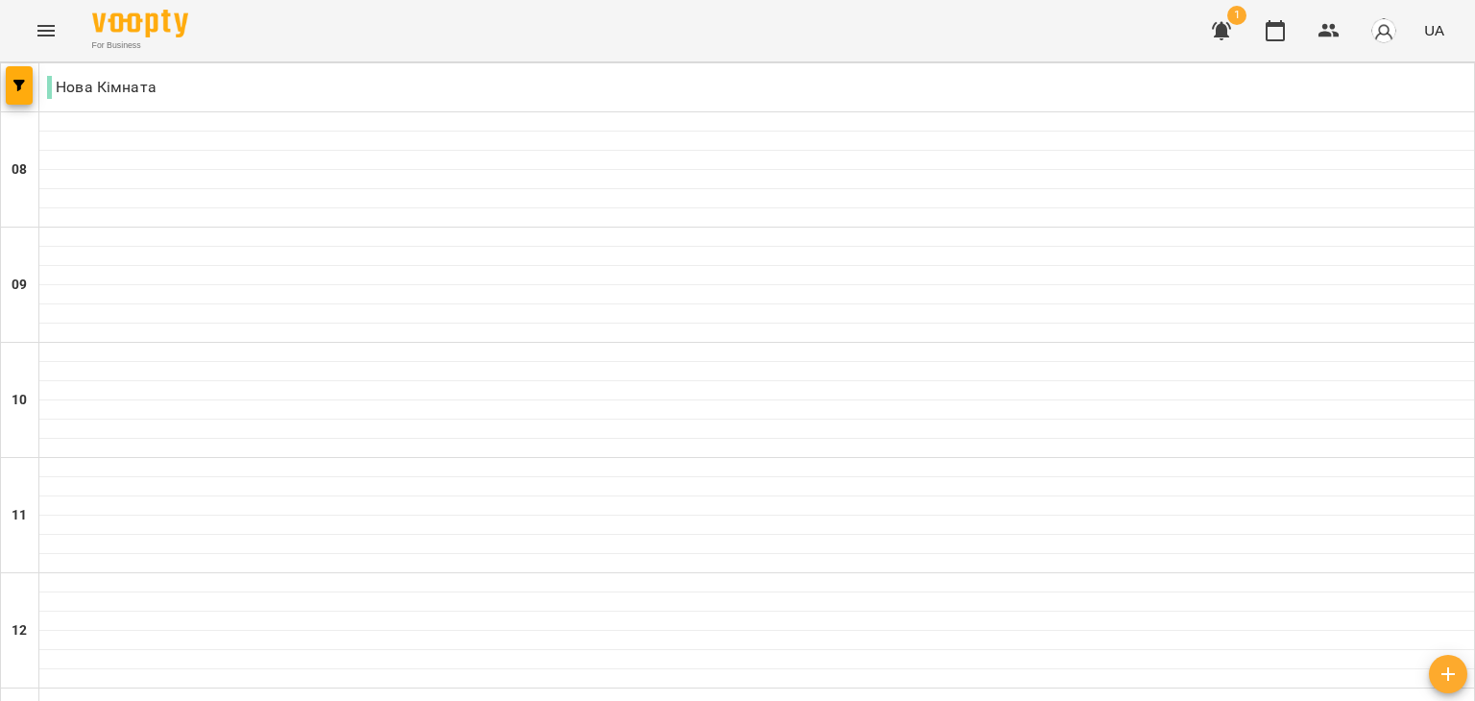
scroll to position [1026, 0]
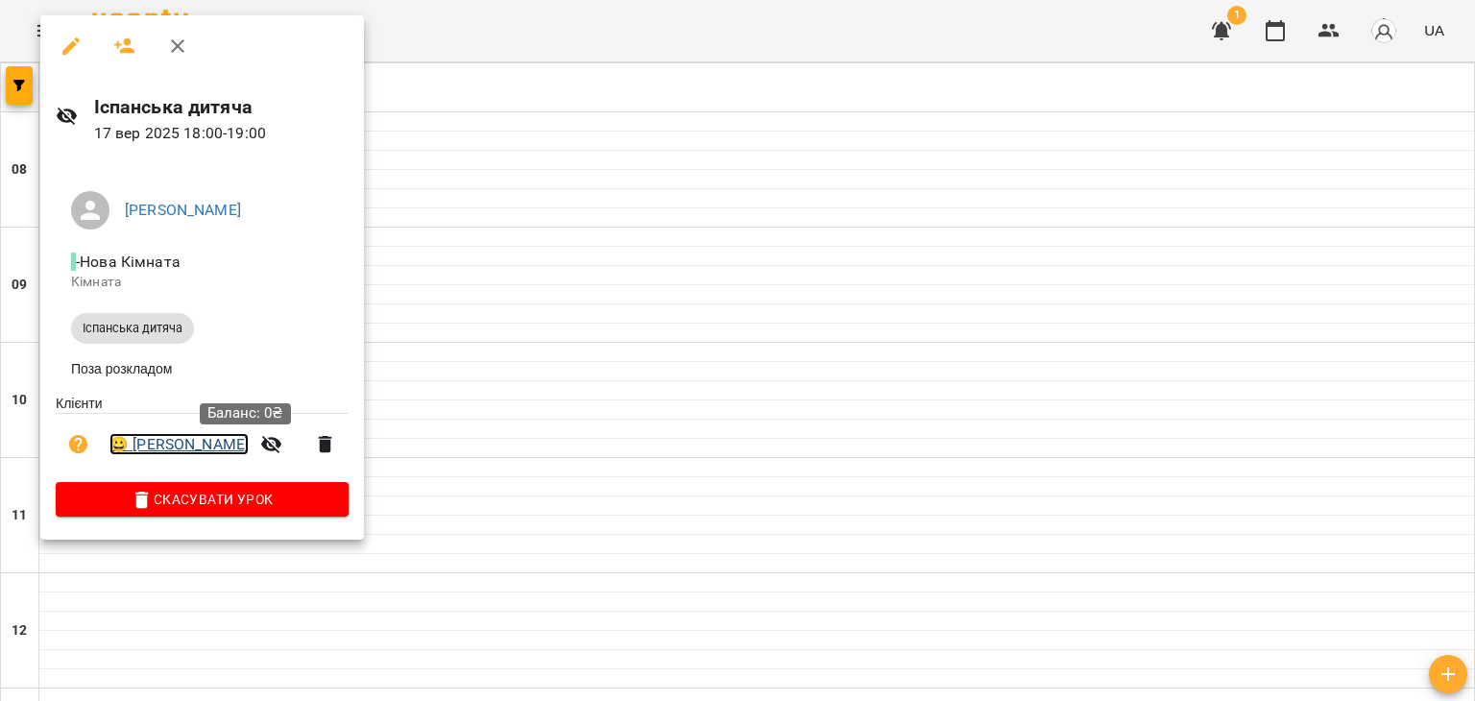
click at [249, 450] on link "😀 Горбаченко Євгенія Валентинівна" at bounding box center [179, 444] width 139 height 23
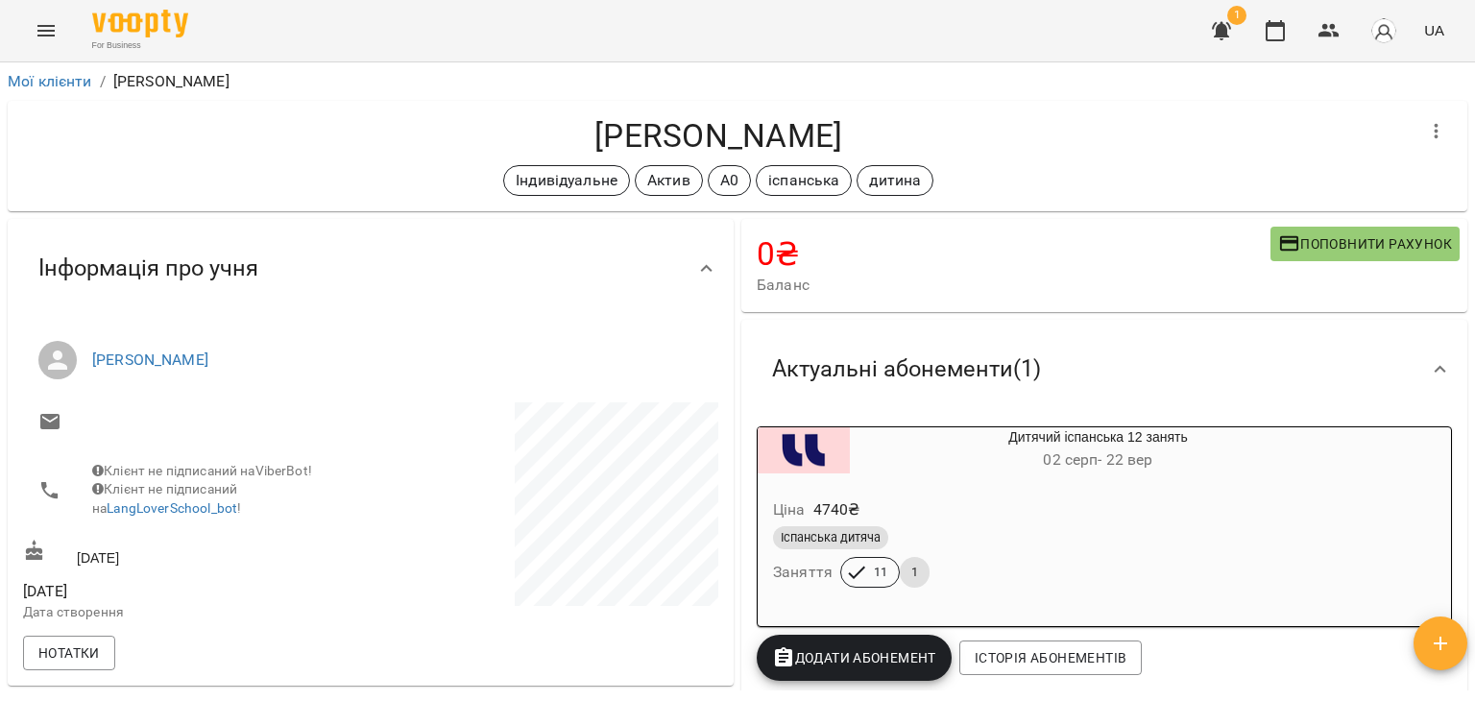
click at [1467, 178] on div "**********" at bounding box center [737, 412] width 1475 height 701
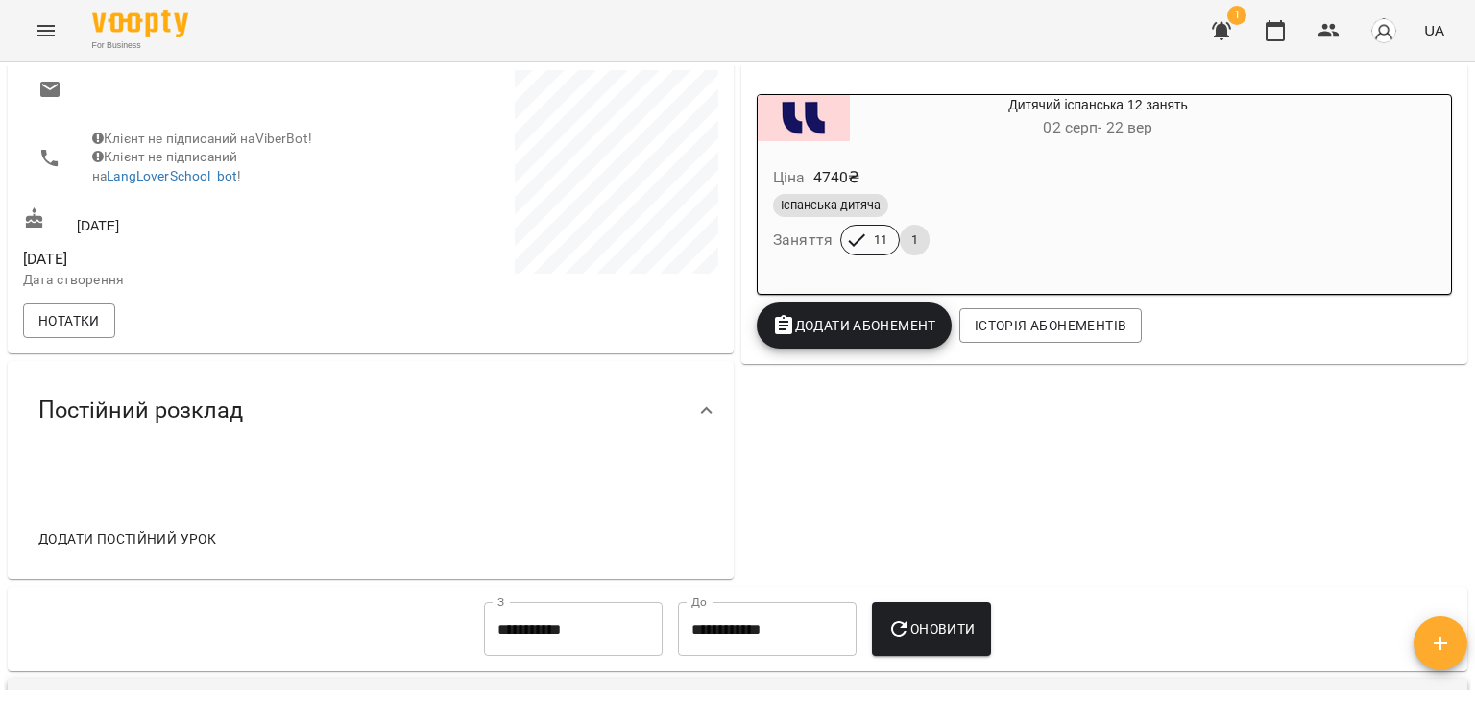
scroll to position [330, 0]
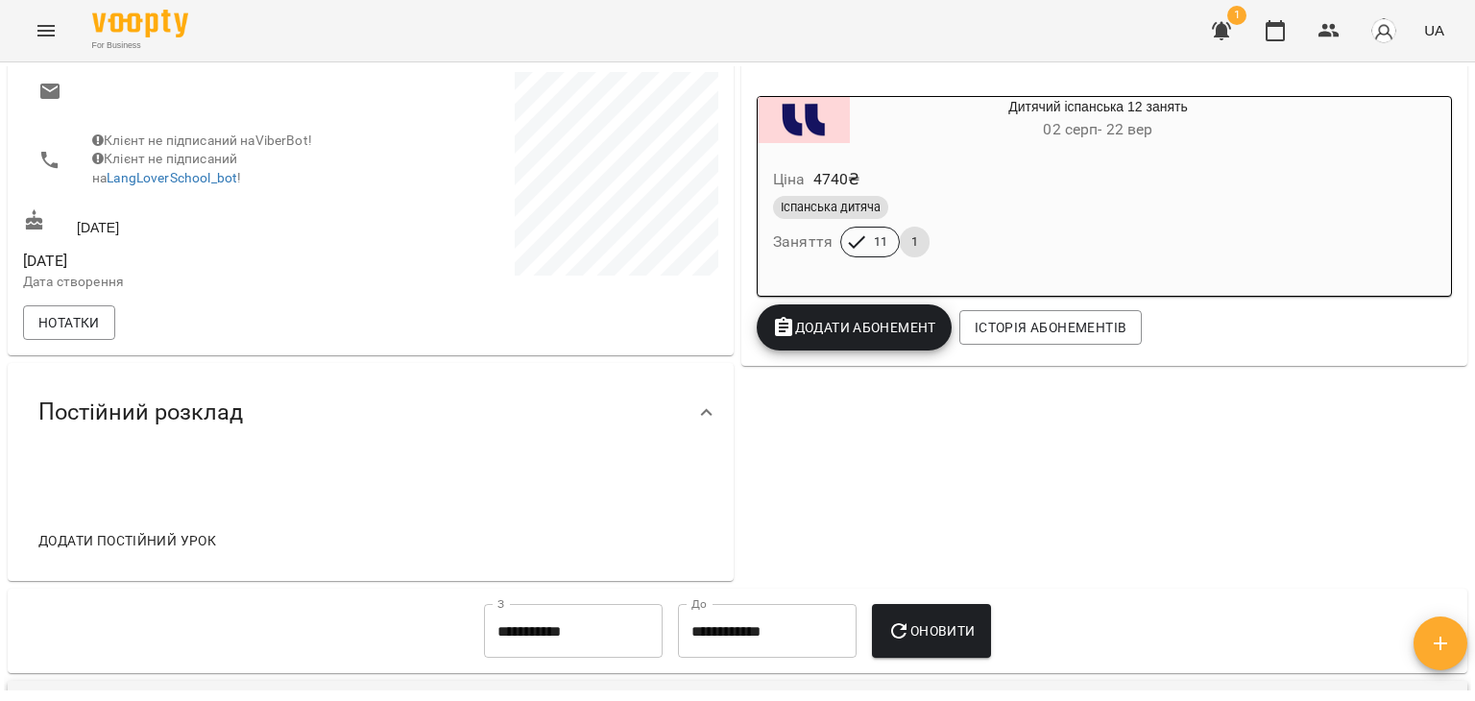
drag, startPoint x: 1434, startPoint y: 293, endPoint x: 1452, endPoint y: 499, distance: 206.4
click at [1452, 499] on div "0 ₴ Баланс Поповнити рахунок Актуальні абонементи ( 1 ) Дитячий іспанська 12 за…" at bounding box center [1105, 235] width 734 height 700
click at [903, 404] on div "0 ₴ Баланс Поповнити рахунок Актуальні абонементи ( 1 ) Дитячий іспанська 12 за…" at bounding box center [1105, 235] width 734 height 700
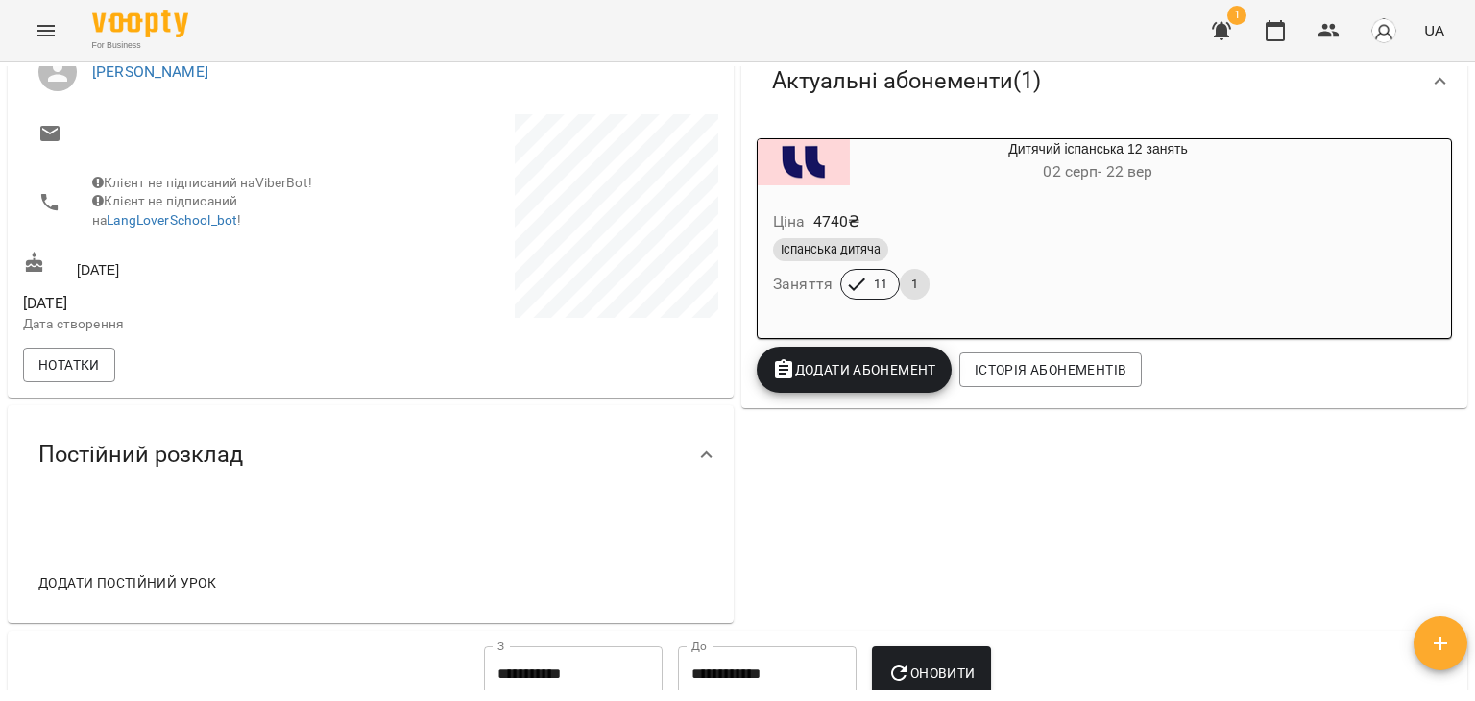
scroll to position [281, 0]
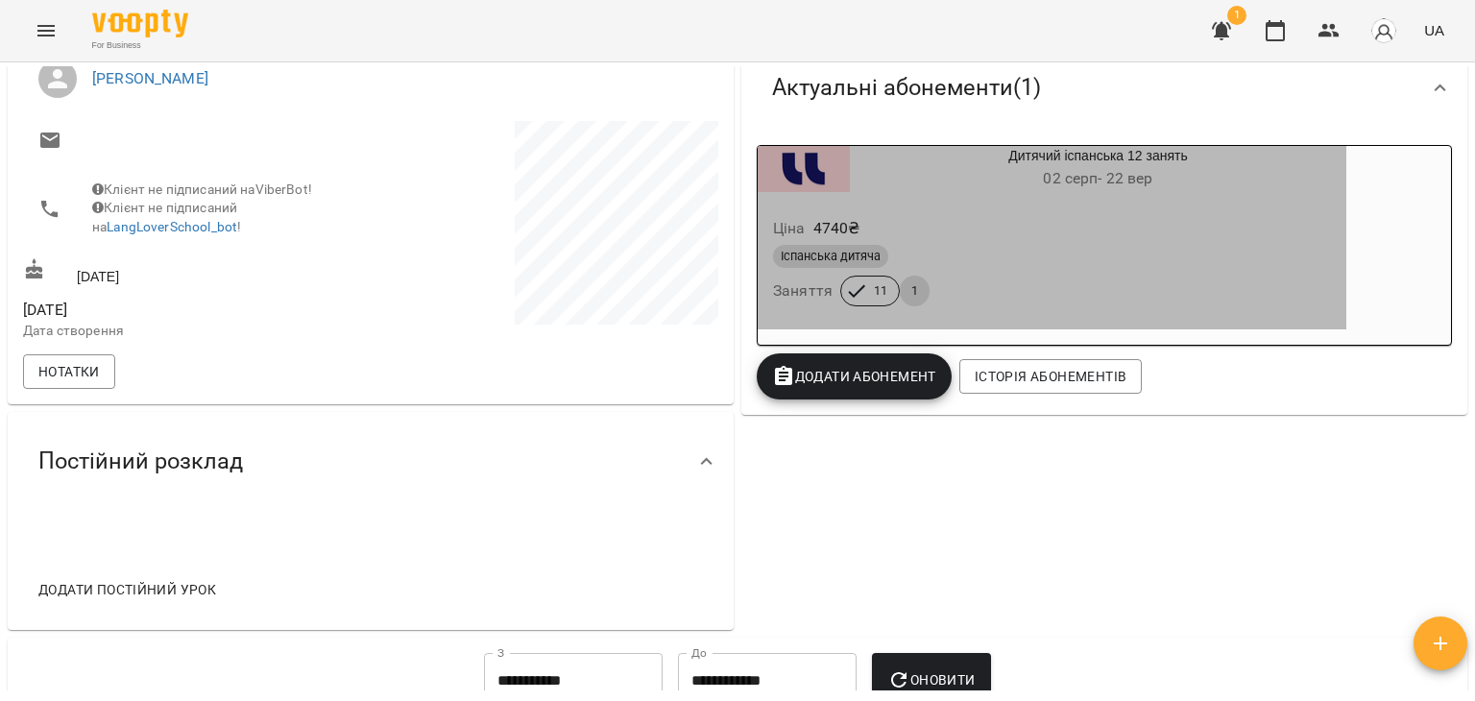
click at [871, 292] on span "11" at bounding box center [881, 290] width 37 height 17
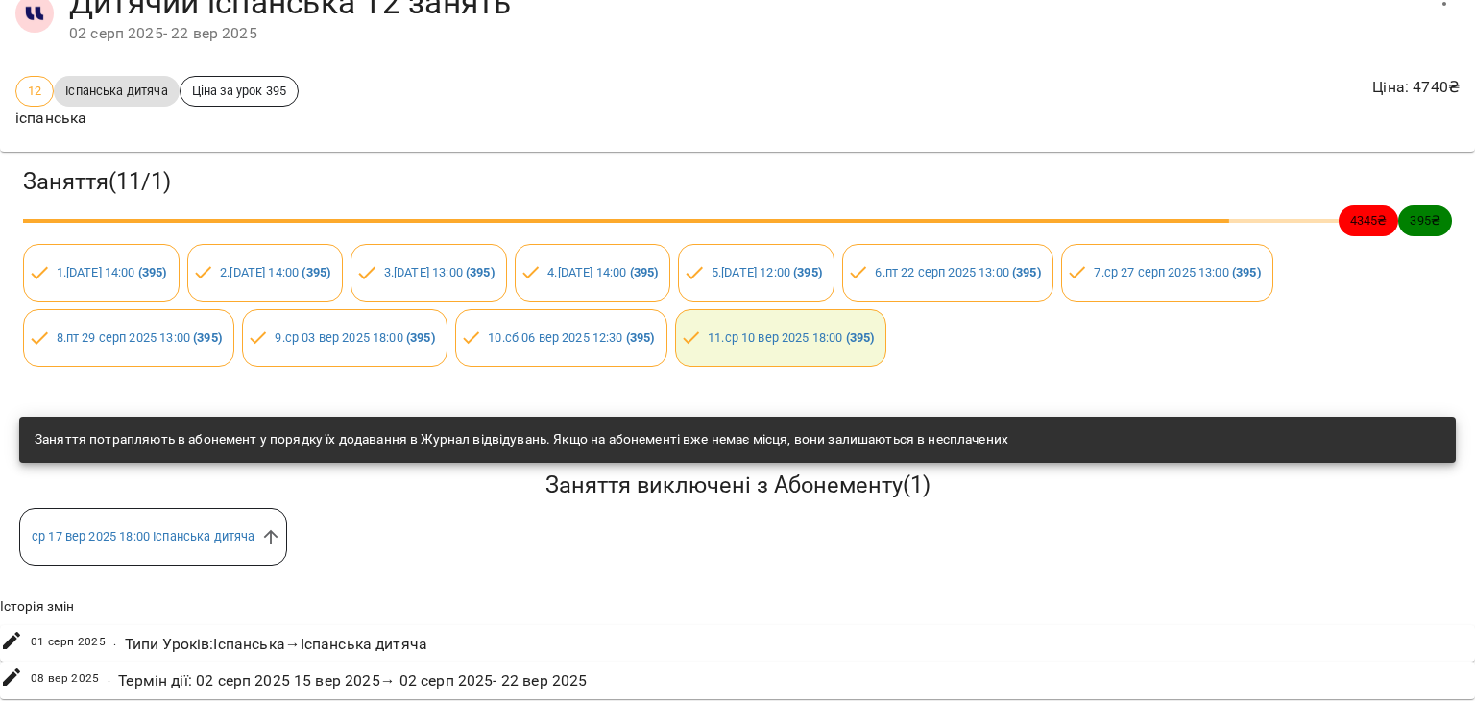
scroll to position [110, 0]
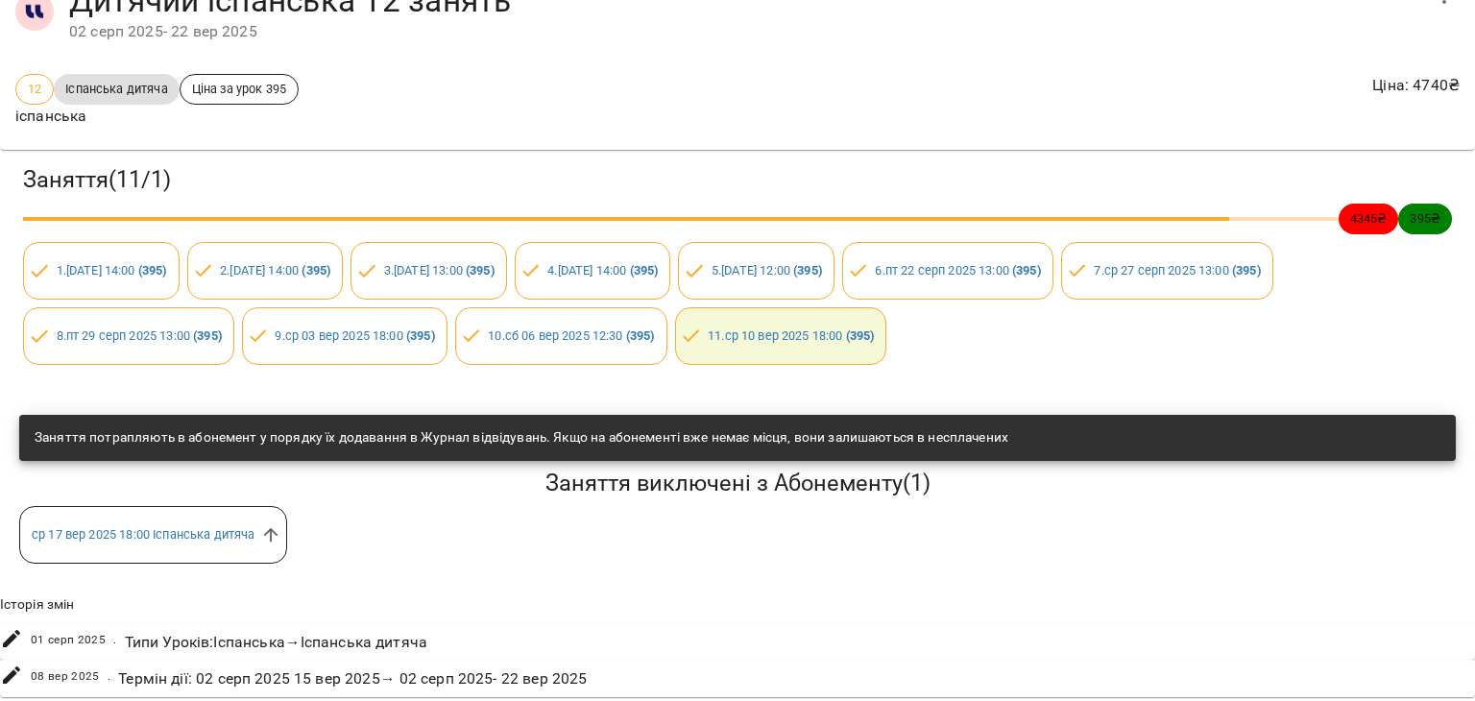
click at [250, 664] on div "Термін дії : 02 серп 2025 15 вер 2025 → 02 серп 2025 - 22 вер 2025" at bounding box center [352, 679] width 476 height 31
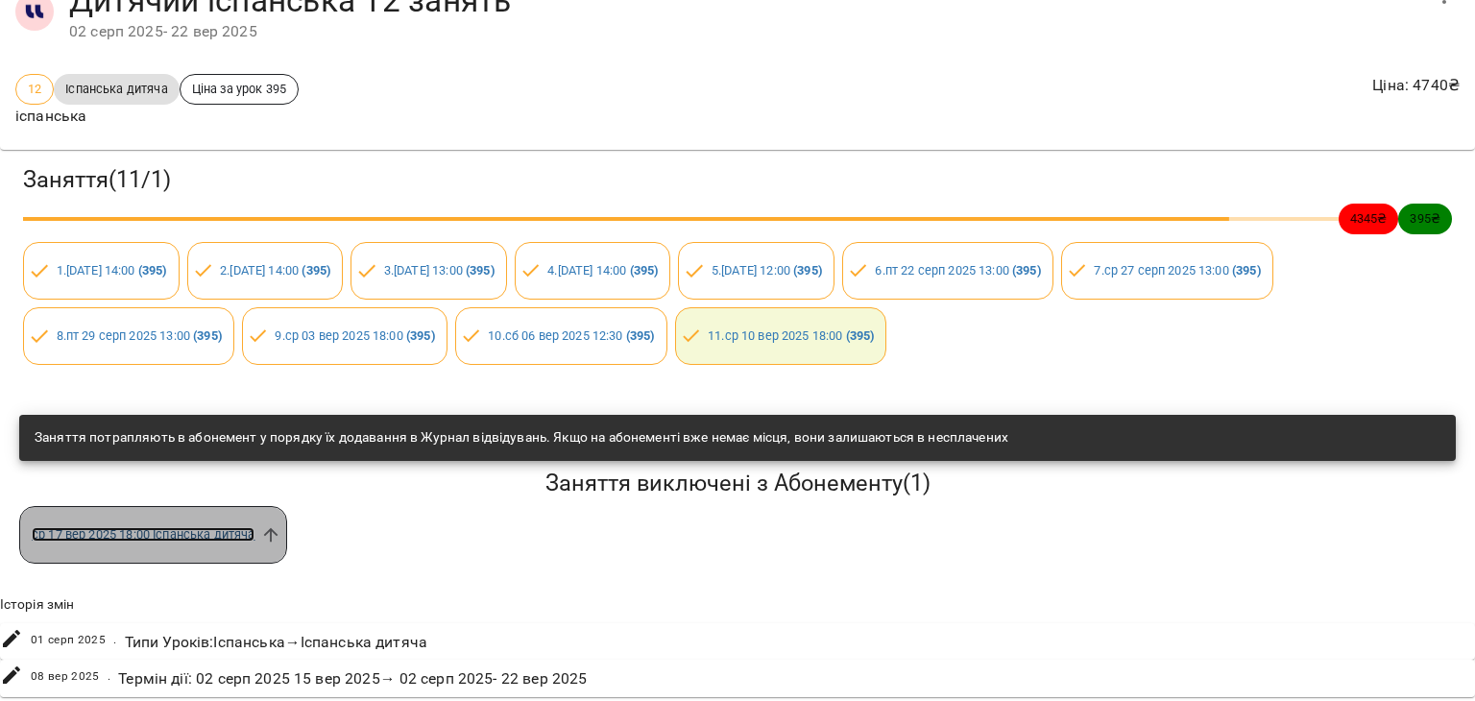
click at [193, 527] on link "ср 17 вер 2025 18:00 Іспанська дитяча" at bounding box center [143, 534] width 223 height 14
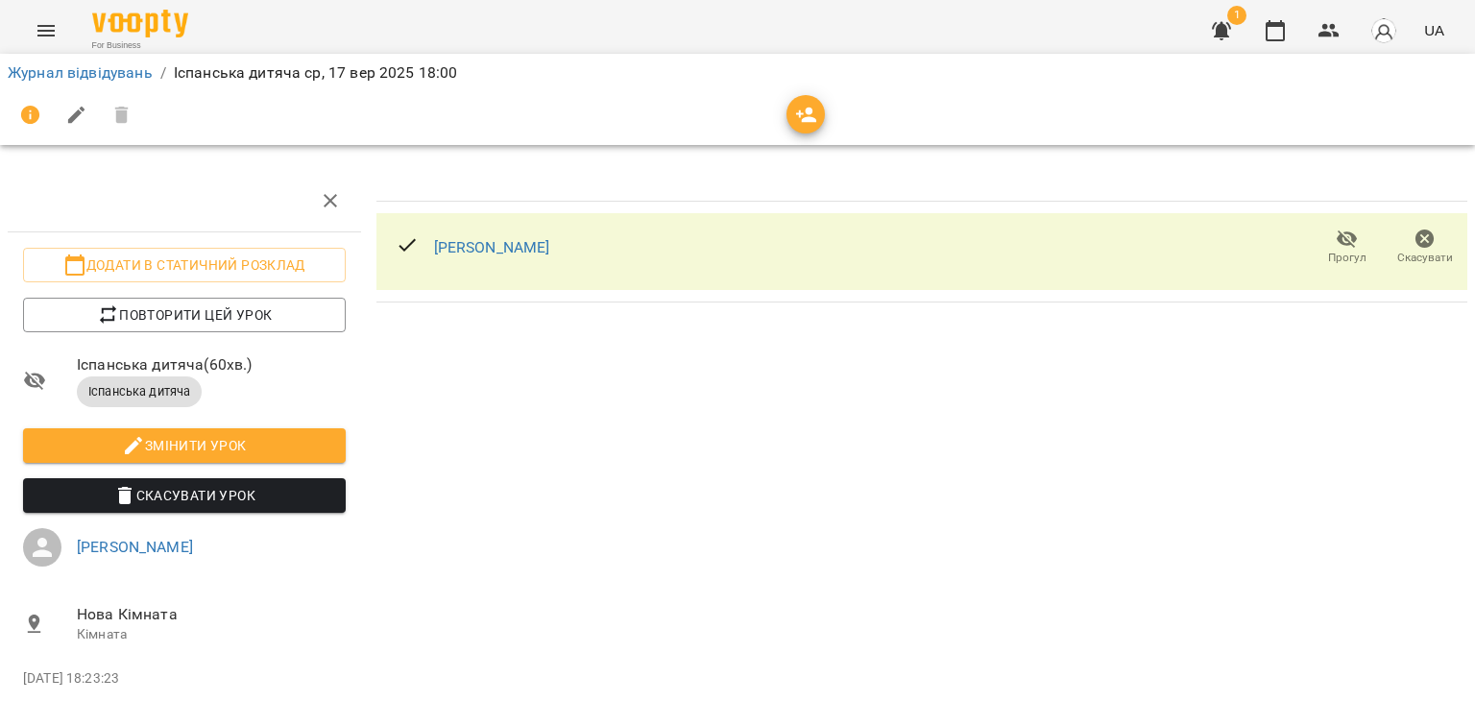
click at [1054, 459] on div "Горбаченко Євгенія Валентинівна Прогул Скасувати" at bounding box center [922, 463] width 1107 height 603
click at [506, 238] on link "[PERSON_NAME]" at bounding box center [492, 247] width 116 height 18
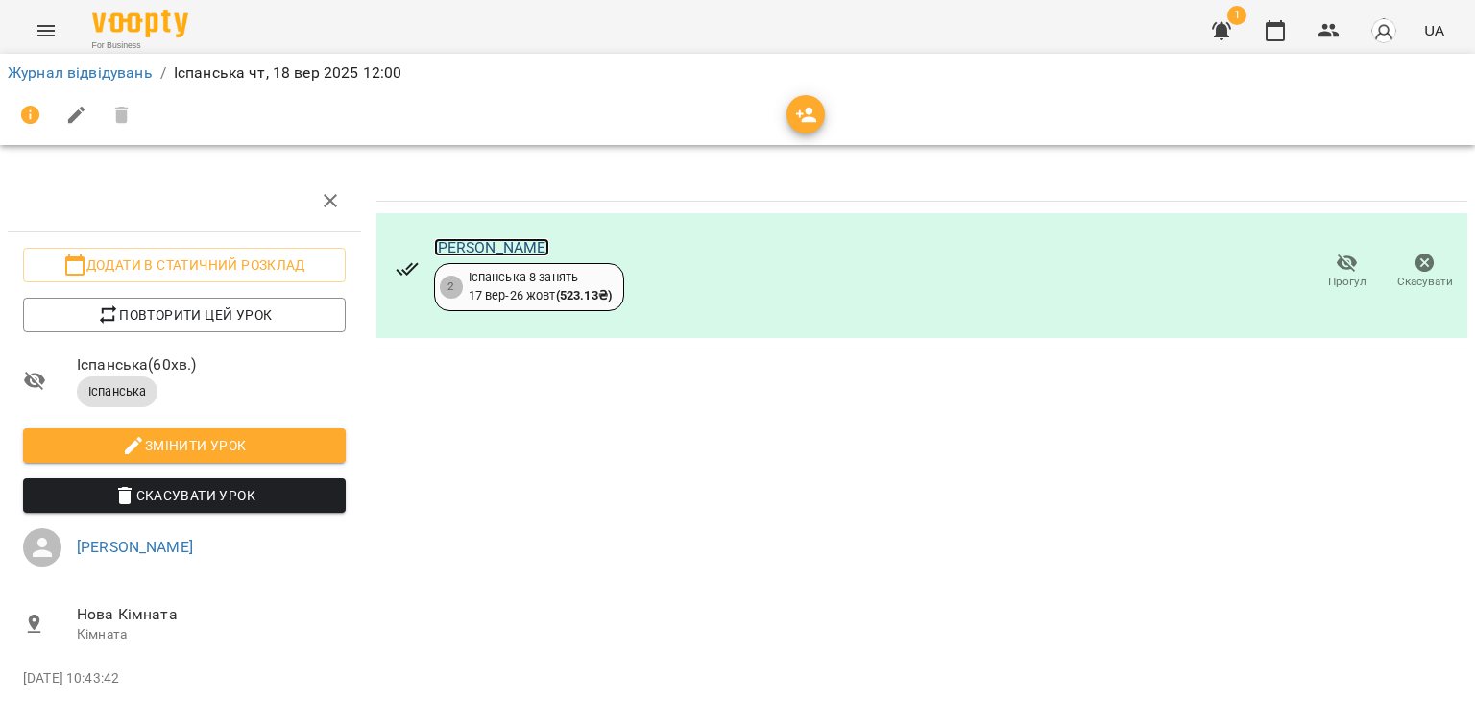
click at [550, 238] on link "[PERSON_NAME]" at bounding box center [492, 247] width 116 height 18
click at [451, 288] on div "2" at bounding box center [451, 287] width 23 height 23
click at [452, 290] on div "2" at bounding box center [451, 287] width 23 height 23
click at [102, 68] on link "Журнал відвідувань" at bounding box center [80, 72] width 145 height 18
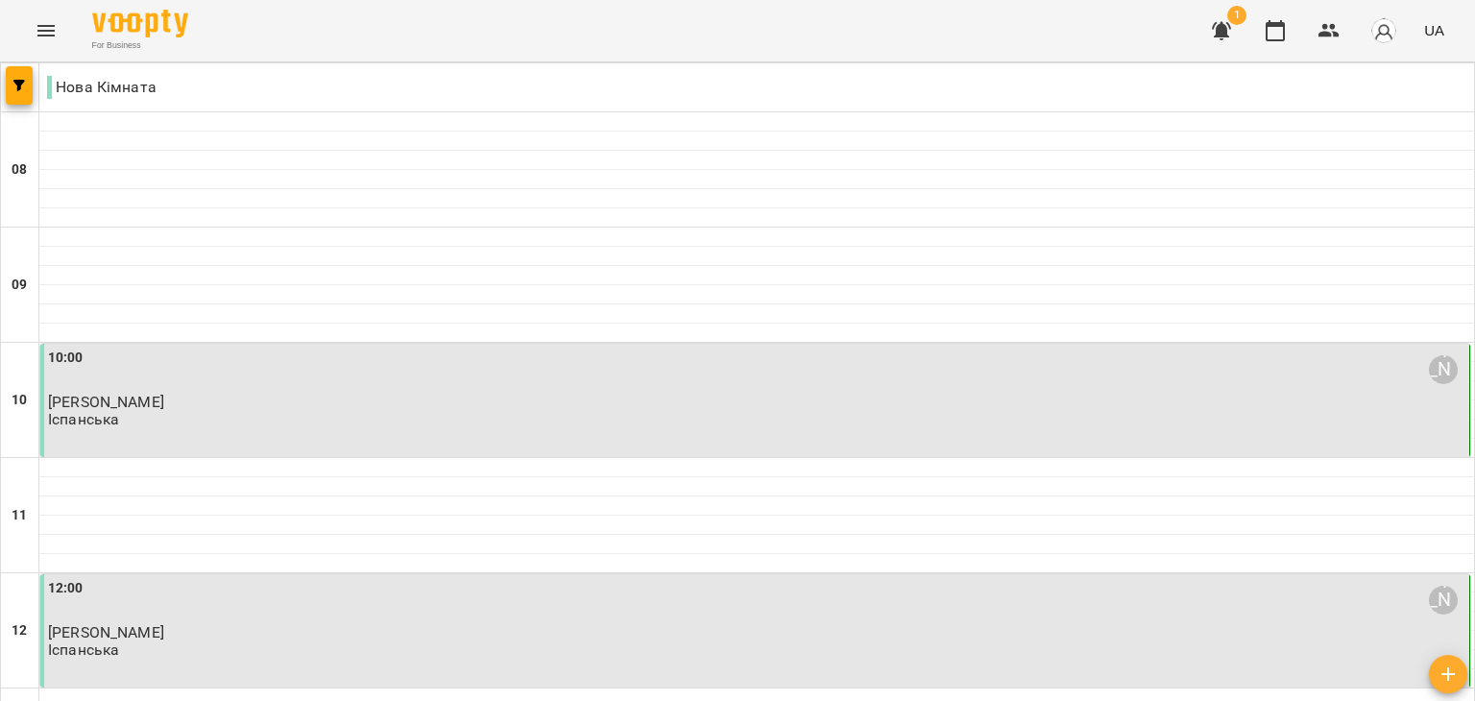
scroll to position [218, 0]
click at [510, 348] on div "10:00 [PERSON_NAME] [PERSON_NAME] Іспанська" at bounding box center [757, 389] width 1418 height 82
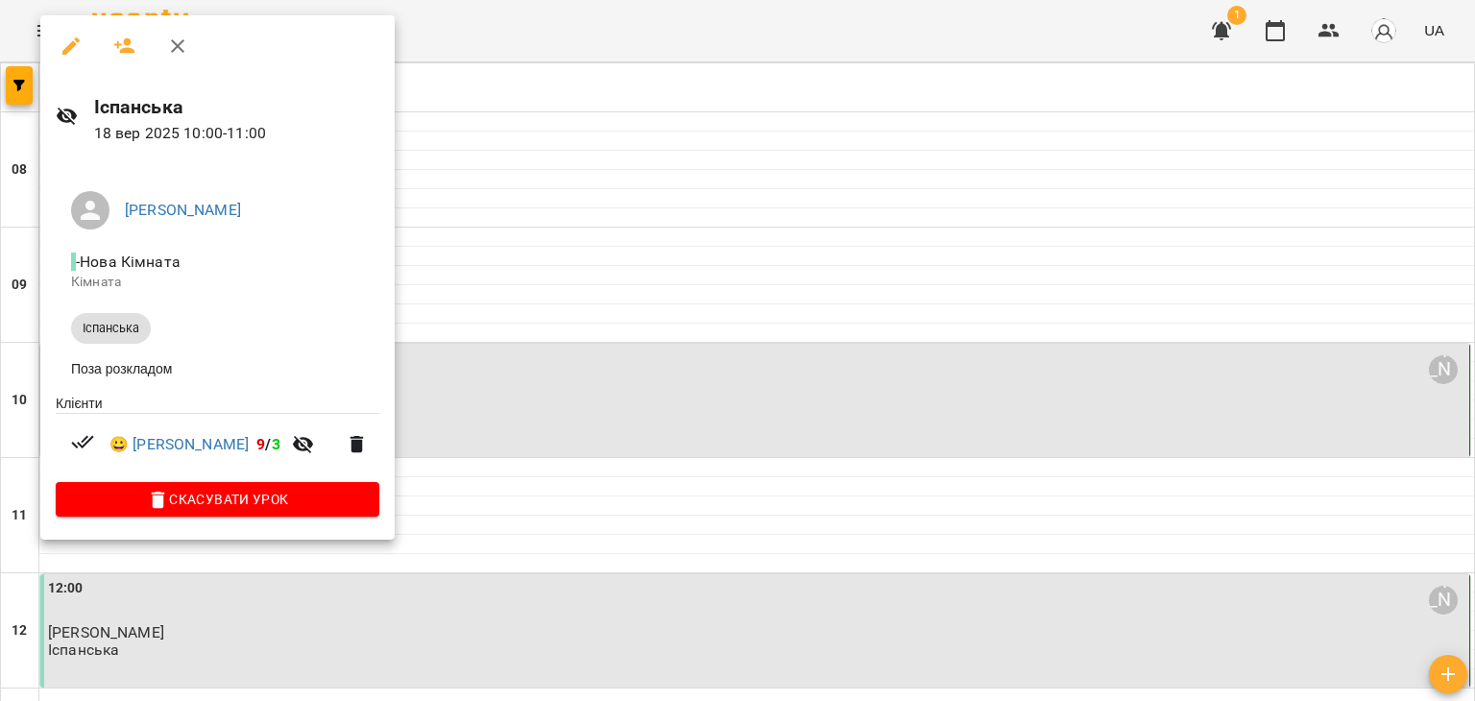
click at [592, 394] on div at bounding box center [737, 350] width 1475 height 701
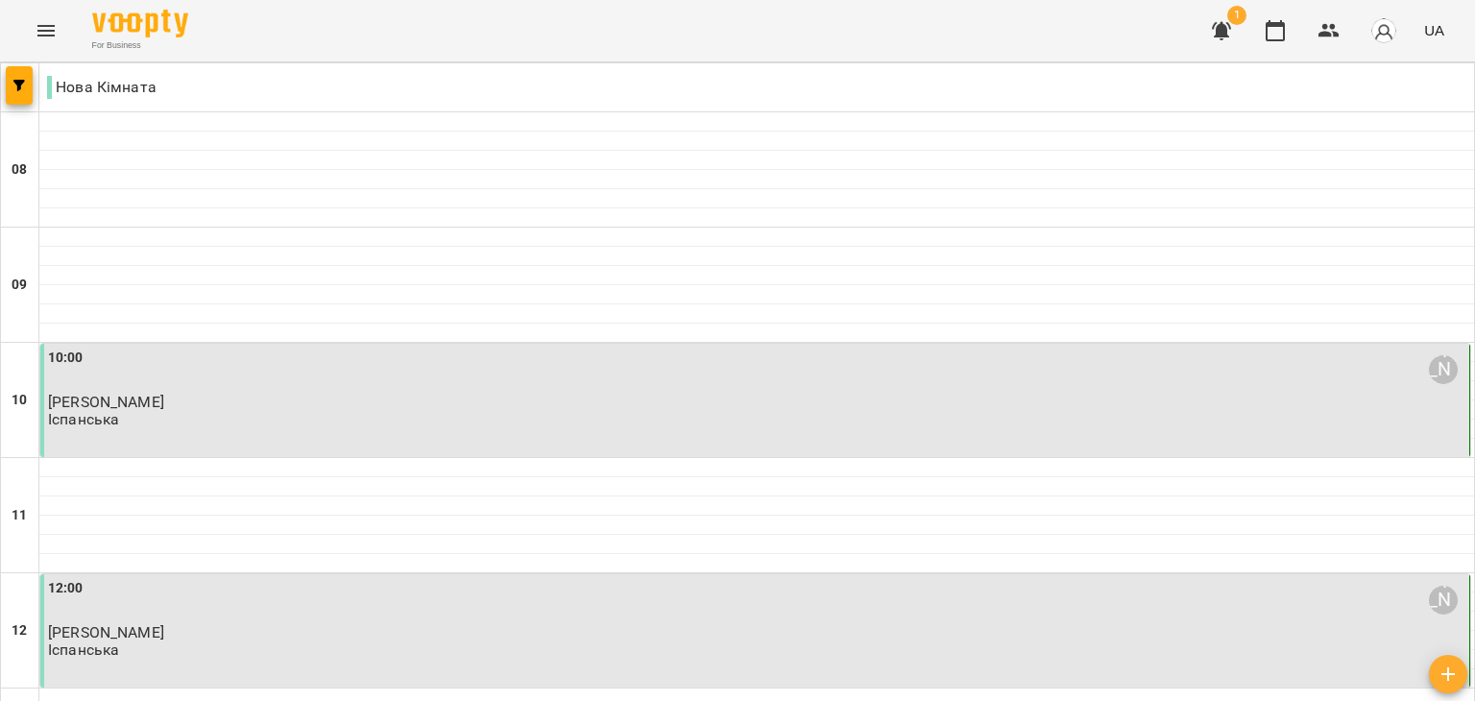
click at [104, 623] on span "[PERSON_NAME]" at bounding box center [106, 632] width 116 height 18
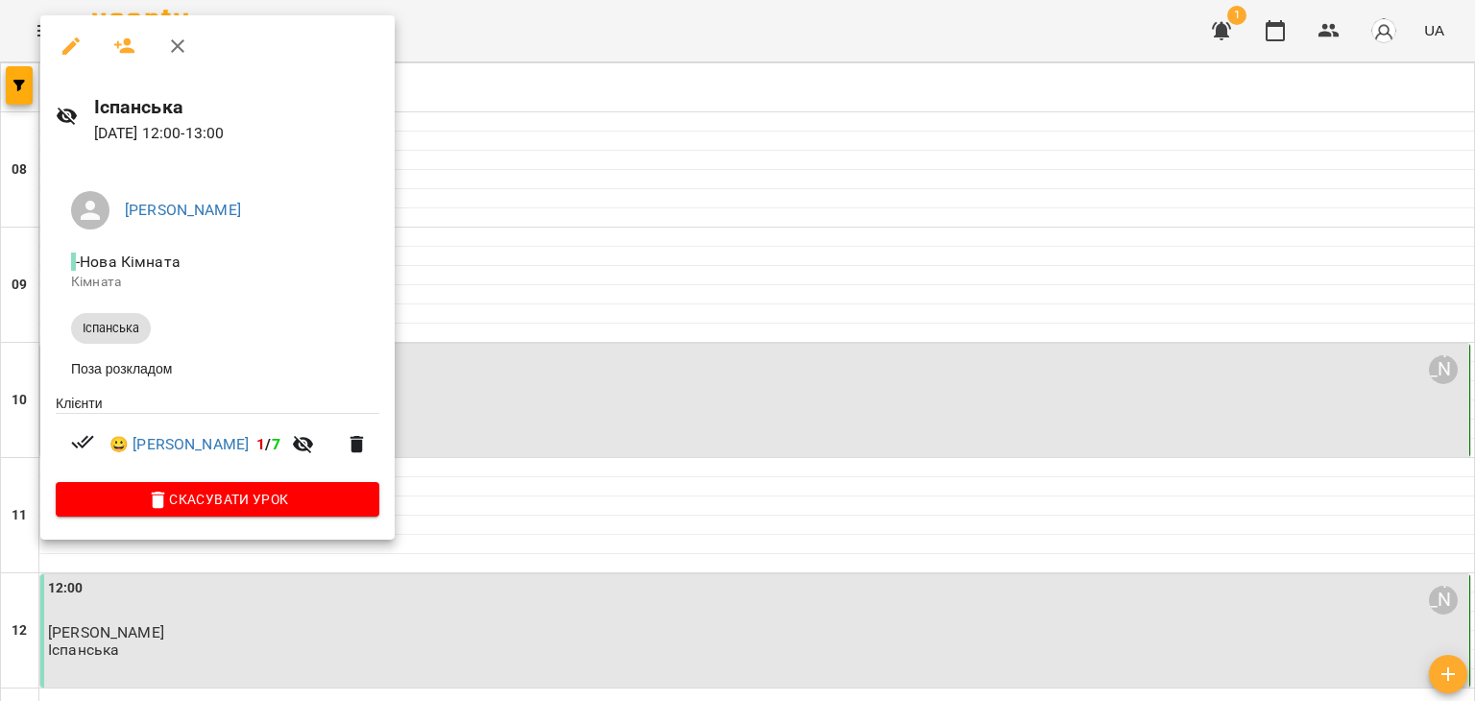
click at [675, 416] on div at bounding box center [737, 350] width 1475 height 701
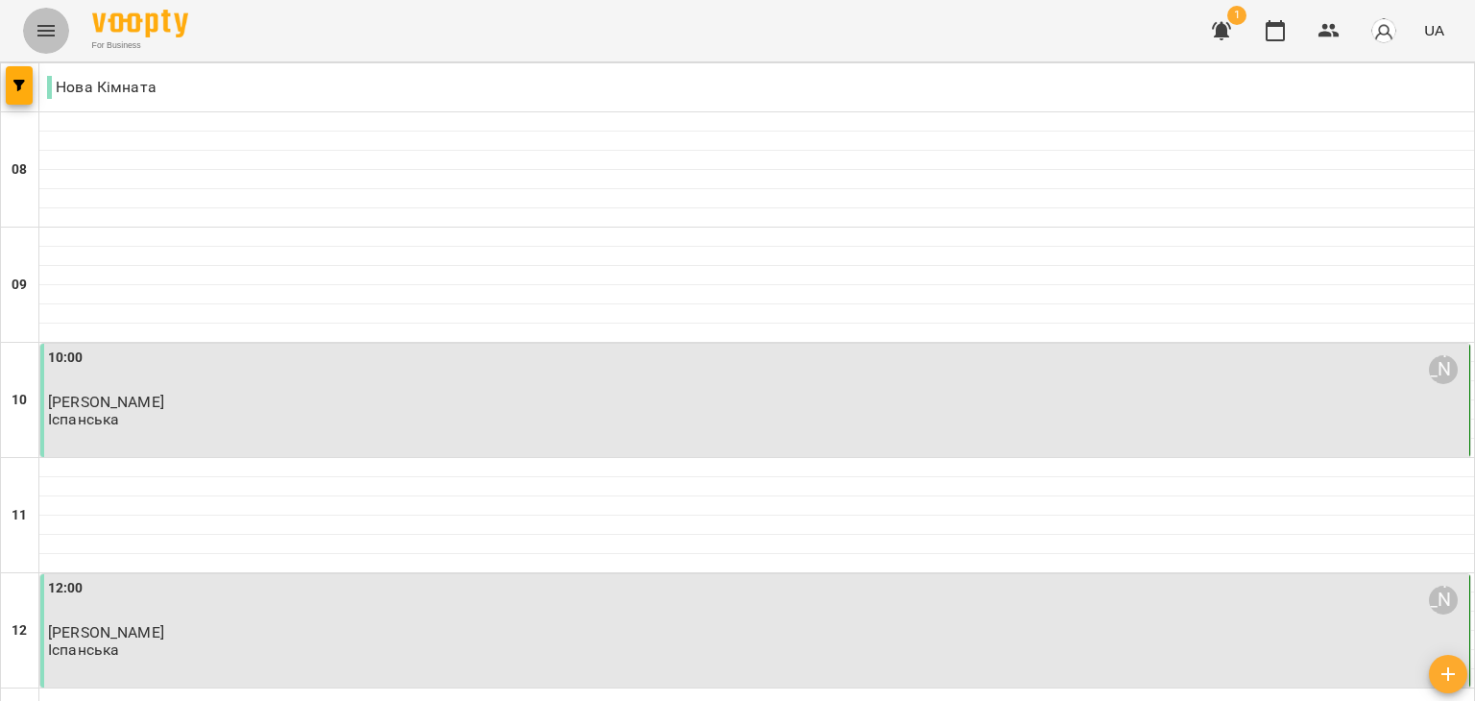
click at [60, 35] on button "Menu" at bounding box center [46, 31] width 46 height 46
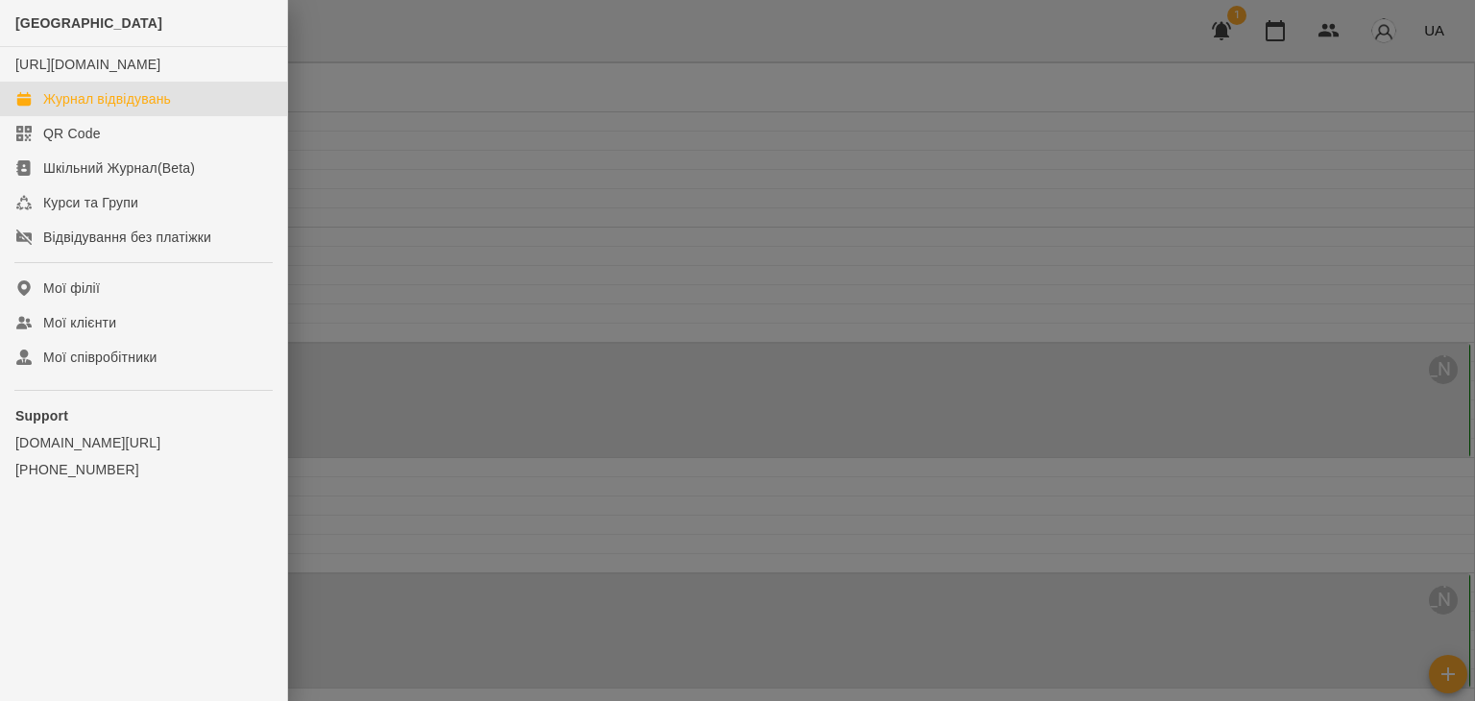
click at [434, 198] on div at bounding box center [737, 350] width 1475 height 701
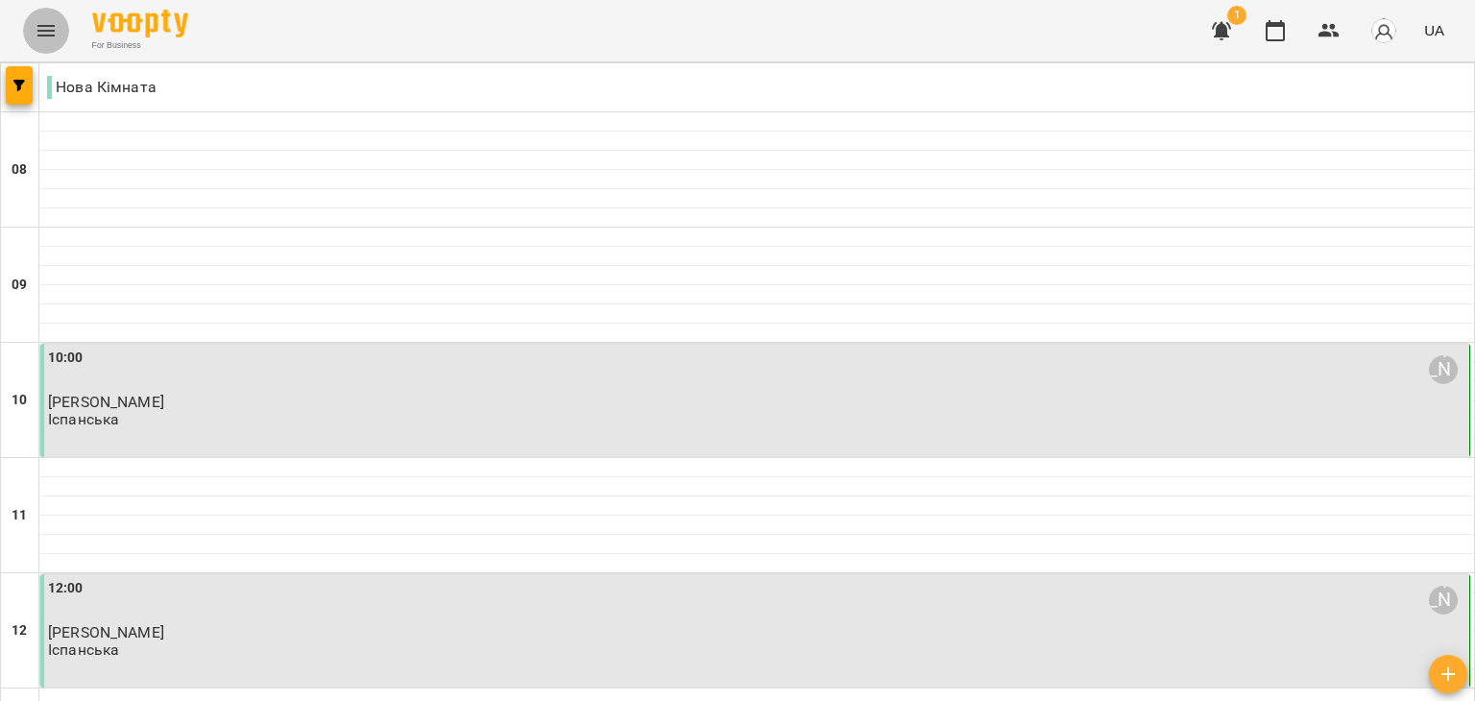
click at [43, 16] on button "Menu" at bounding box center [46, 31] width 46 height 46
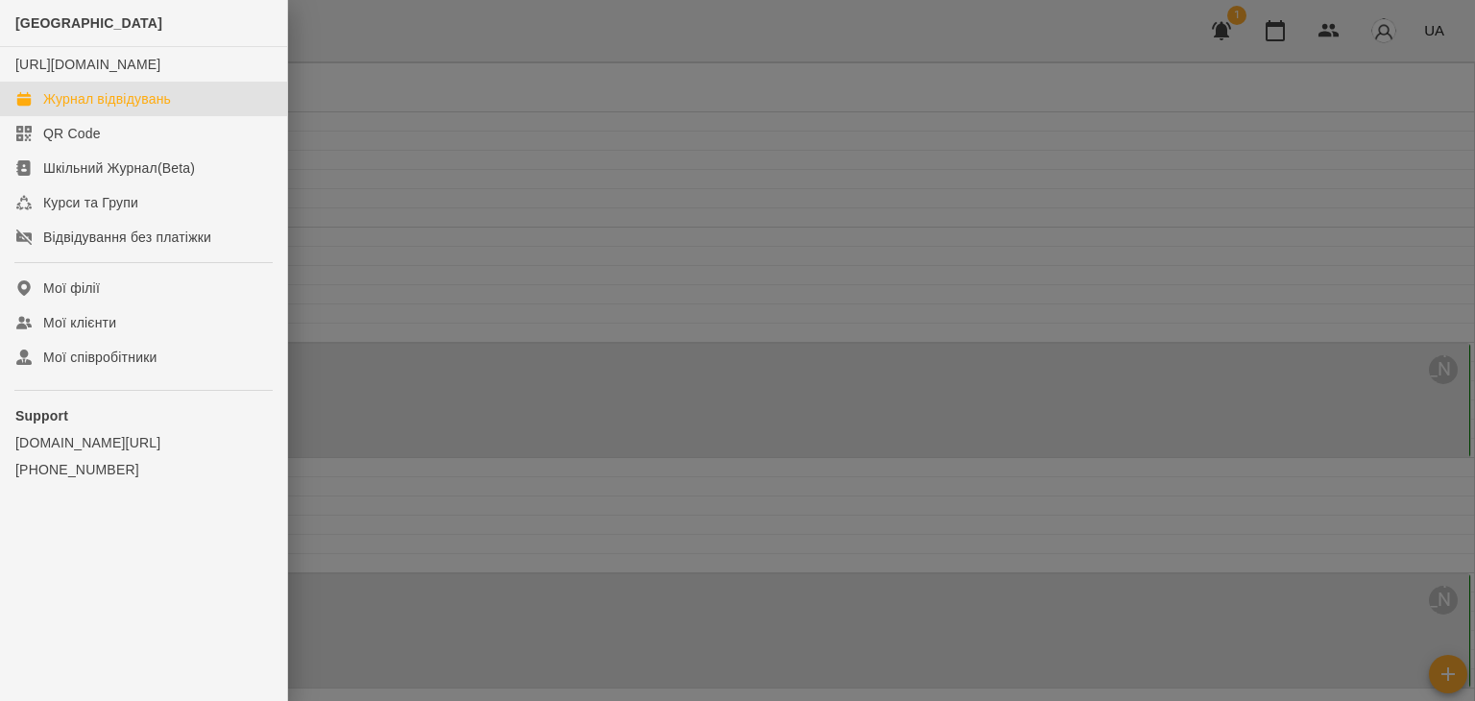
click at [380, 182] on div at bounding box center [737, 350] width 1475 height 701
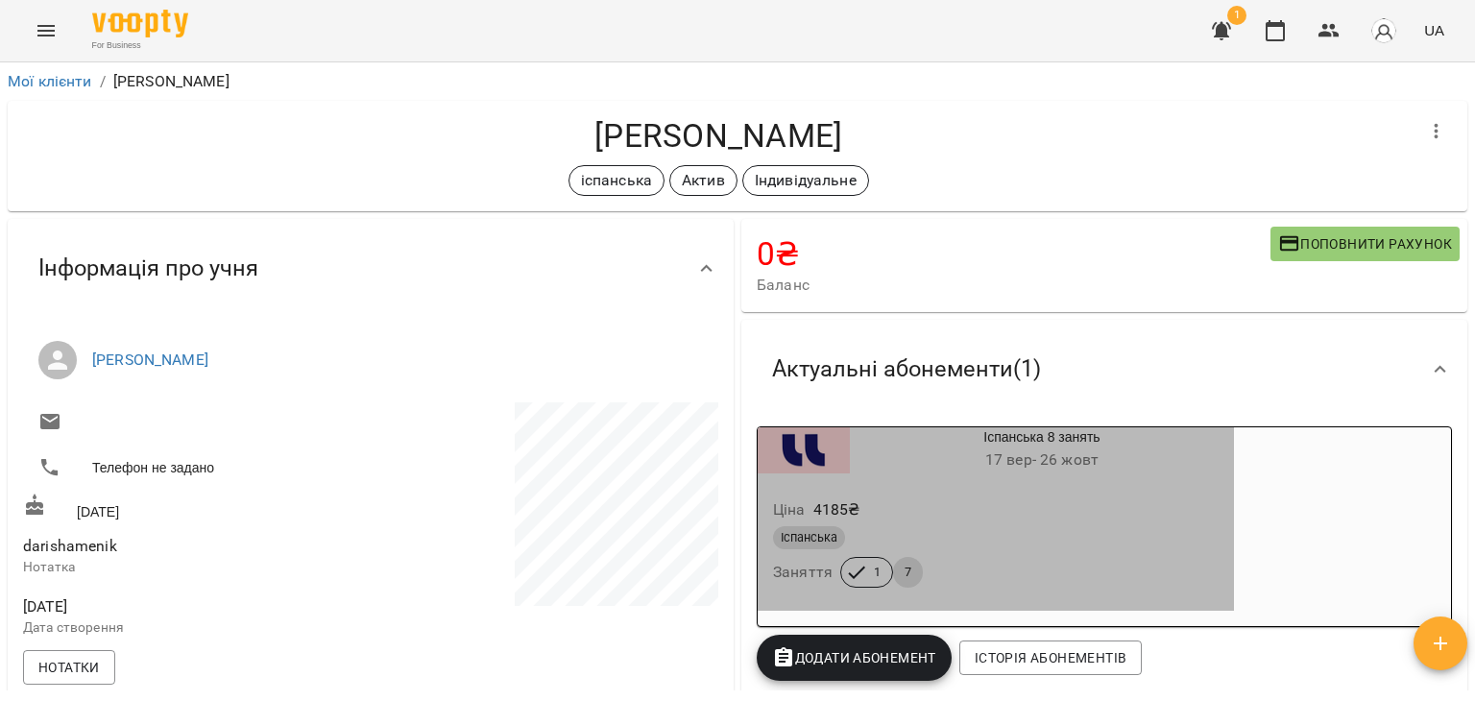
click at [864, 573] on span "1" at bounding box center [878, 572] width 30 height 17
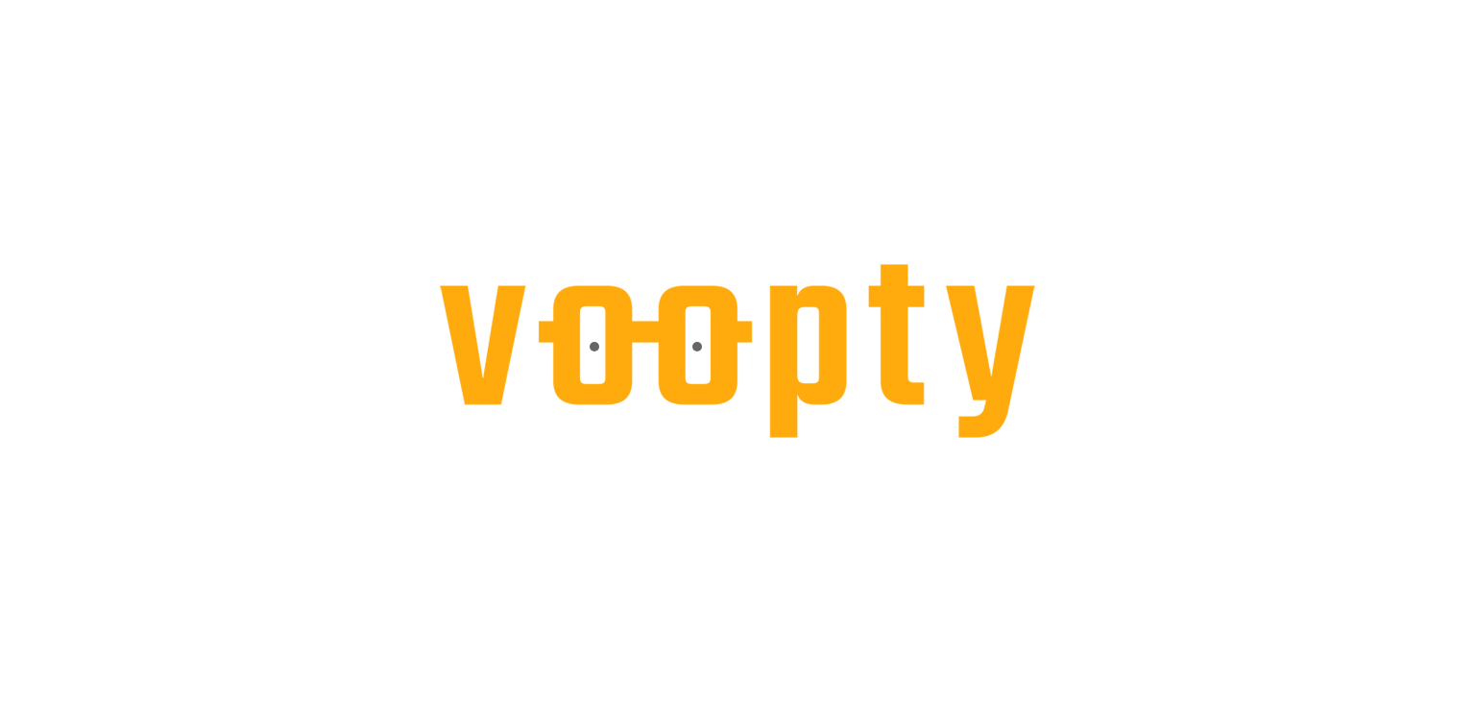
click at [501, 0] on div at bounding box center [737, 0] width 1475 height 0
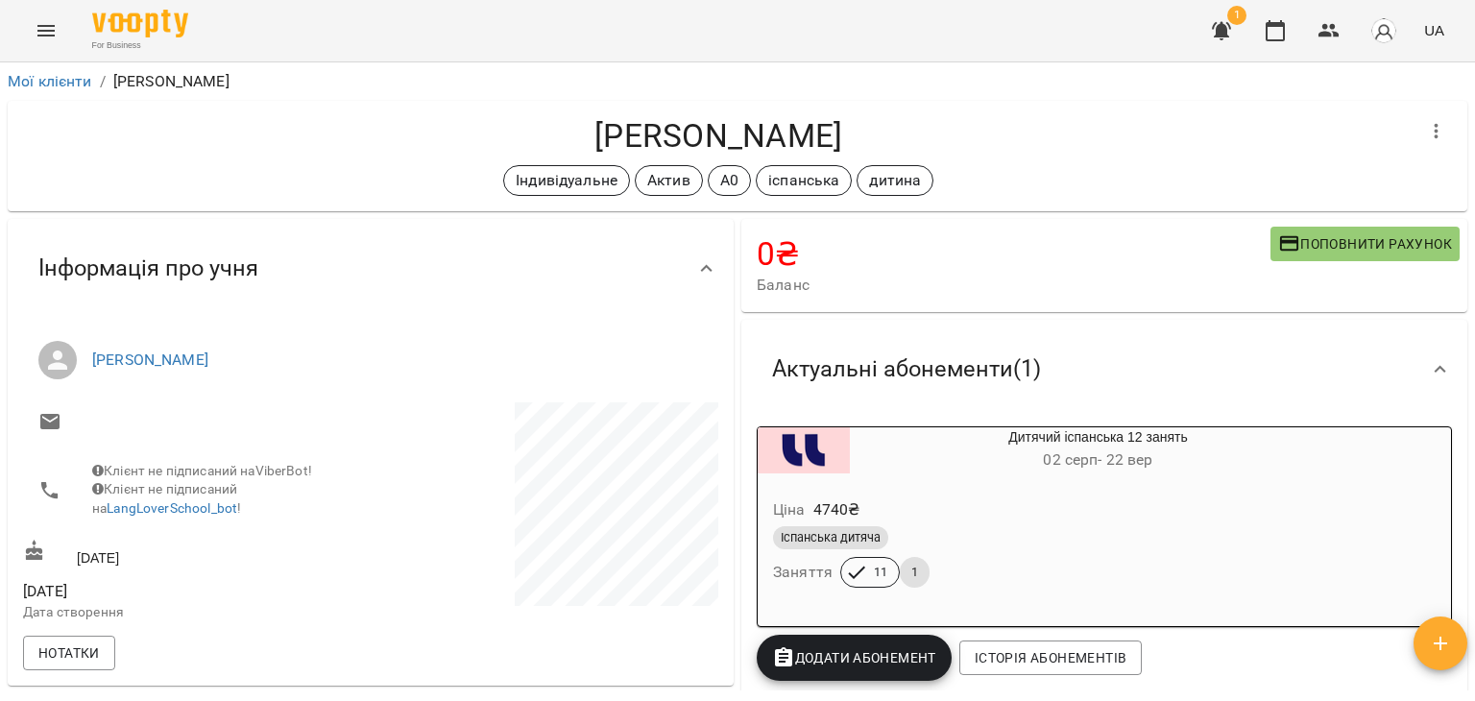
click at [999, 176] on div "Індивідуальне Актив А0 іспанська дитина" at bounding box center [718, 180] width 1391 height 31
click at [1080, 344] on div "Актуальні абонементи ( 1 )" at bounding box center [1087, 369] width 661 height 61
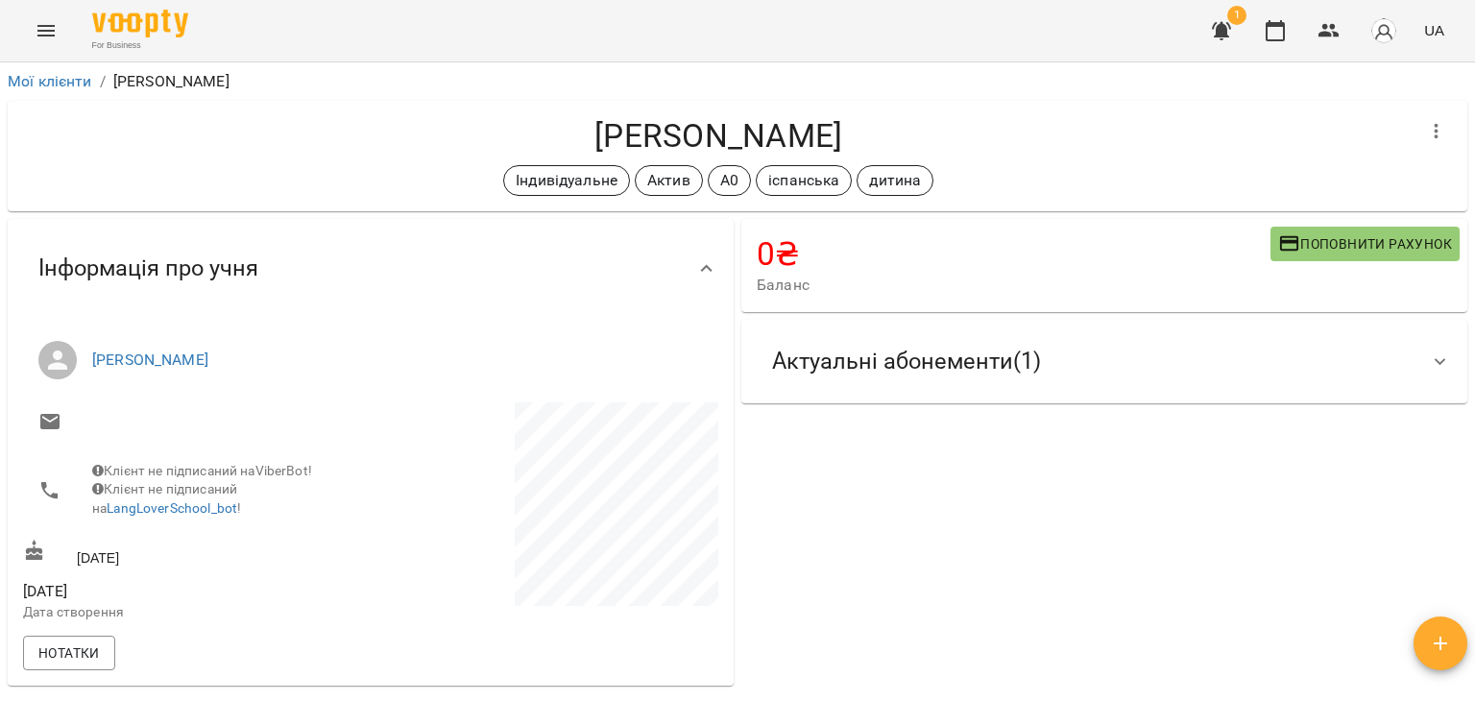
click at [861, 376] on span "Актуальні абонементи ( 1 )" at bounding box center [906, 362] width 269 height 30
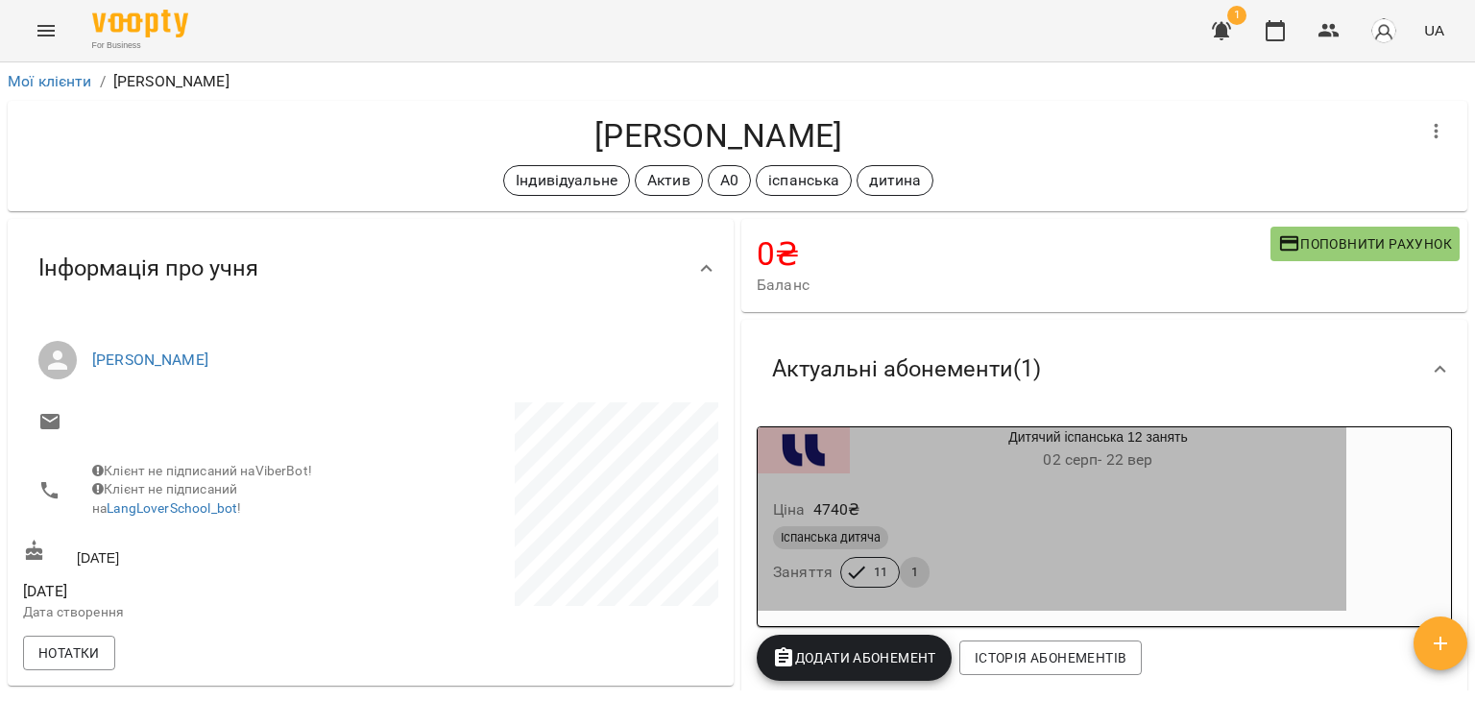
click at [863, 571] on span "11" at bounding box center [881, 572] width 37 height 17
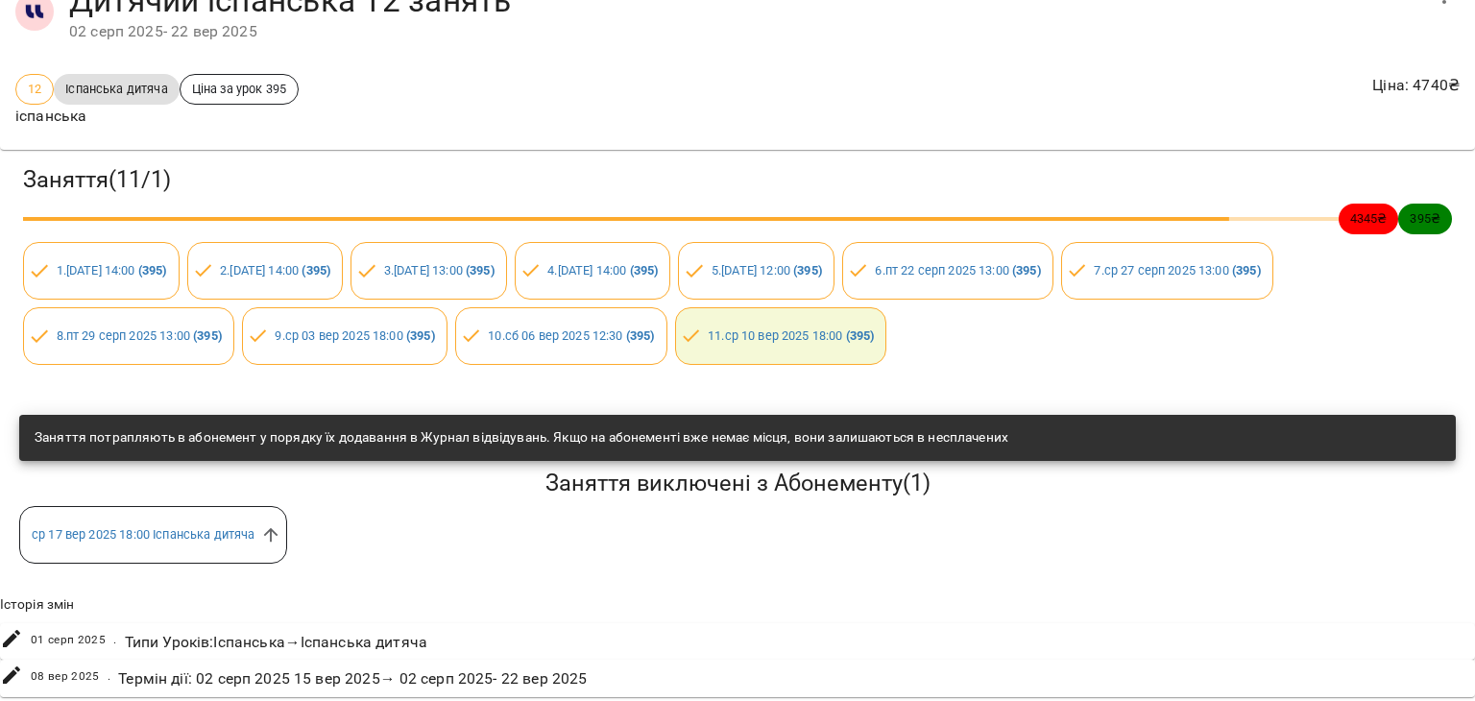
scroll to position [110, 0]
